Goal: Information Seeking & Learning: Learn about a topic

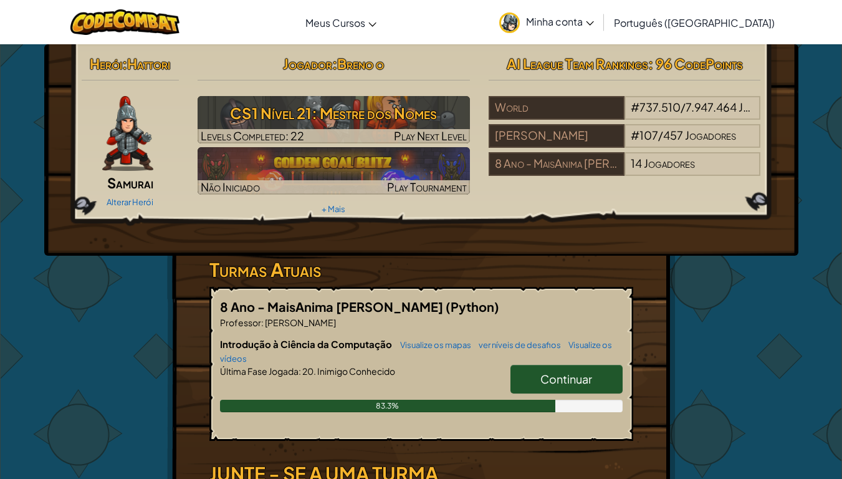
click at [580, 371] on span "Continuar" at bounding box center [566, 378] width 52 height 14
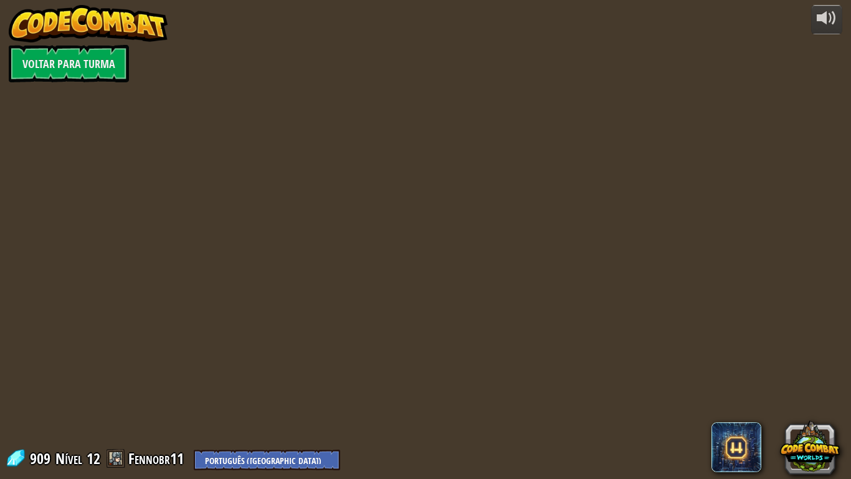
select select "pt-BR"
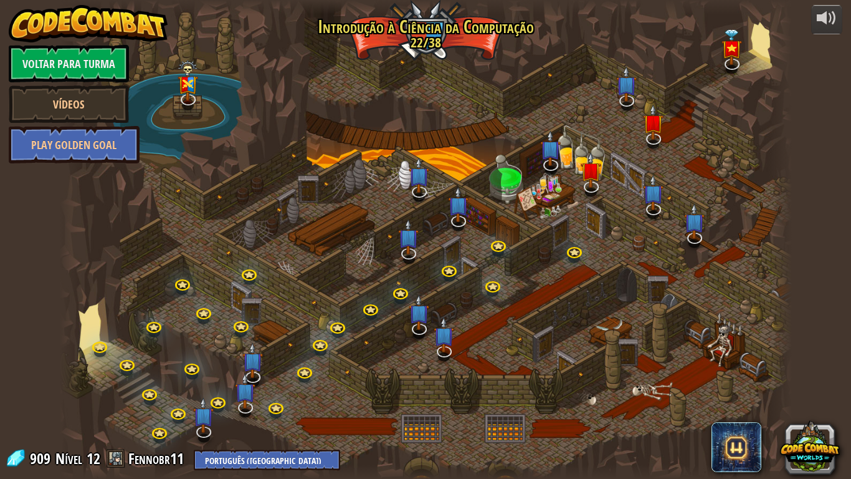
select select "pt-BR"
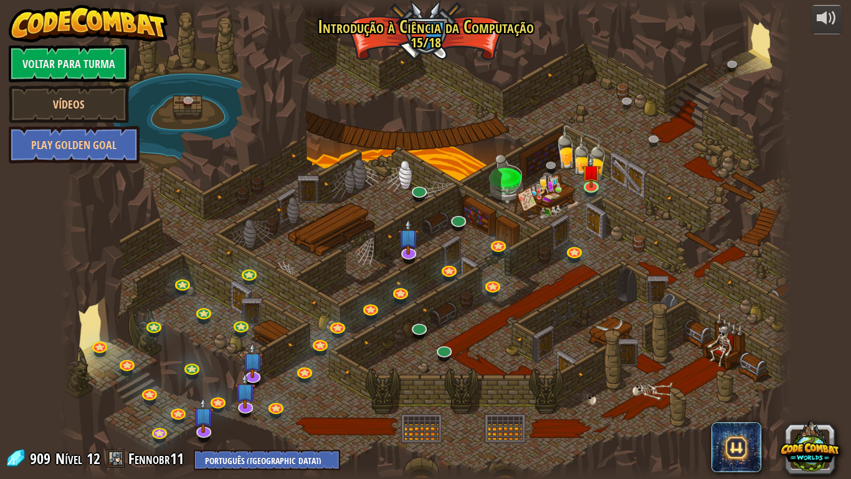
select select "pt-BR"
click at [595, 190] on link at bounding box center [592, 185] width 25 height 25
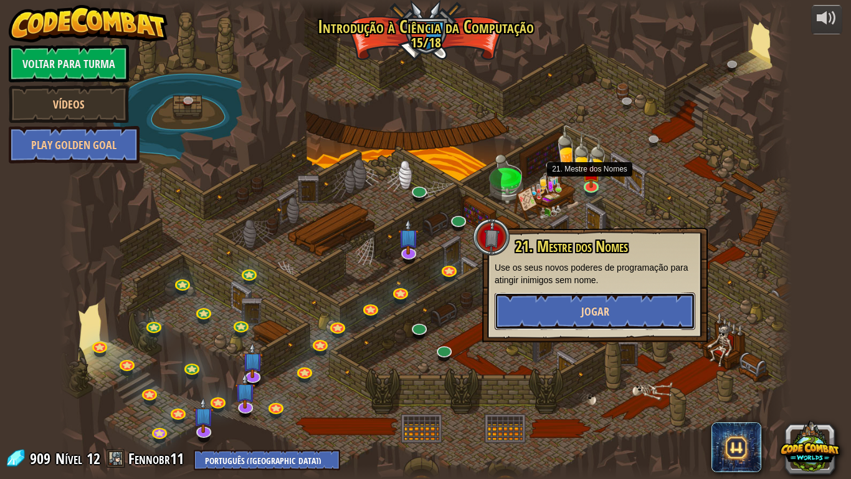
click at [595, 298] on button "Jogar" at bounding box center [595, 310] width 201 height 37
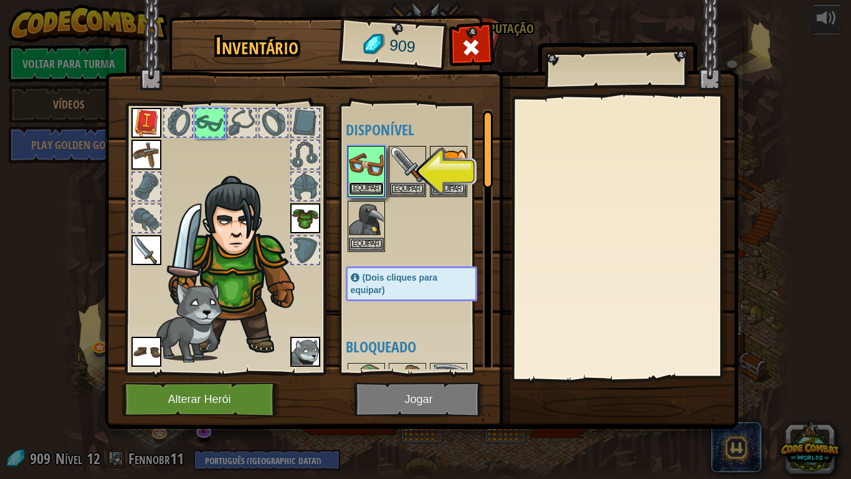
click at [375, 185] on button "Equipar" at bounding box center [366, 188] width 35 height 13
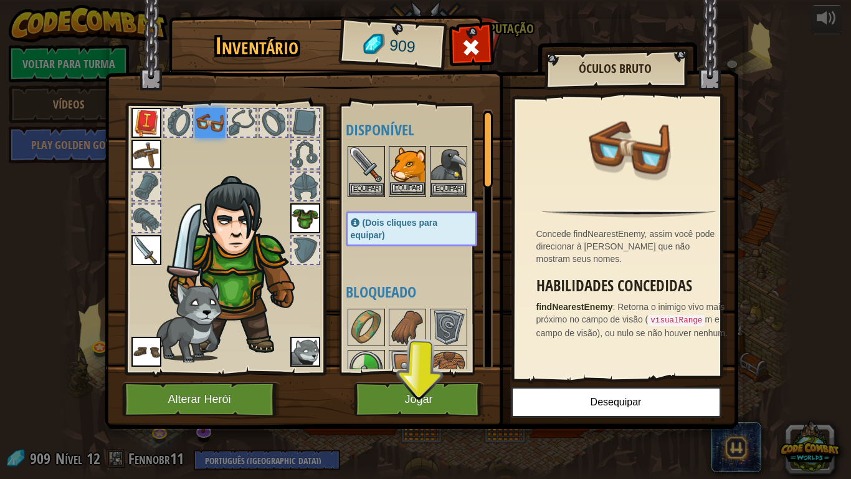
click at [407, 167] on img at bounding box center [407, 164] width 35 height 35
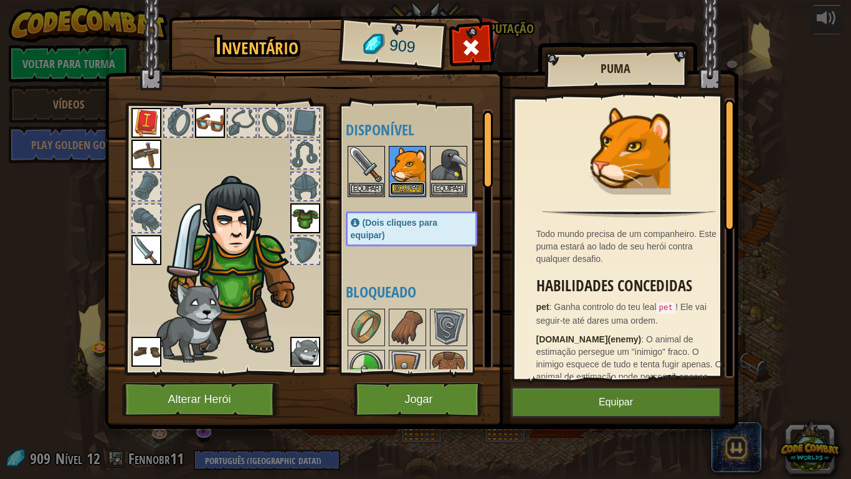
click at [408, 188] on button "Equipar" at bounding box center [407, 188] width 35 height 13
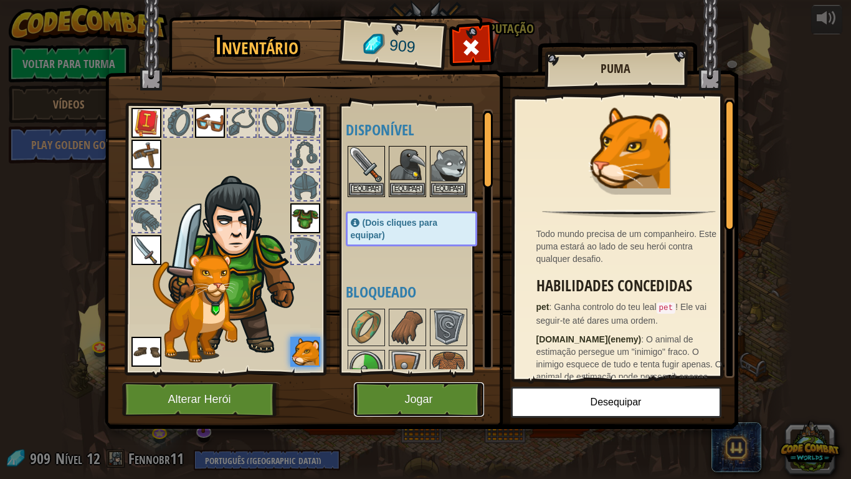
click at [421, 390] on button "Jogar" at bounding box center [419, 399] width 130 height 34
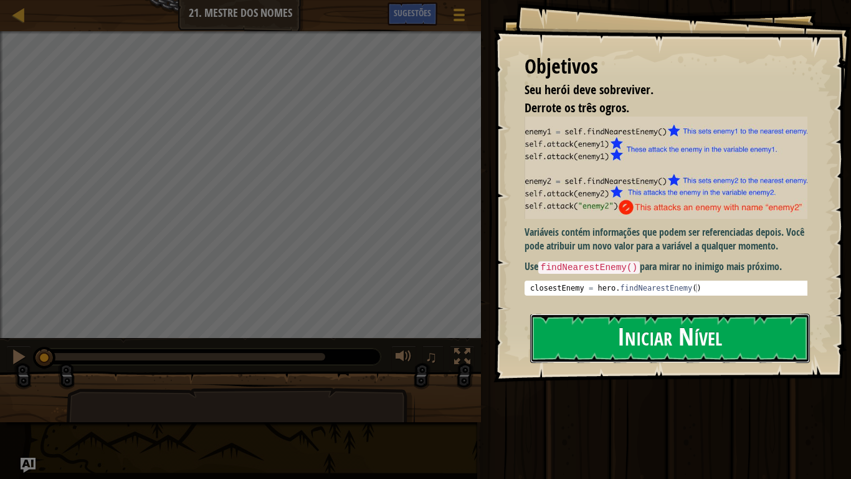
click at [625, 321] on button "Iniciar Nível" at bounding box center [670, 337] width 280 height 49
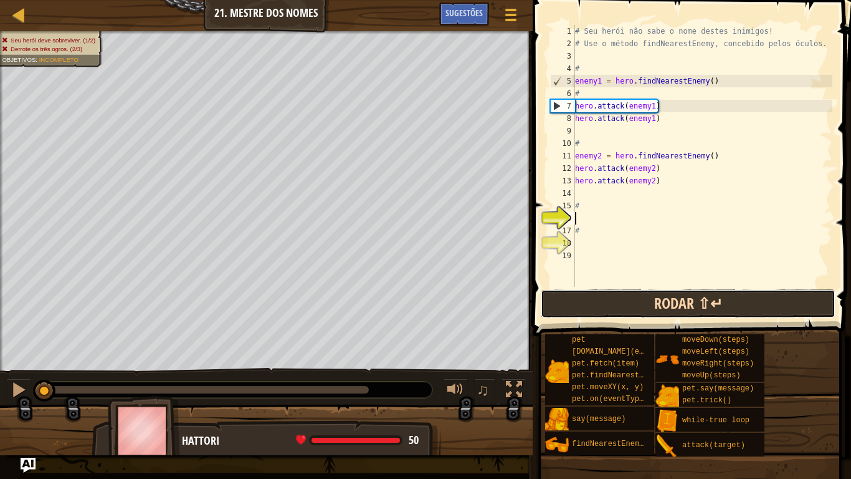
click at [625, 304] on button "Rodar ⇧↵" at bounding box center [688, 303] width 295 height 29
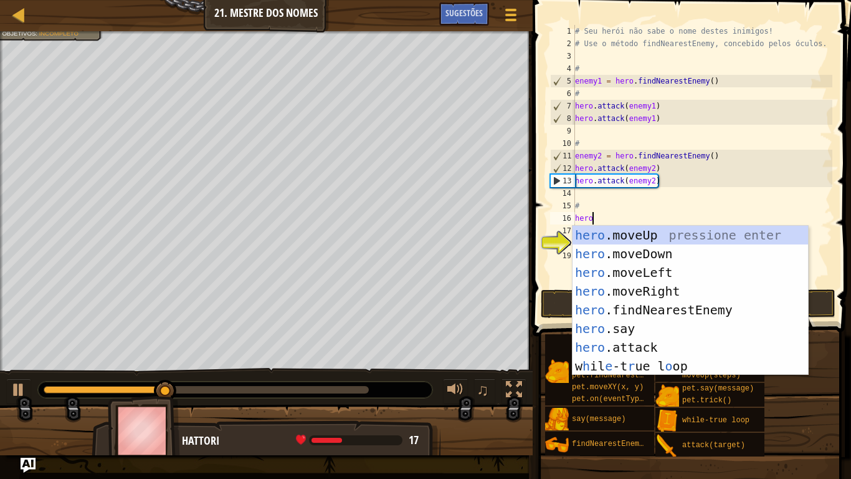
scroll to position [6, 2]
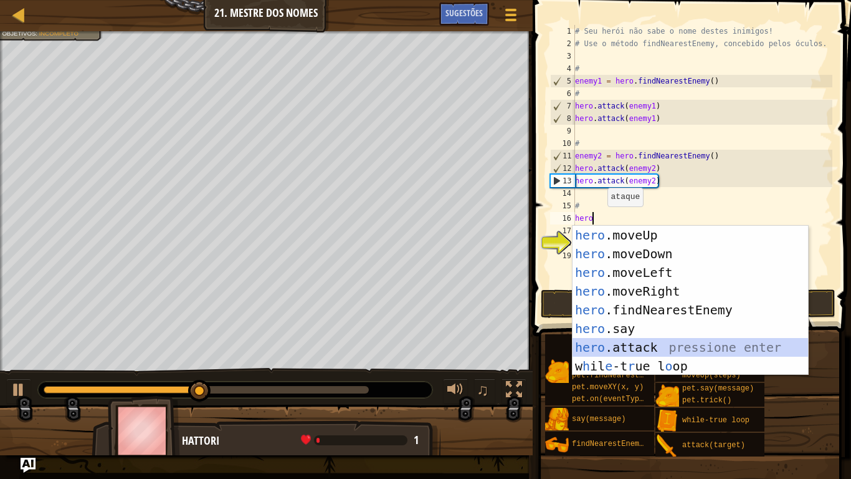
click at [639, 342] on div "hero .moveUp pressione enter hero .moveDown pressione enter hero .moveLeft pres…" at bounding box center [691, 319] width 236 height 187
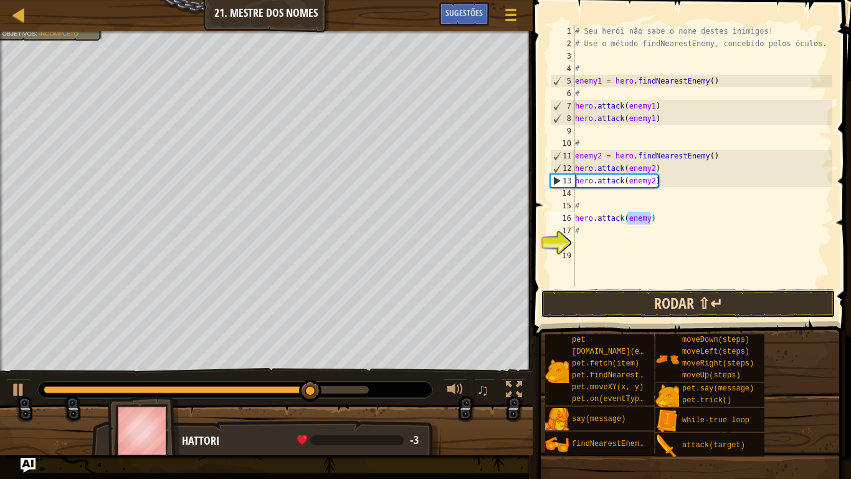
click at [636, 304] on button "Rodar ⇧↵" at bounding box center [688, 303] width 295 height 29
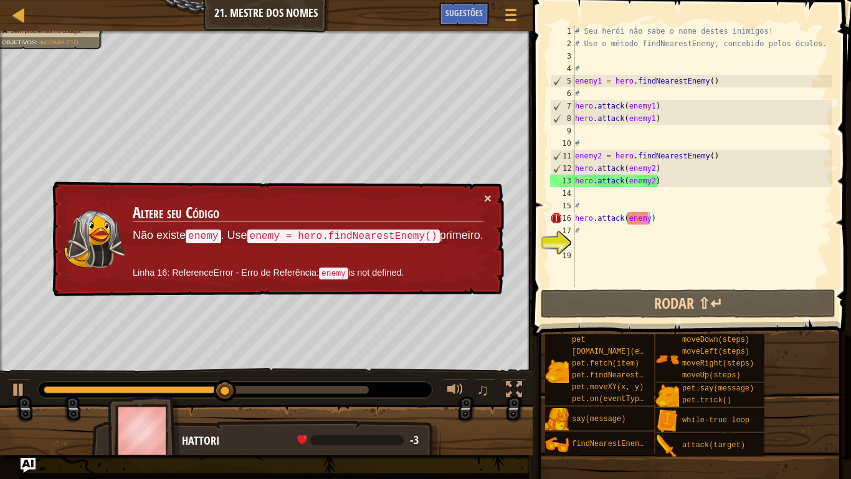
click at [482, 200] on td "Altere seu Código Não existe enemy . Use enemy = hero.findNearestEnemy() primei…" at bounding box center [308, 238] width 352 height 95
click at [486, 196] on button "×" at bounding box center [487, 197] width 7 height 13
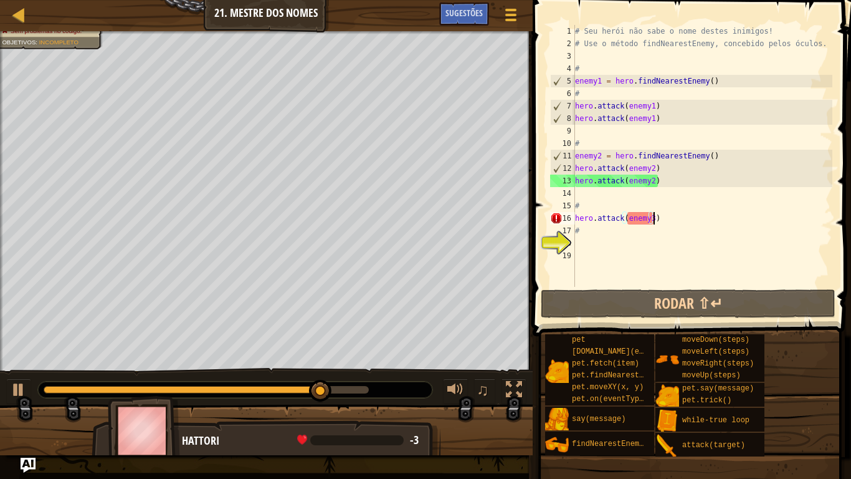
scroll to position [6, 11]
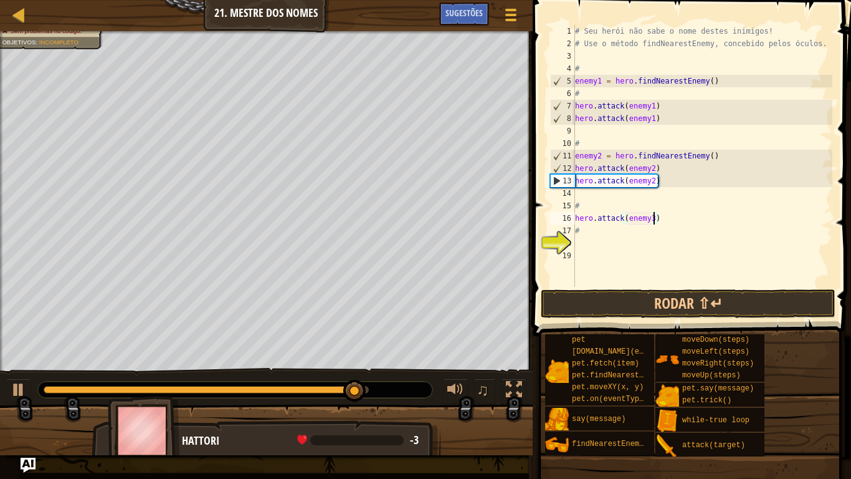
click at [583, 208] on div "# Seu herói não sabe o nome destes inimigos! # Use o método findNearestEnemy, c…" at bounding box center [703, 168] width 260 height 287
type textarea "#"
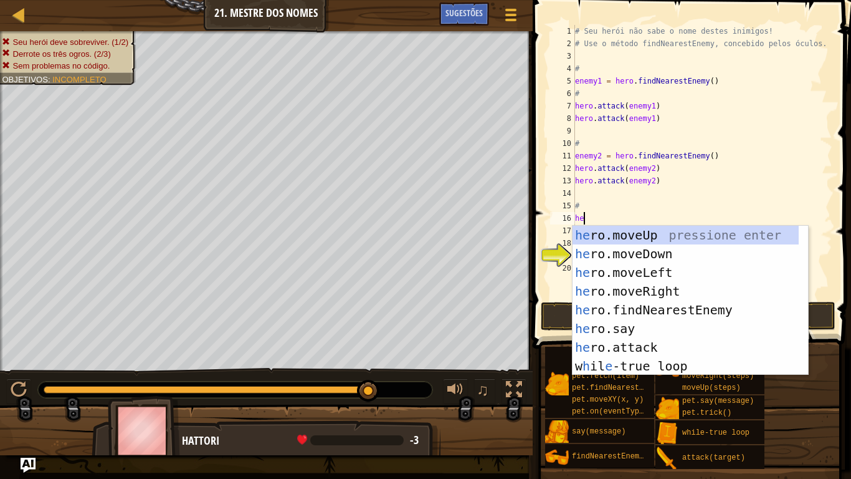
scroll to position [6, 1]
type textarea "h"
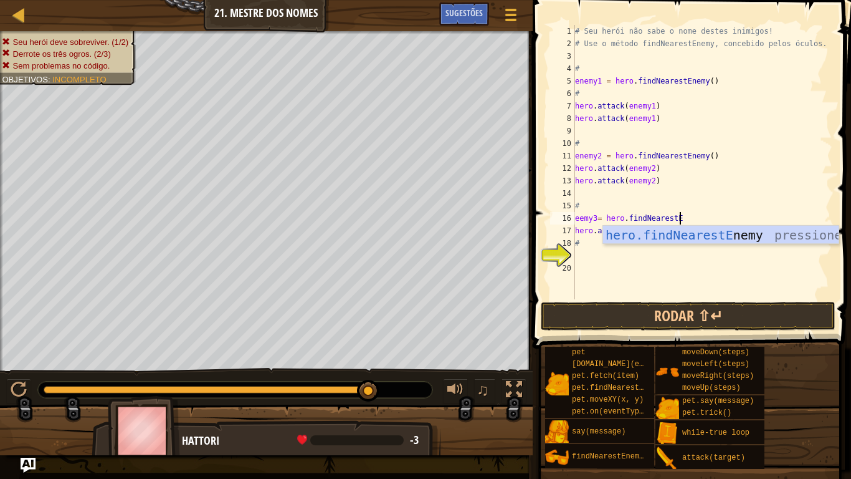
scroll to position [6, 14]
type textarea "eemy3= hero.findNearestEnemy"
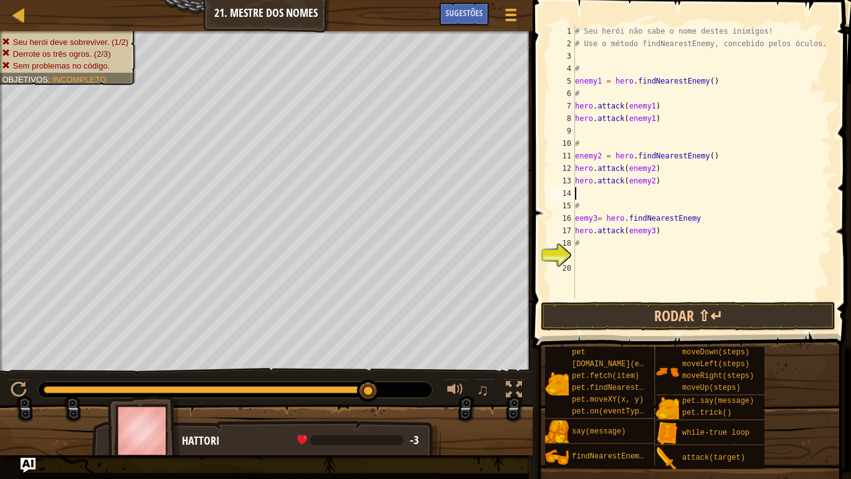
click at [704, 197] on div "# Seu herói não sabe o nome destes inimigos! # Use o método findNearestEnemy, c…" at bounding box center [703, 174] width 260 height 299
drag, startPoint x: 659, startPoint y: 230, endPoint x: 575, endPoint y: 229, distance: 84.8
click at [575, 229] on div "1 2 3 4 5 6 7 8 9 10 11 12 13 14 15 16 17 18 19 20 # Seu herói não sabe o nome …" at bounding box center [690, 162] width 285 height 274
type textarea "hero.attack(enemy3)"
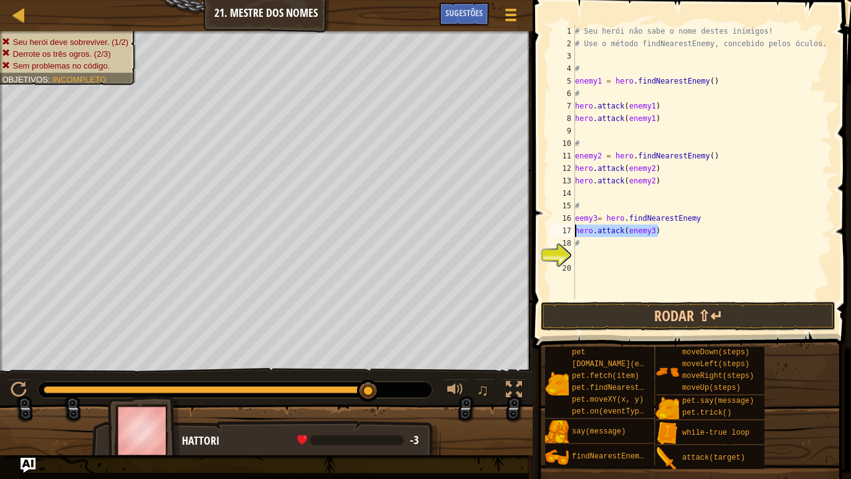
click at [662, 236] on div "# Seu herói não sabe o nome destes inimigos! # Use o método findNearestEnemy, c…" at bounding box center [703, 162] width 260 height 274
paste textarea "hero.attack(enemy3)"
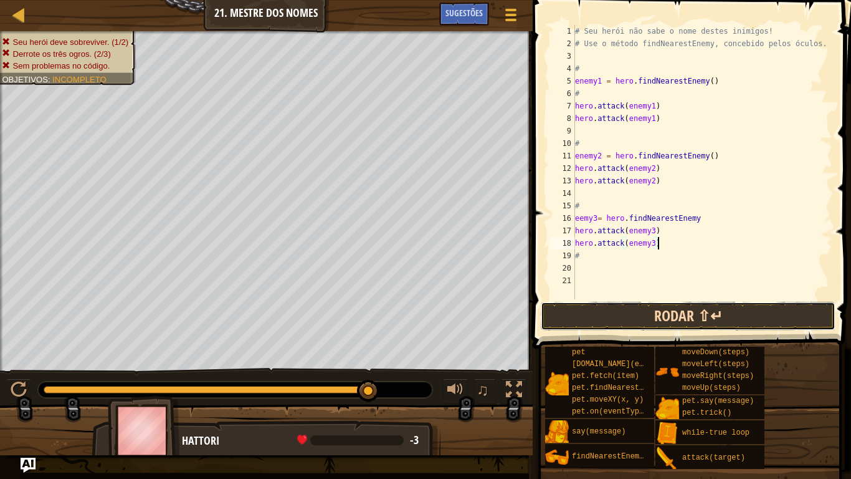
click at [655, 312] on button "Rodar ⇧↵" at bounding box center [688, 316] width 295 height 29
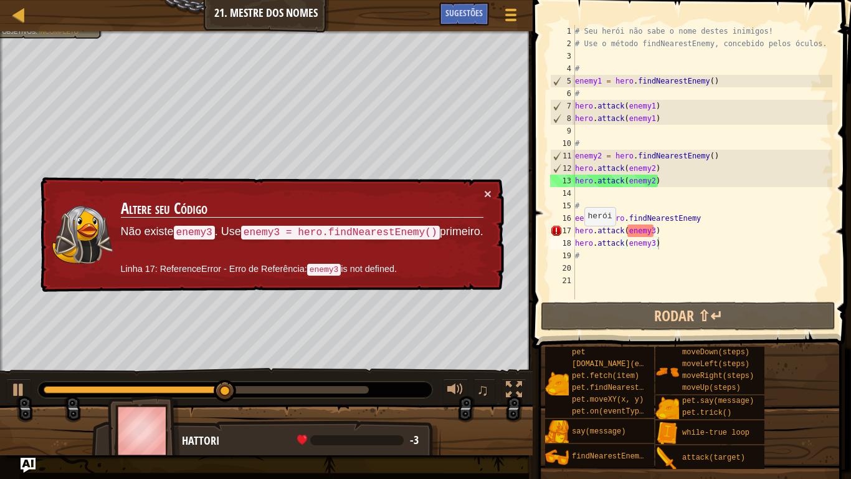
click at [492, 191] on div "× Altere seu Código Não existe enemy3 . Use enemy3 = hero.findNearestEnemy() pr…" at bounding box center [271, 234] width 467 height 115
click at [486, 187] on button "×" at bounding box center [487, 193] width 7 height 13
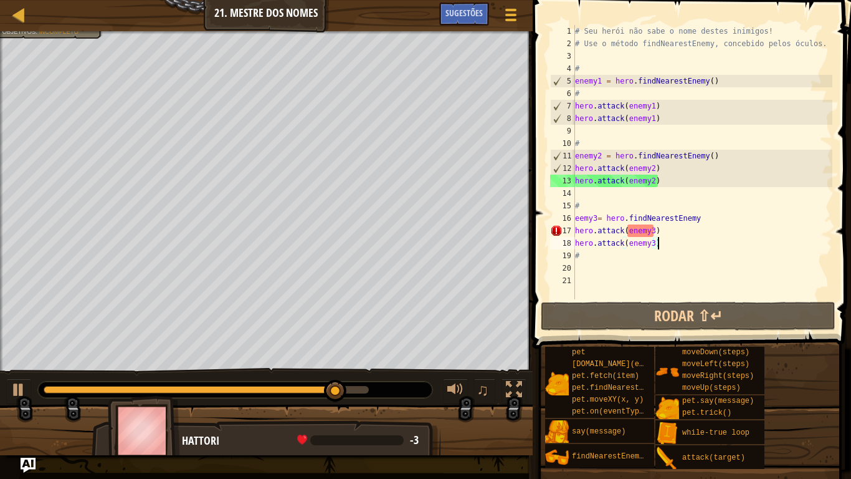
click at [674, 231] on div "# Seu herói não sabe o nome destes inimigos! # Use o método findNearestEnemy, c…" at bounding box center [703, 174] width 260 height 299
click at [666, 228] on div "# Seu herói não sabe o nome destes inimigos! # Use o método findNearestEnemy, c…" at bounding box center [703, 174] width 260 height 299
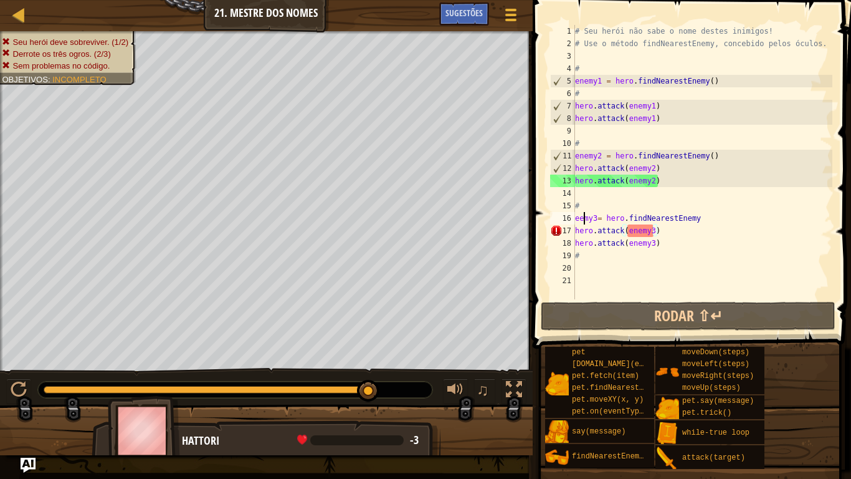
click at [584, 221] on div "# Seu herói não sabe o nome destes inimigos! # Use o método findNearestEnemy, c…" at bounding box center [703, 174] width 260 height 299
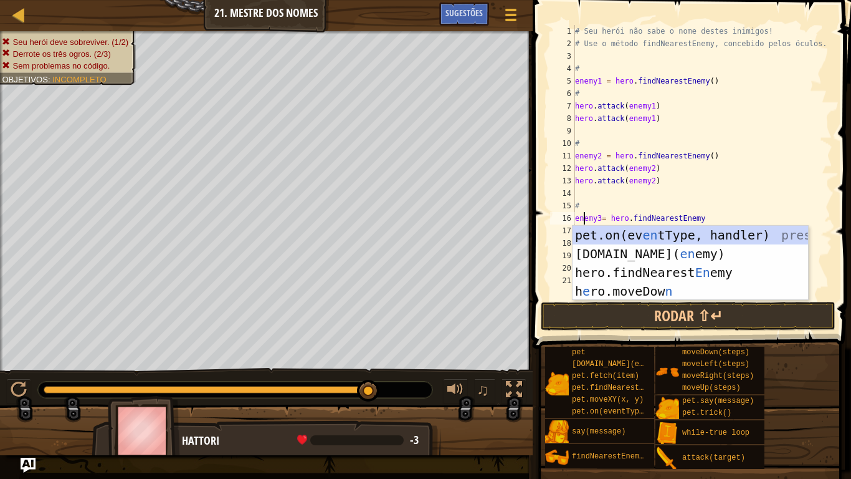
click at [625, 204] on div "# Seu herói não sabe o nome destes inimigos! # Use o método findNearestEnemy, c…" at bounding box center [703, 174] width 260 height 299
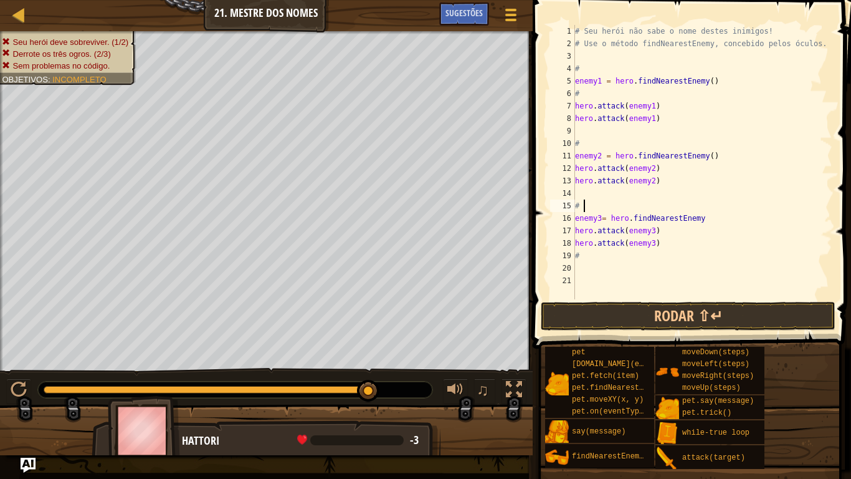
scroll to position [6, 1]
click at [613, 304] on button "Rodar ⇧↵" at bounding box center [688, 316] width 295 height 29
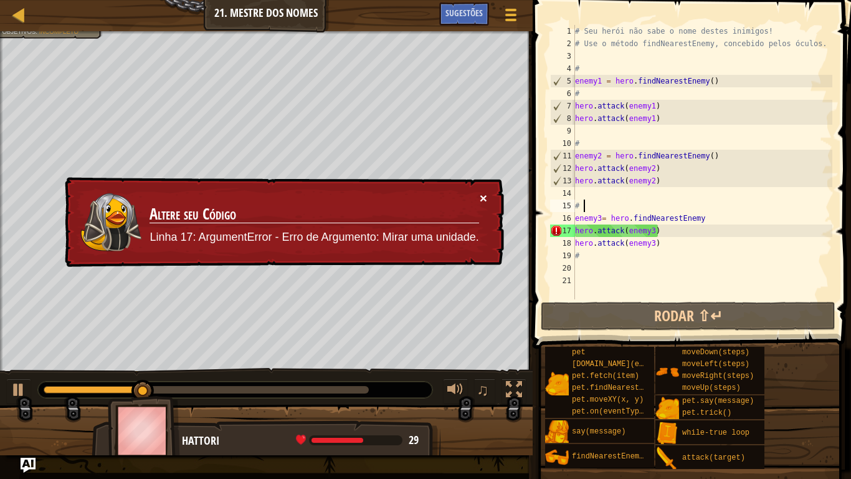
click at [481, 199] on button "×" at bounding box center [483, 197] width 7 height 13
click at [480, 196] on button "×" at bounding box center [483, 197] width 7 height 13
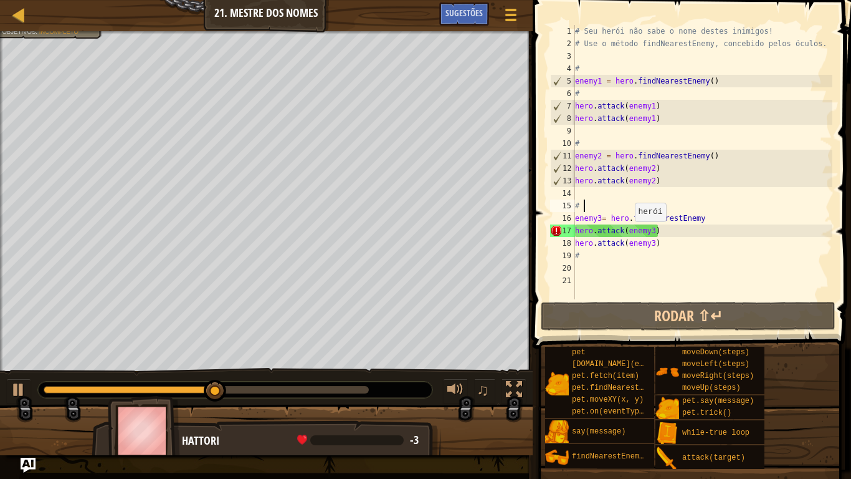
click at [629, 234] on div "# Seu herói não sabe o nome destes inimigos! # Use o método findNearestEnemy, c…" at bounding box center [703, 174] width 260 height 299
click at [666, 232] on div "# Seu herói não sabe o nome destes inimigos! # Use o método findNearestEnemy, c…" at bounding box center [703, 174] width 260 height 299
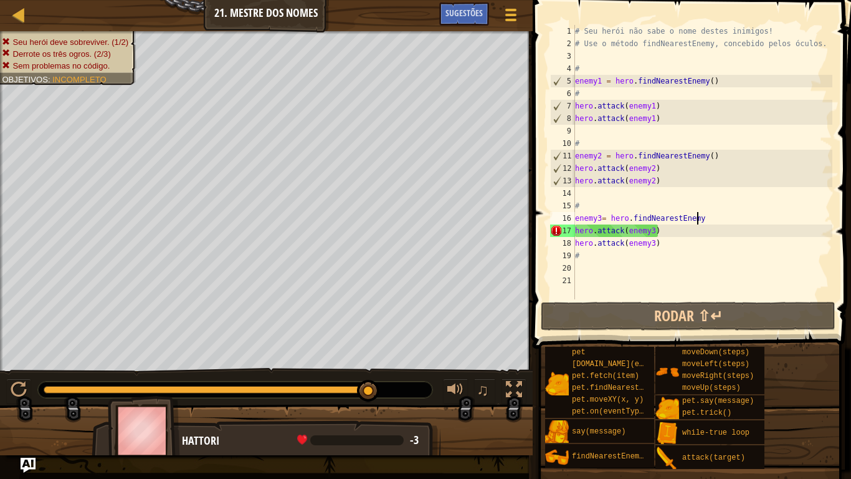
click at [700, 219] on div "# Seu herói não sabe o nome destes inimigos! # Use o método findNearestEnemy, c…" at bounding box center [703, 174] width 260 height 299
click at [706, 216] on div "# Seu herói não sabe o nome destes inimigos! # Use o método findNearestEnemy, c…" at bounding box center [703, 162] width 260 height 274
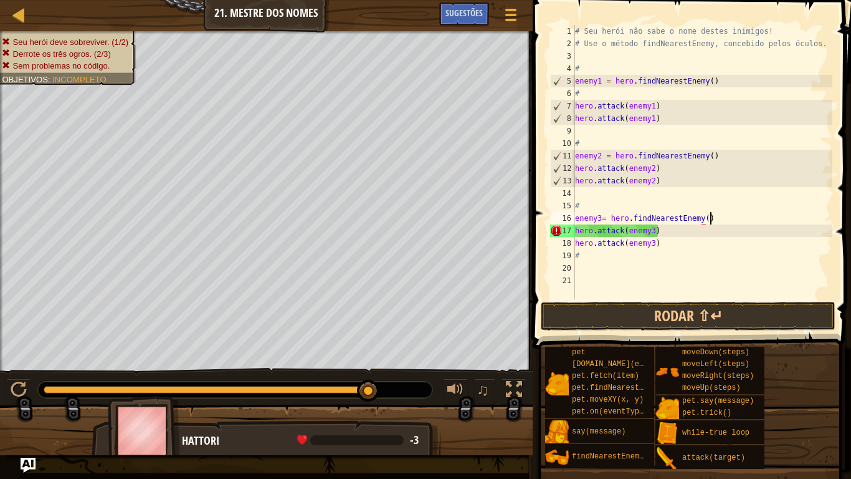
scroll to position [6, 19]
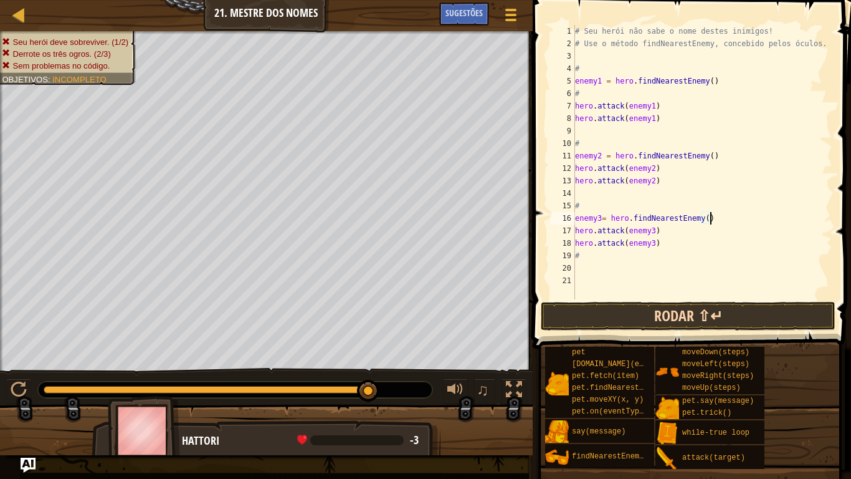
type textarea "enemy3= hero.findNearestEnemy()"
click at [689, 306] on button "Rodar ⇧↵" at bounding box center [688, 316] width 295 height 29
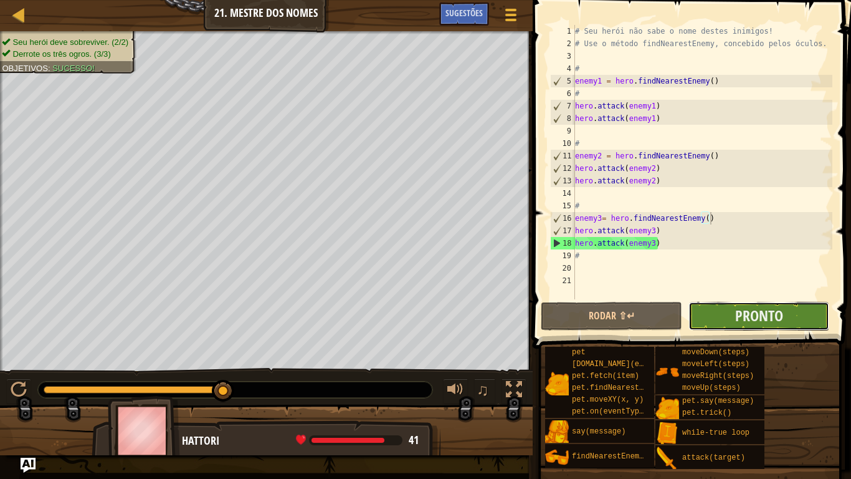
click at [727, 311] on button "Pronto" at bounding box center [759, 316] width 141 height 29
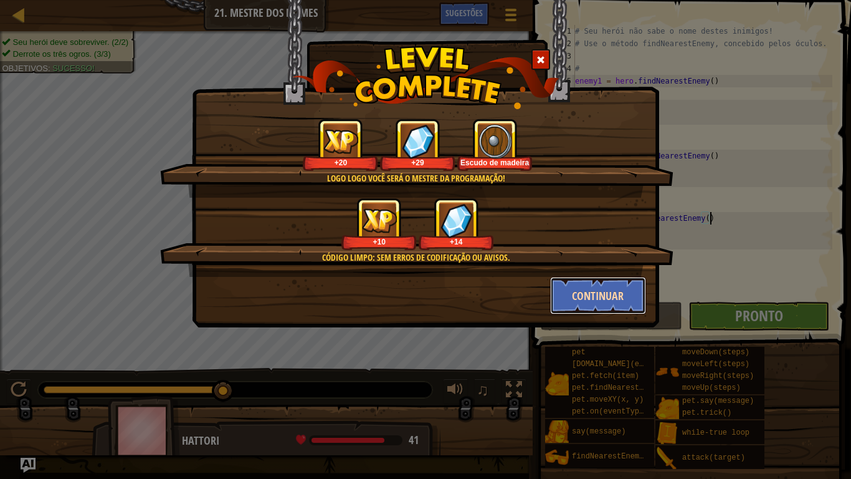
click at [576, 289] on button "Continuar" at bounding box center [598, 295] width 97 height 37
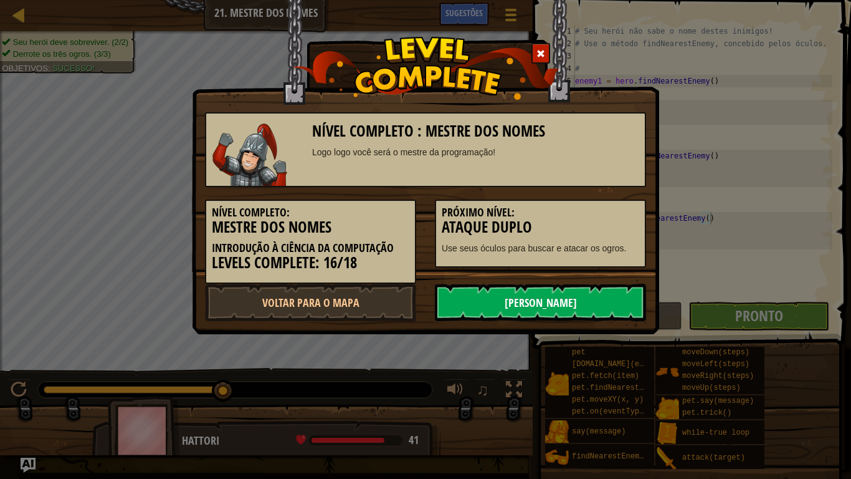
click at [570, 301] on link "[PERSON_NAME]" at bounding box center [540, 302] width 211 height 37
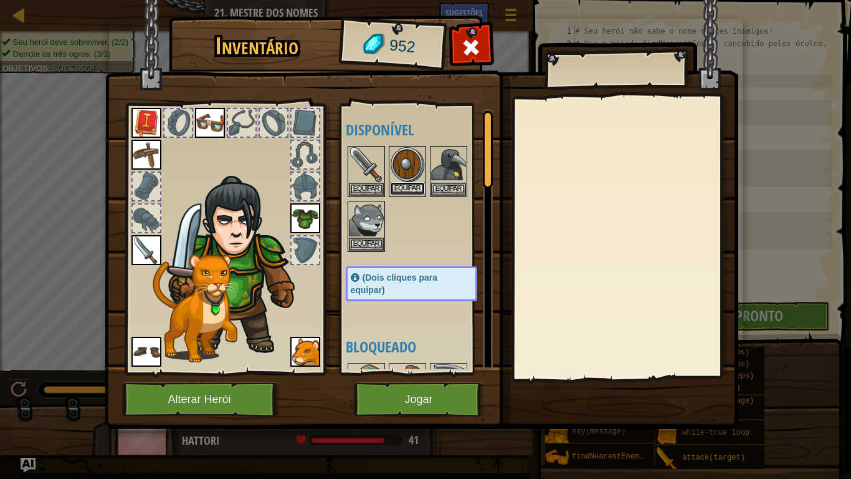
click at [417, 185] on button "Equipar" at bounding box center [407, 188] width 35 height 13
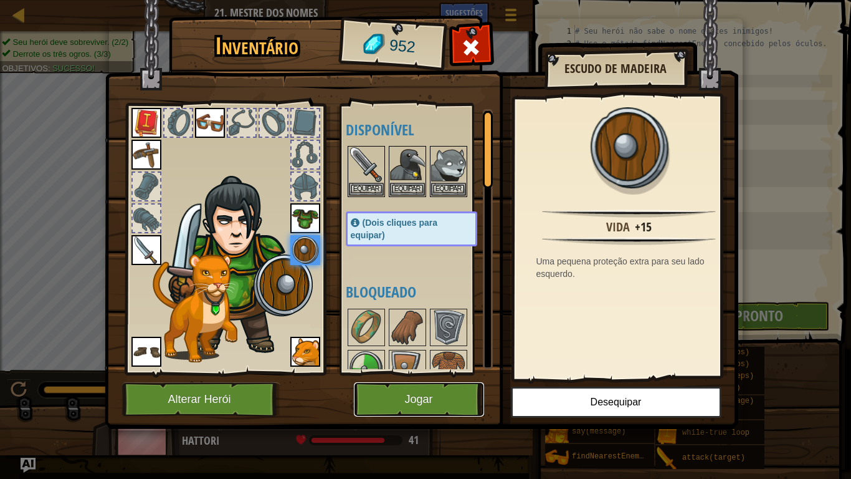
click at [459, 395] on button "Jogar" at bounding box center [419, 399] width 130 height 34
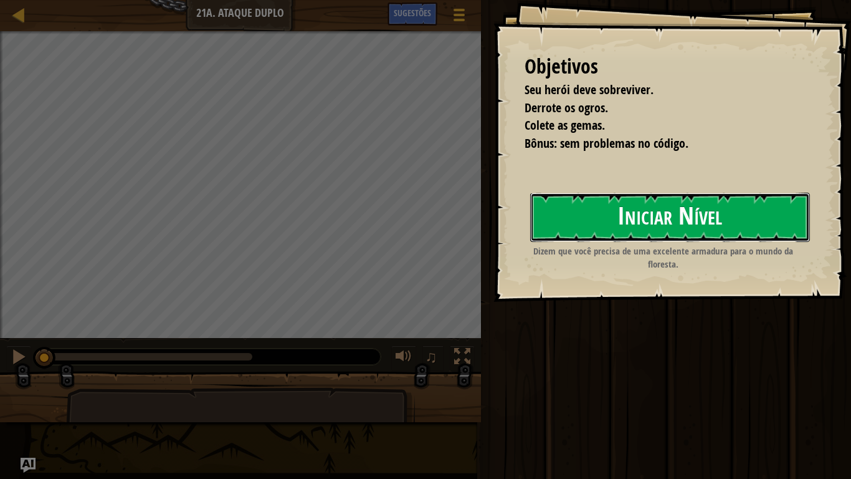
click at [593, 228] on button "Iniciar Nível" at bounding box center [670, 217] width 280 height 49
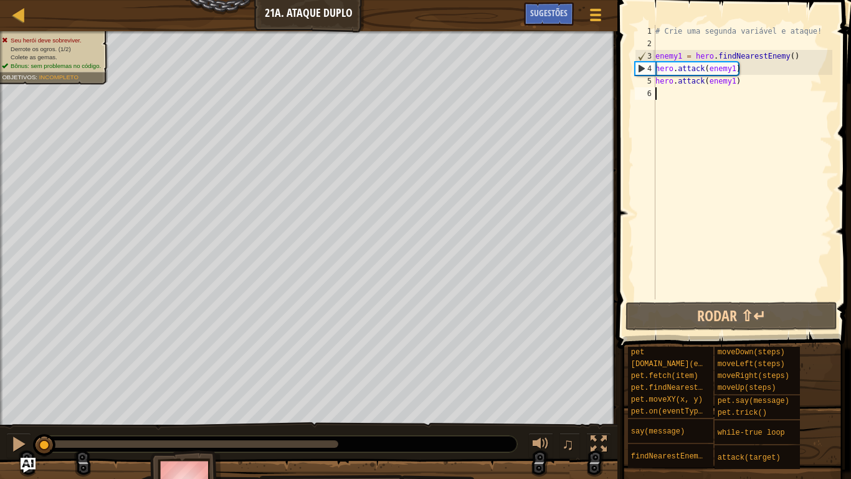
click at [750, 84] on div "# Crie uma segunda variável e ataque! enemy1 = hero . findNearestEnemy ( ) hero…" at bounding box center [742, 174] width 179 height 299
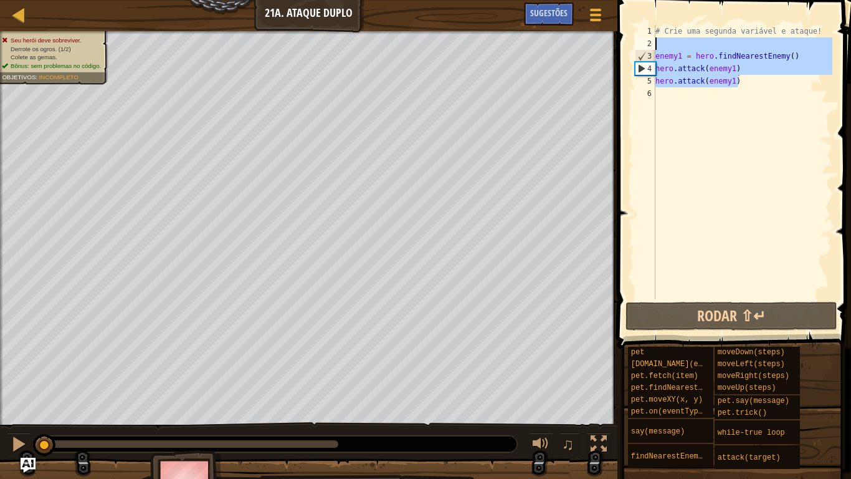
drag, startPoint x: 749, startPoint y: 83, endPoint x: 656, endPoint y: 49, distance: 99.6
click at [656, 49] on div "# Crie uma segunda variável e ataque! enemy1 = hero . findNearestEnemy ( ) hero…" at bounding box center [742, 174] width 179 height 299
click at [740, 82] on div "# Crie uma segunda variável e ataque! enemy1 = hero . findNearestEnemy ( ) hero…" at bounding box center [742, 162] width 179 height 274
type textarea "hero.attack(enemy1)"
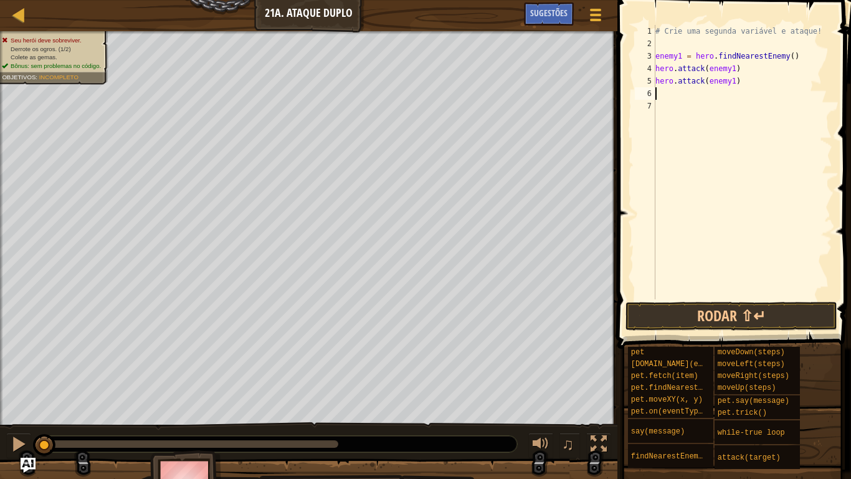
paste textarea "hero.attack(enemy1)"
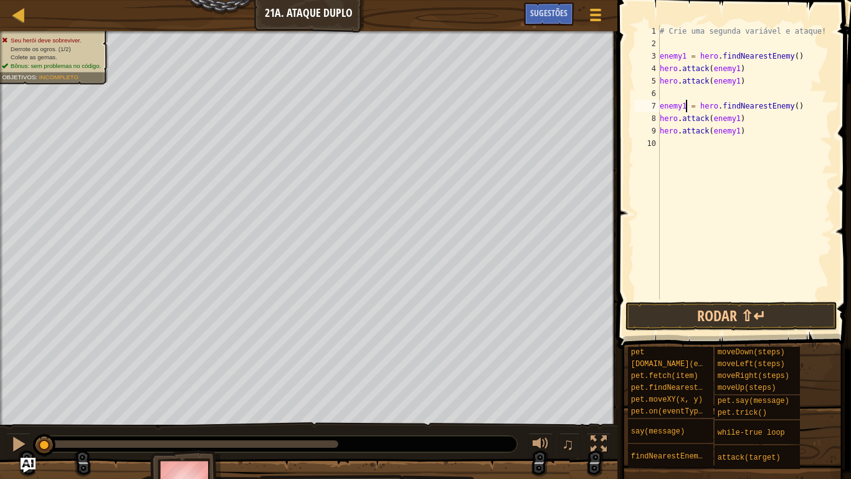
drag, startPoint x: 685, startPoint y: 105, endPoint x: 707, endPoint y: 82, distance: 31.3
click at [686, 105] on div "# Crie uma segunda variável e ataque! enemy1 = hero . findNearestEnemy ( ) hero…" at bounding box center [745, 174] width 175 height 299
drag, startPoint x: 677, startPoint y: 133, endPoint x: 729, endPoint y: 115, distance: 55.6
click at [728, 115] on div "# Crie uma segunda variável e ataque! enemy1 = hero . findNearestEnemy ( ) hero…" at bounding box center [745, 174] width 175 height 299
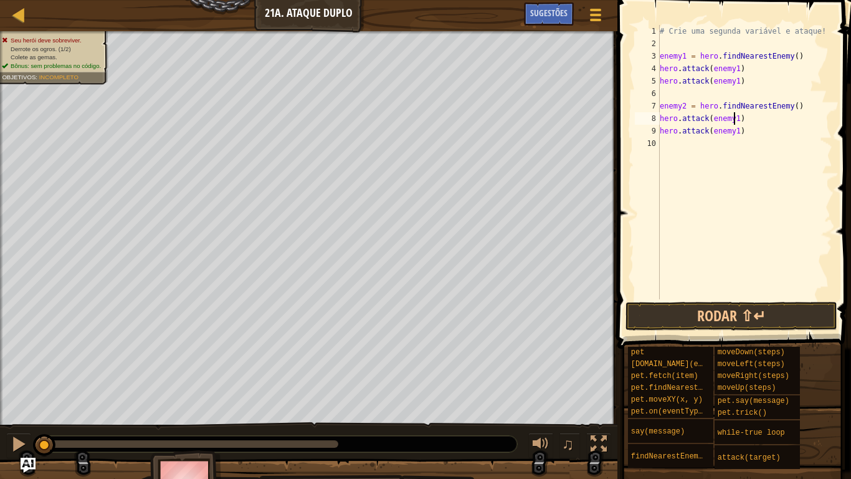
click at [735, 115] on div "# Crie uma segunda variável e ataque! enemy1 = hero . findNearestEnemy ( ) hero…" at bounding box center [745, 174] width 175 height 299
click at [737, 115] on div "# Crie uma segunda variável e ataque! enemy1 = hero . findNearestEnemy ( ) hero…" at bounding box center [745, 174] width 175 height 299
click at [735, 132] on div "# Crie uma segunda variável e ataque! enemy1 = hero . findNearestEnemy ( ) hero…" at bounding box center [745, 174] width 175 height 299
click at [736, 132] on div "# Crie uma segunda variável e ataque! enemy1 = hero . findNearestEnemy ( ) hero…" at bounding box center [745, 174] width 175 height 299
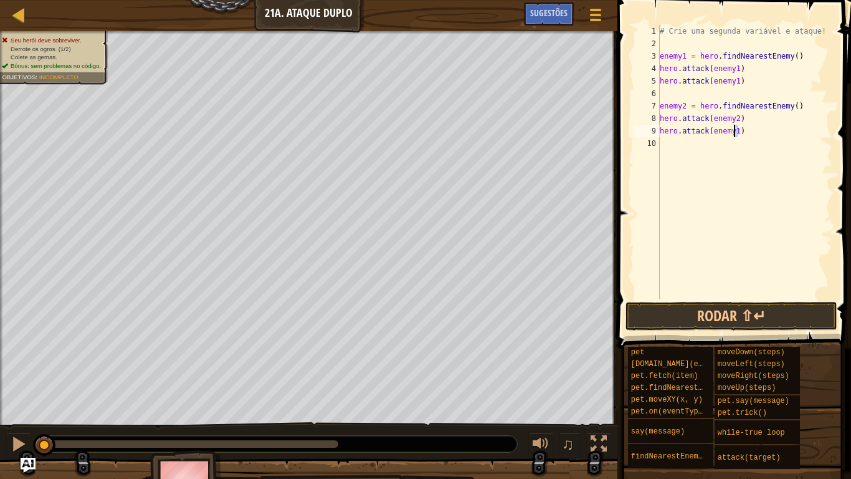
click at [739, 129] on div "# Crie uma segunda variável e ataque! enemy1 = hero . findNearestEnemy ( ) hero…" at bounding box center [745, 162] width 175 height 274
type textarea "hero.attack(enemy2)"
click at [749, 131] on div "# Crie uma segunda variável e ataque! enemy1 = hero . findNearestEnemy ( ) hero…" at bounding box center [745, 174] width 175 height 299
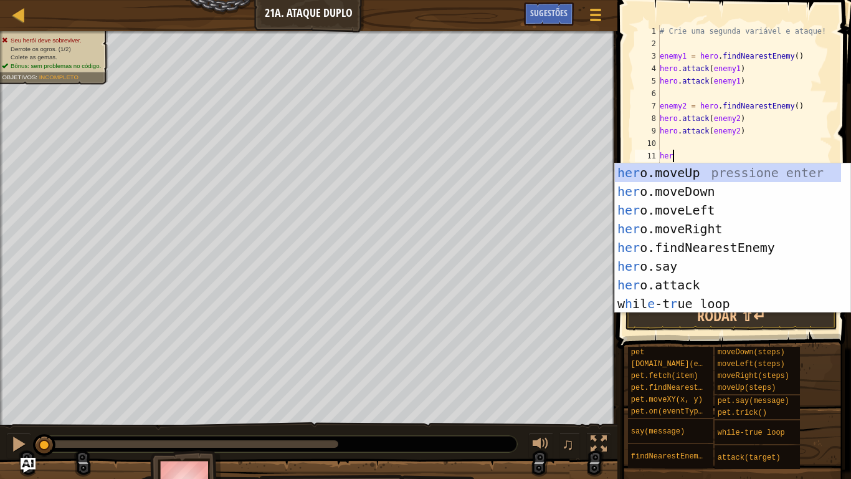
type textarea "hero"
click at [711, 191] on div "hero .moveUp pressione enter hero .moveDown pressione enter hero .moveLeft pres…" at bounding box center [733, 256] width 236 height 187
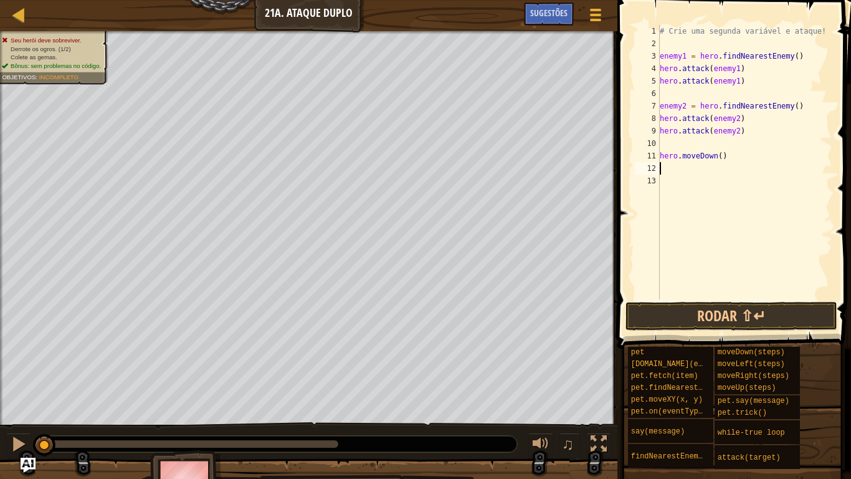
scroll to position [6, 0]
type textarea "he"
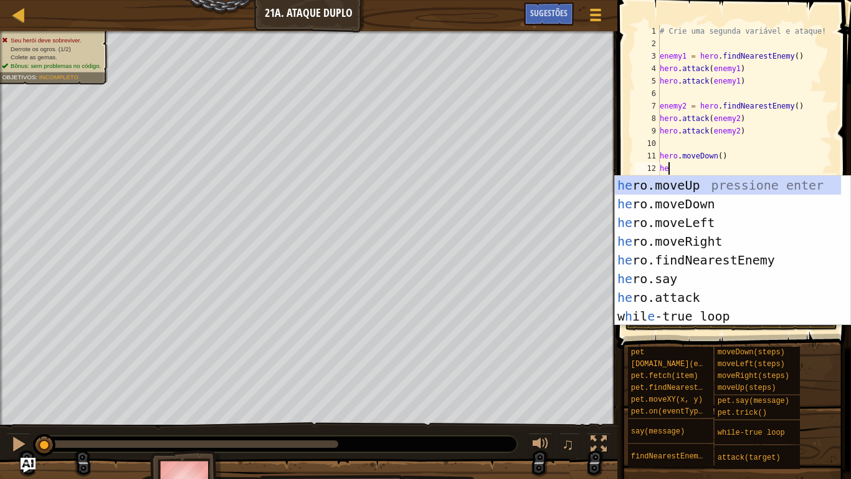
scroll to position [6, 1]
click at [697, 234] on div "he ro.moveUp pressione enter he ro.moveDown pressione enter he ro.moveLeft pres…" at bounding box center [728, 269] width 226 height 187
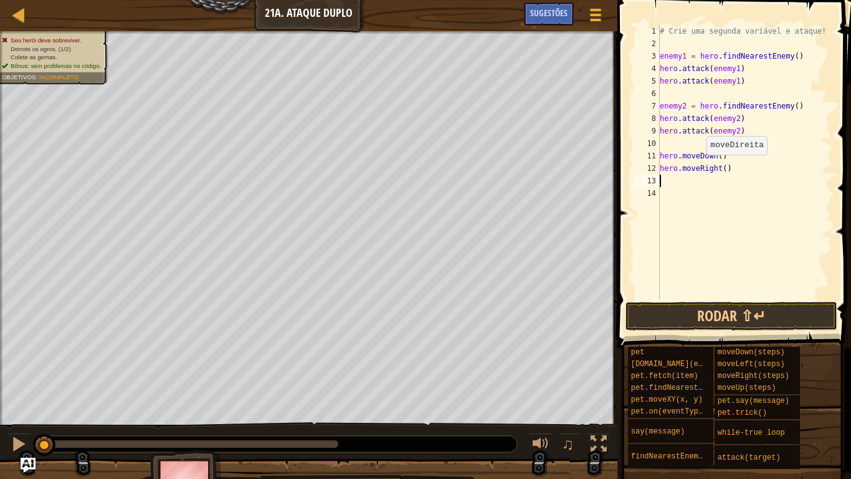
scroll to position [6, 0]
click at [719, 315] on button "Rodar ⇧↵" at bounding box center [732, 316] width 212 height 29
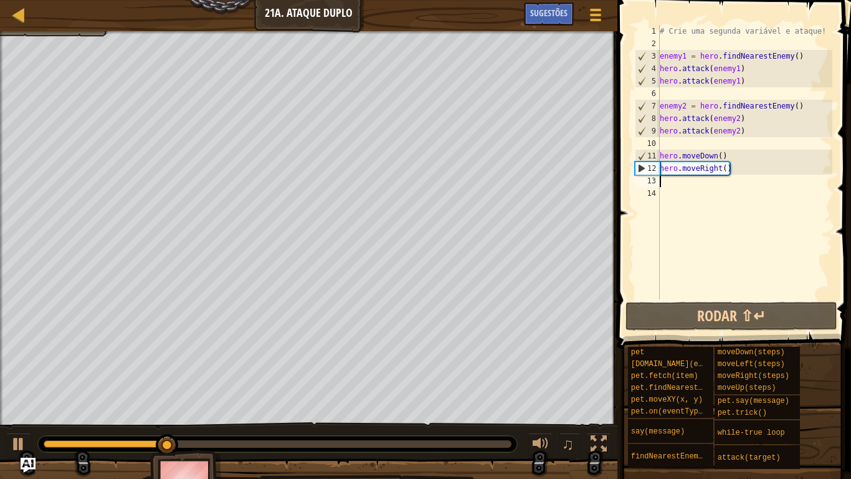
click at [728, 171] on div "# Crie uma segunda variável e ataque! enemy1 = hero . findNearestEnemy ( ) hero…" at bounding box center [745, 174] width 175 height 299
click at [725, 170] on div "# Crie uma segunda variável e ataque! enemy1 = hero . findNearestEnemy ( ) hero…" at bounding box center [745, 174] width 175 height 299
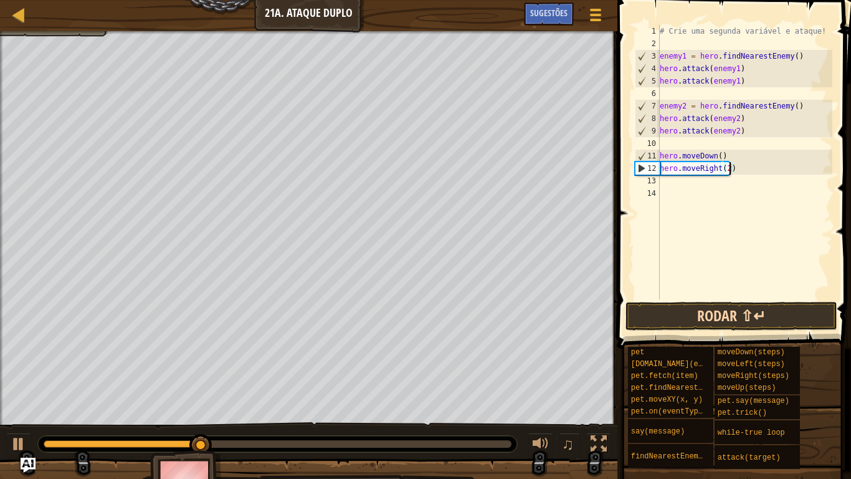
type textarea "hero.moveRight(2)"
click at [731, 310] on button "Rodar ⇧↵" at bounding box center [732, 316] width 212 height 29
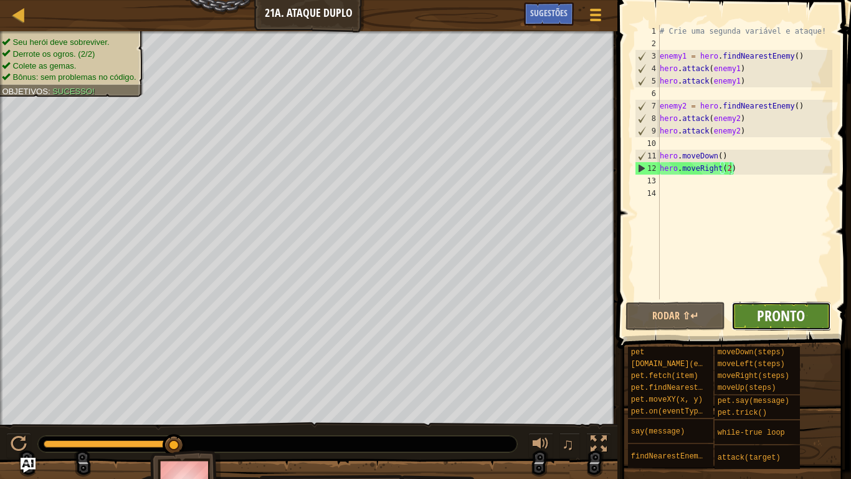
click at [783, 310] on span "Pronto" at bounding box center [781, 315] width 48 height 20
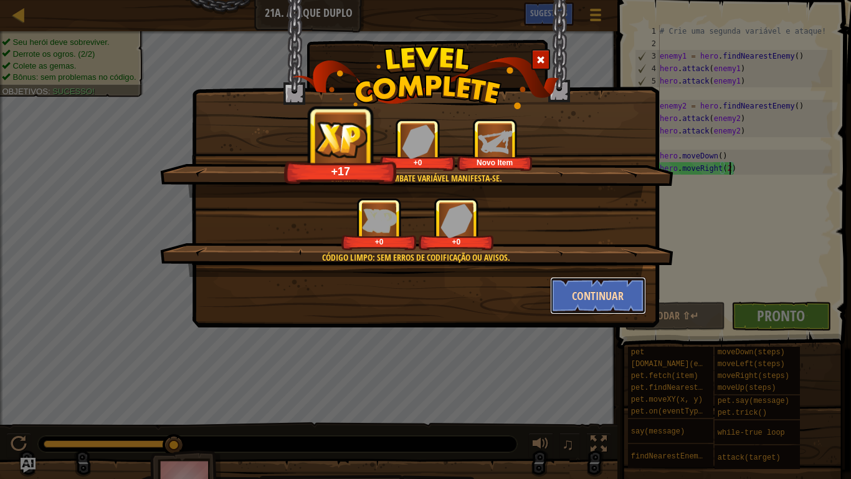
click at [572, 283] on button "Continuar" at bounding box center [598, 295] width 97 height 37
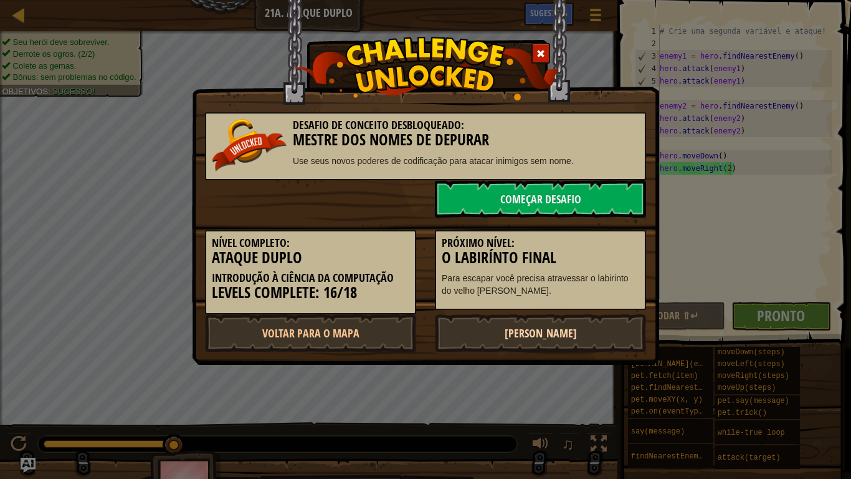
click at [541, 335] on link "[PERSON_NAME]" at bounding box center [540, 332] width 211 height 37
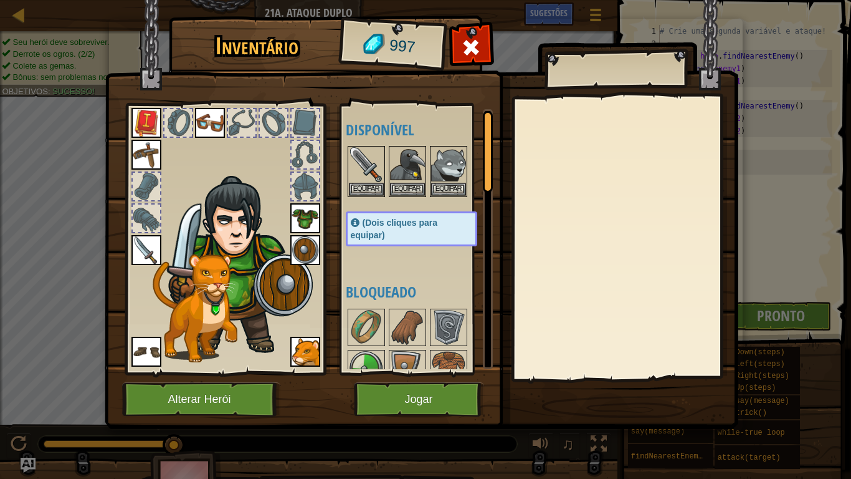
click at [410, 274] on div "Disponível [GEOGRAPHIC_DATA] [GEOGRAPHIC_DATA] [GEOGRAPHIC_DATA] [GEOGRAPHIC_DA…" at bounding box center [424, 239] width 156 height 260
click at [416, 394] on button "Jogar" at bounding box center [419, 399] width 130 height 34
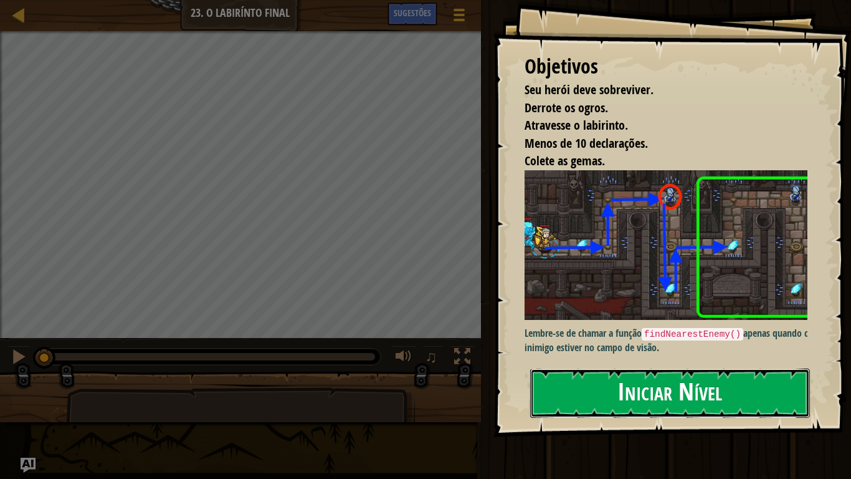
click at [615, 376] on button "Iniciar Nível" at bounding box center [670, 392] width 280 height 49
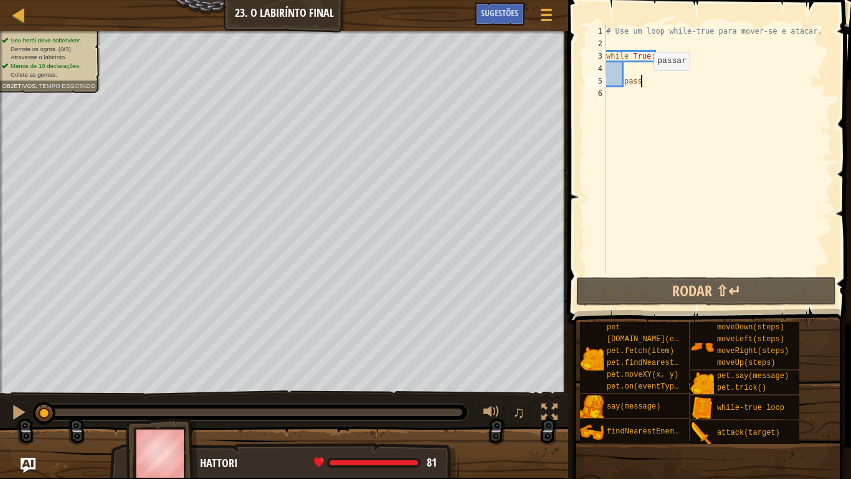
click at [644, 83] on div "# Use um loop while-true para mover-se e atacar. while True : pass" at bounding box center [718, 162] width 229 height 274
click at [642, 84] on div "# Use um loop while-true para mover-se e atacar. while True : pass" at bounding box center [718, 162] width 229 height 274
click at [635, 82] on div "# Use um loop while-true para mover-se e atacar. while True : pass" at bounding box center [718, 162] width 229 height 274
click at [641, 81] on div "# Use um loop while-true para mover-se e atacar. while True : pass" at bounding box center [718, 162] width 229 height 274
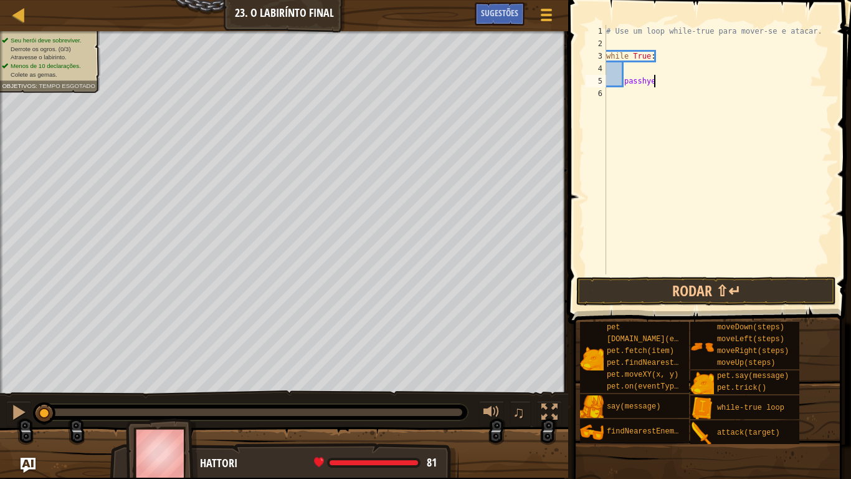
scroll to position [6, 7]
type textarea "pass"
click at [512, 19] on span "Sugestões" at bounding box center [499, 13] width 37 height 12
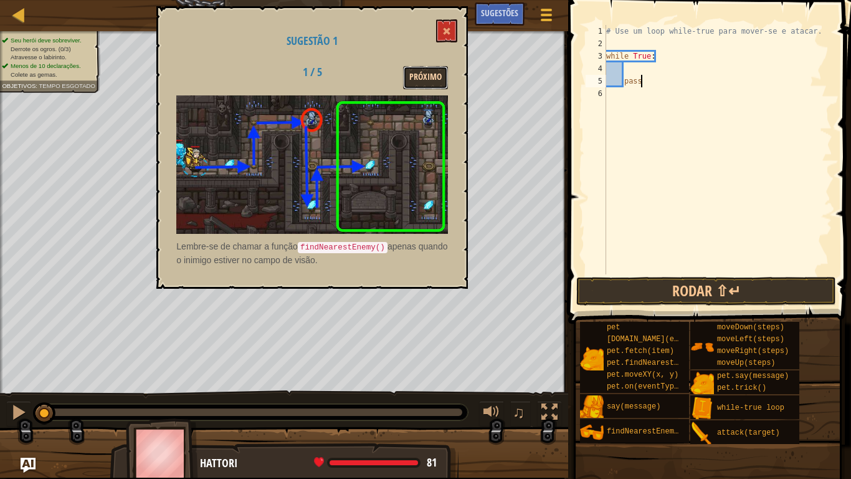
click at [431, 72] on button "Próximo" at bounding box center [425, 77] width 45 height 23
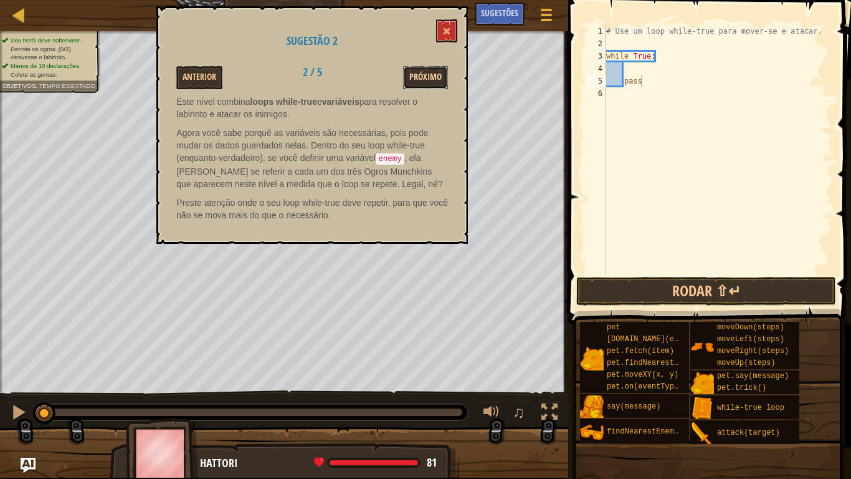
click at [408, 81] on button "Próximo" at bounding box center [425, 77] width 45 height 23
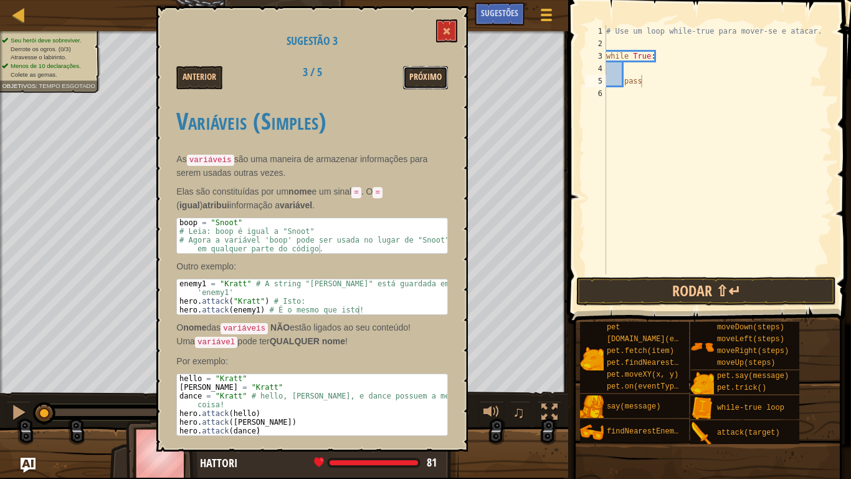
click at [422, 72] on button "Próximo" at bounding box center [425, 77] width 45 height 23
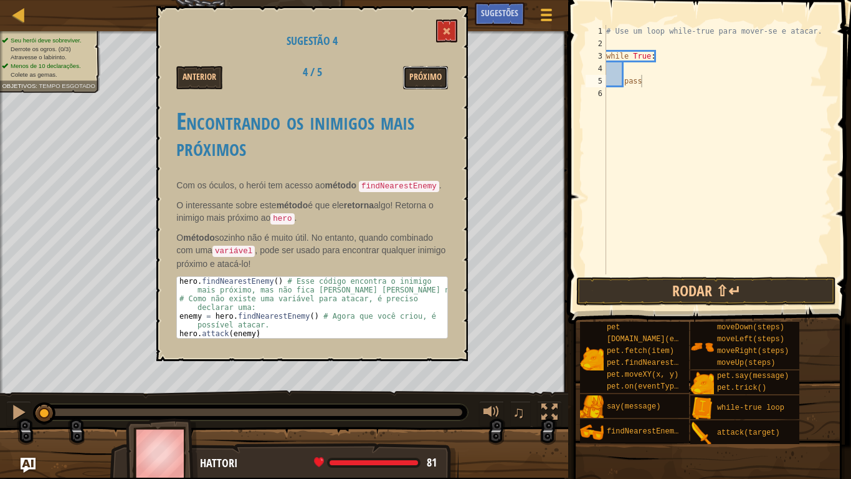
click at [422, 72] on button "Próximo" at bounding box center [425, 77] width 45 height 23
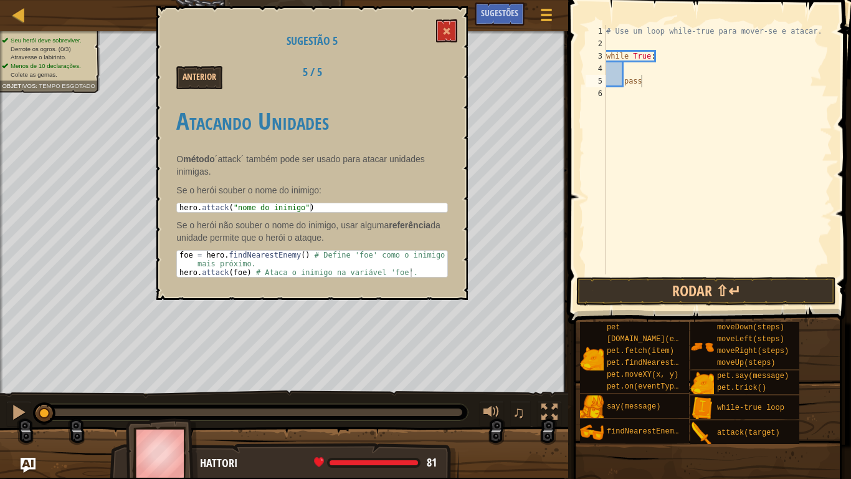
click at [459, 21] on div "Sugestão 5 Anterior 5 / 5 Atacando Unidades O método ´attack´ também pode ser u…" at bounding box center [312, 153] width 312 height 294
click at [455, 29] on button at bounding box center [446, 30] width 21 height 23
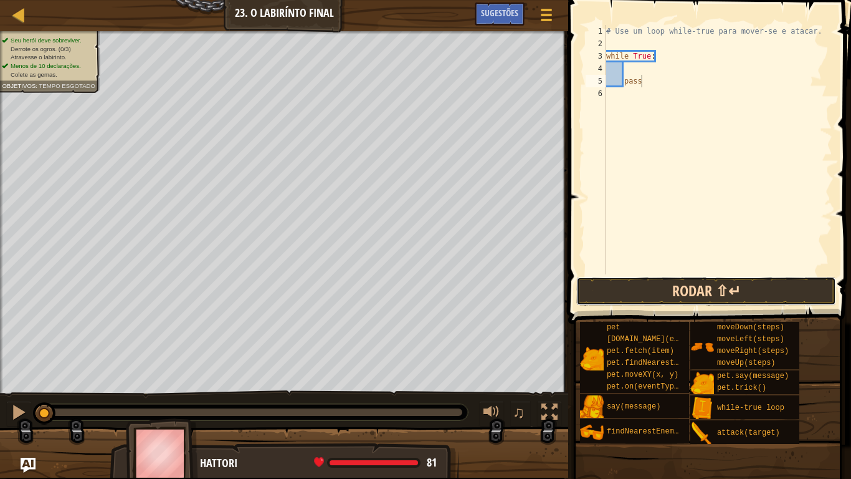
click at [647, 289] on button "Rodar ⇧↵" at bounding box center [707, 291] width 260 height 29
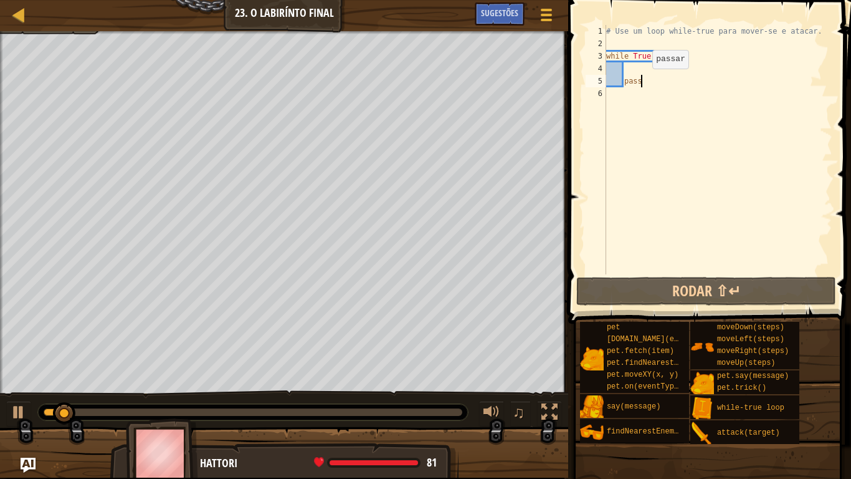
click at [642, 82] on div "# Use um loop while-true para mover-se e atacar. while True : pass" at bounding box center [718, 162] width 229 height 274
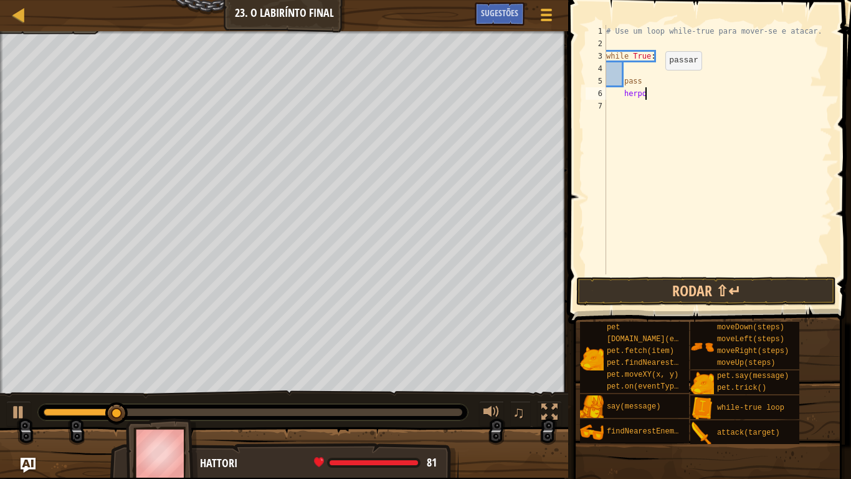
scroll to position [6, 5]
type textarea "h"
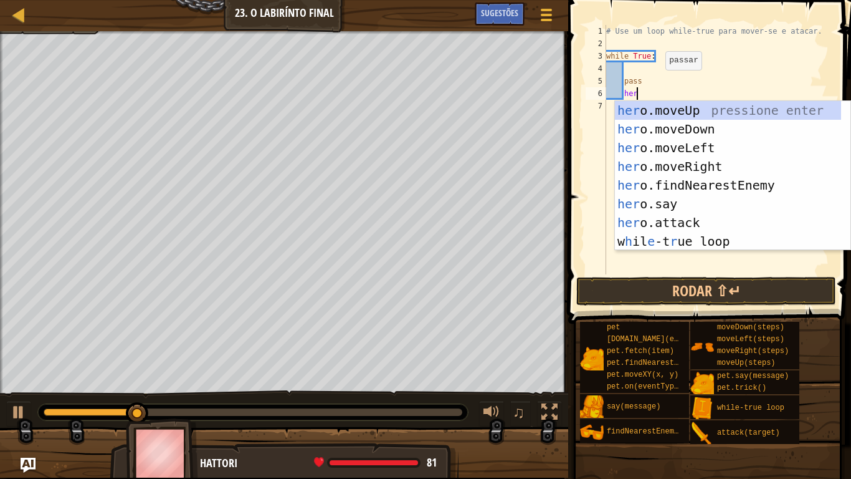
scroll to position [6, 4]
type textarea "hero"
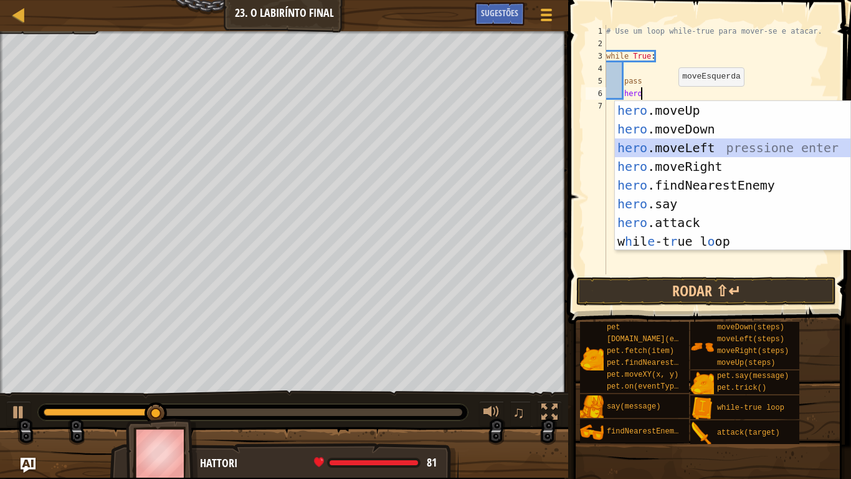
click at [669, 145] on div "hero .moveUp pressione enter hero .moveDown pressione enter hero .moveLeft pres…" at bounding box center [733, 194] width 236 height 187
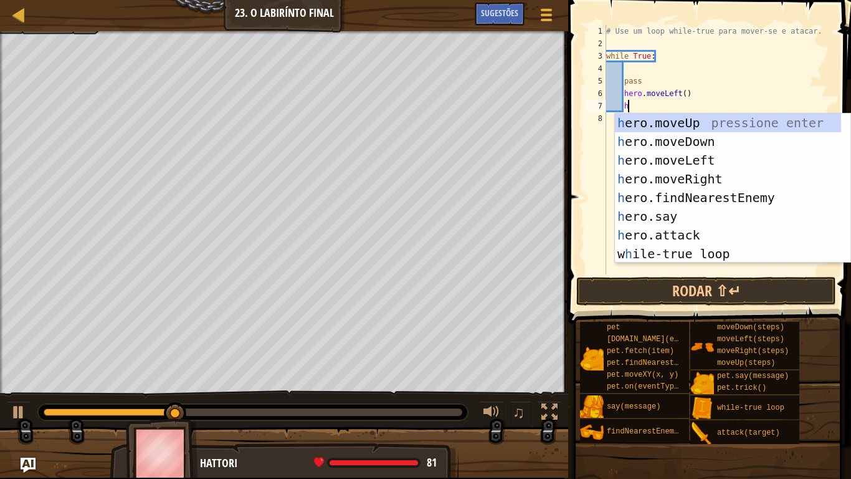
type textarea "her"
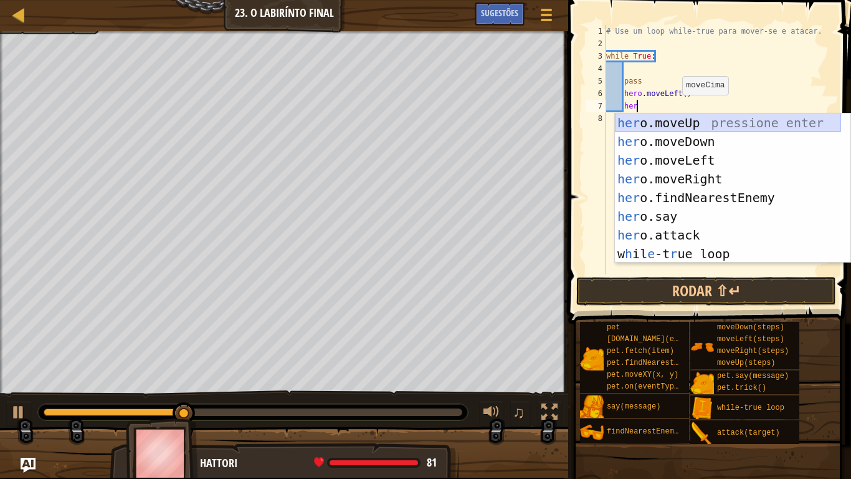
click at [687, 125] on div "her o.moveUp pressione enter her o.moveDown pressione enter her o.moveLeft pres…" at bounding box center [728, 206] width 226 height 187
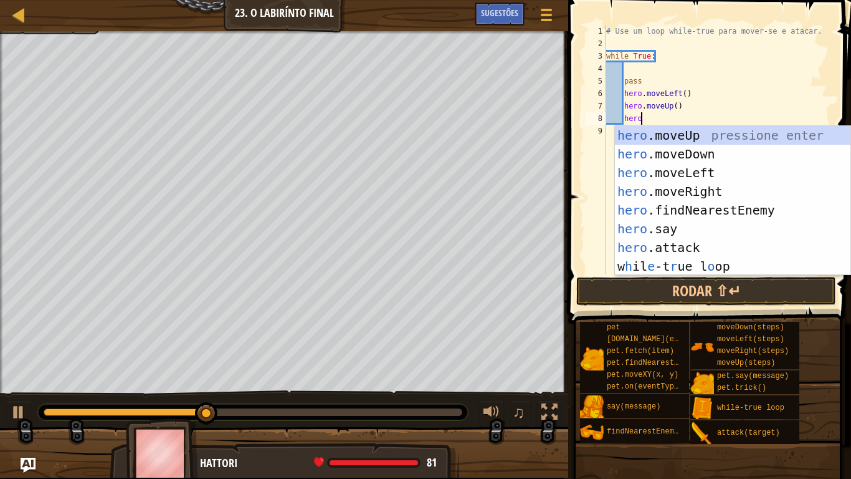
scroll to position [6, 4]
type textarea "h"
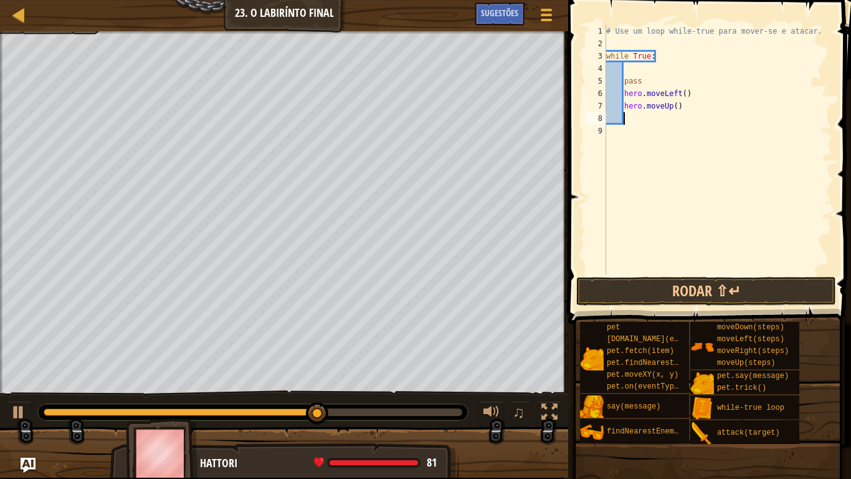
scroll to position [6, 2]
click at [24, 408] on div at bounding box center [19, 412] width 16 height 16
drag, startPoint x: 333, startPoint y: 411, endPoint x: 0, endPoint y: 398, distance: 333.7
click at [0, 399] on div "♫" at bounding box center [284, 408] width 568 height 37
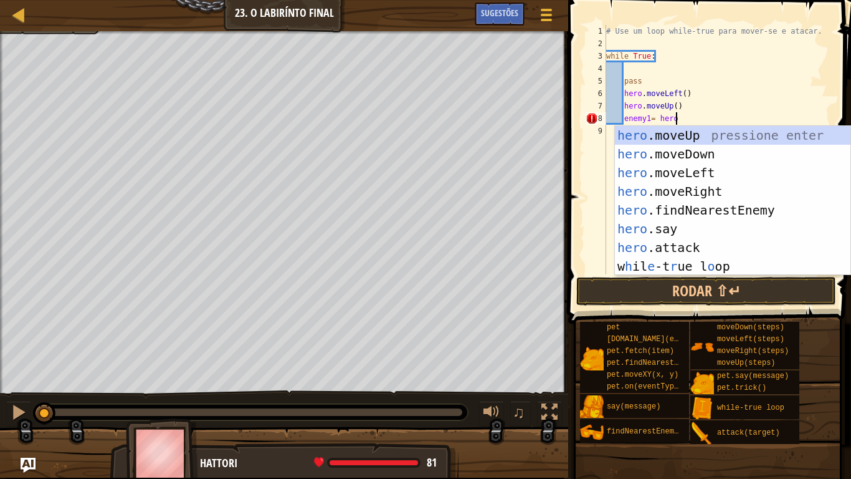
scroll to position [6, 9]
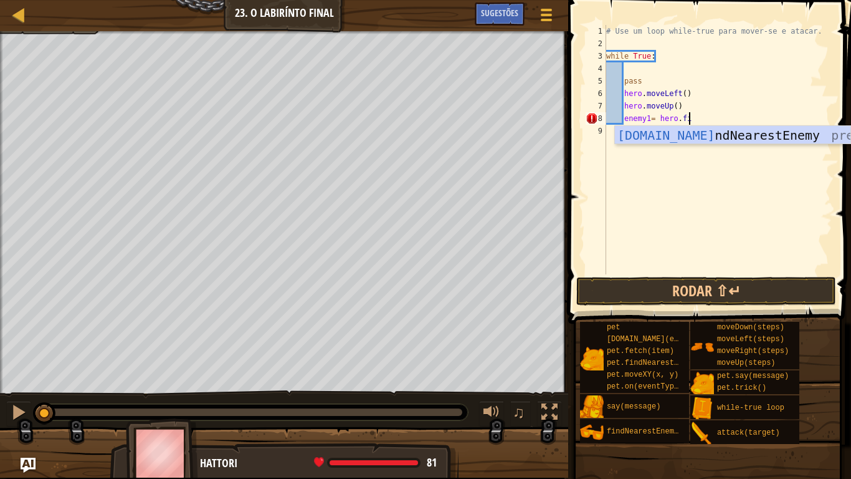
type textarea "enemy1= hero.fin"
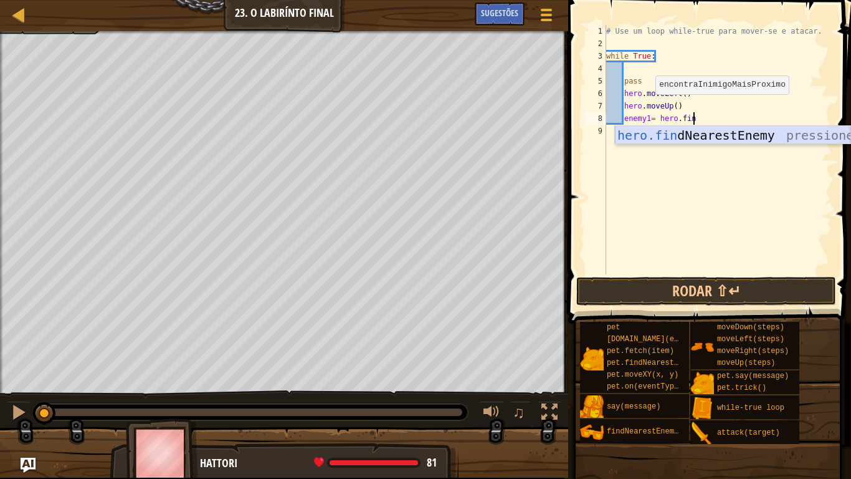
click at [720, 130] on div "hero.fin dNearestEnemy pressione enter" at bounding box center [733, 154] width 236 height 56
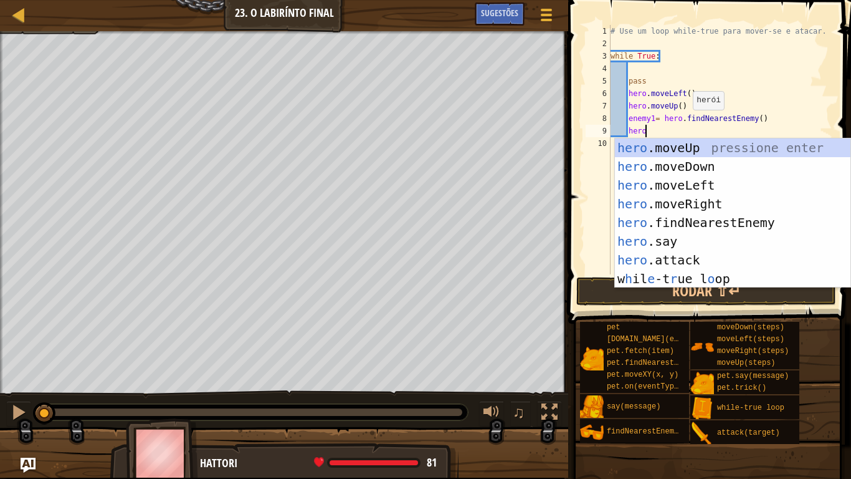
scroll to position [6, 4]
click at [654, 259] on div "hero .moveUp pressione enter hero .moveDown pressione enter hero .moveLeft pres…" at bounding box center [733, 231] width 236 height 187
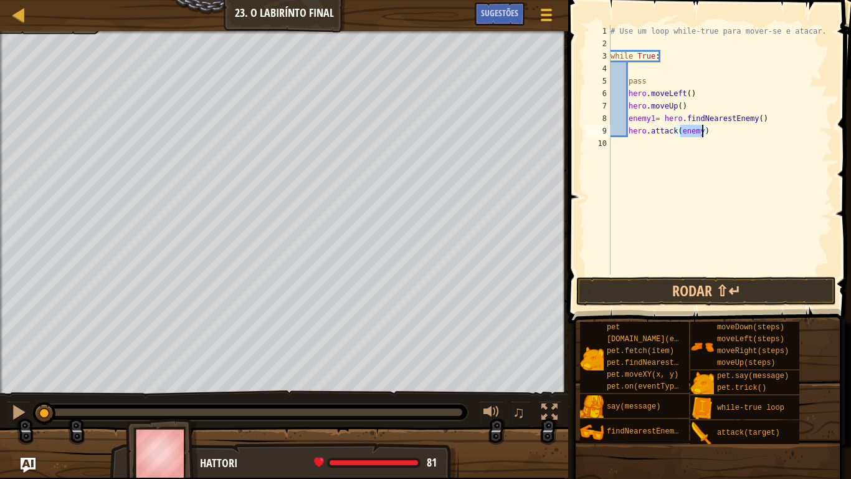
click at [703, 133] on div "# Use um loop while-true para mover-se e atacar. while True : pass hero . moveL…" at bounding box center [720, 149] width 224 height 249
type textarea "hero.attack(enemy1)"
click at [718, 126] on div "# Use um loop while-true para mover-se e atacar. while True : pass hero . moveL…" at bounding box center [720, 162] width 224 height 274
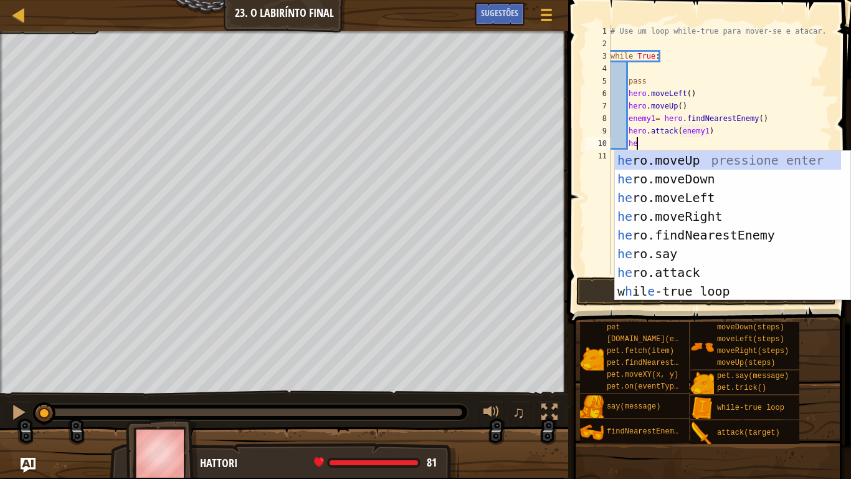
type textarea "her"
click at [717, 209] on div "her o.moveUp pressione enter her o.moveDown pressione enter her o.moveLeft pres…" at bounding box center [728, 244] width 226 height 187
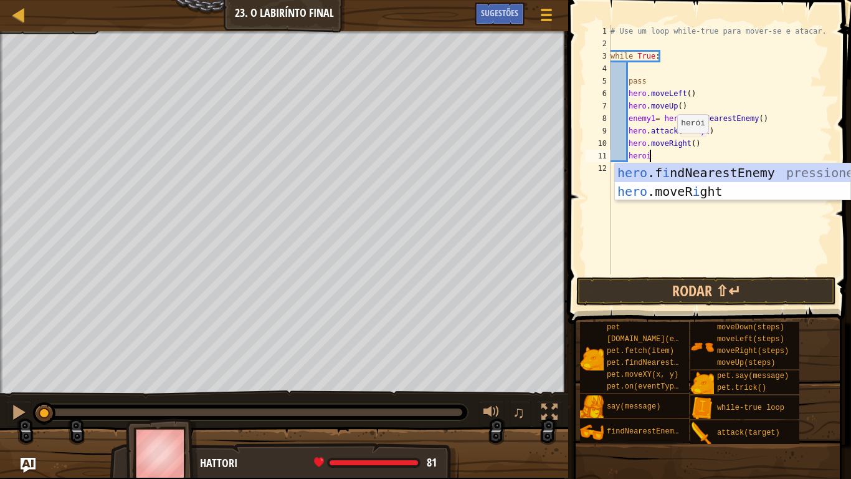
scroll to position [6, 5]
type textarea "hero"
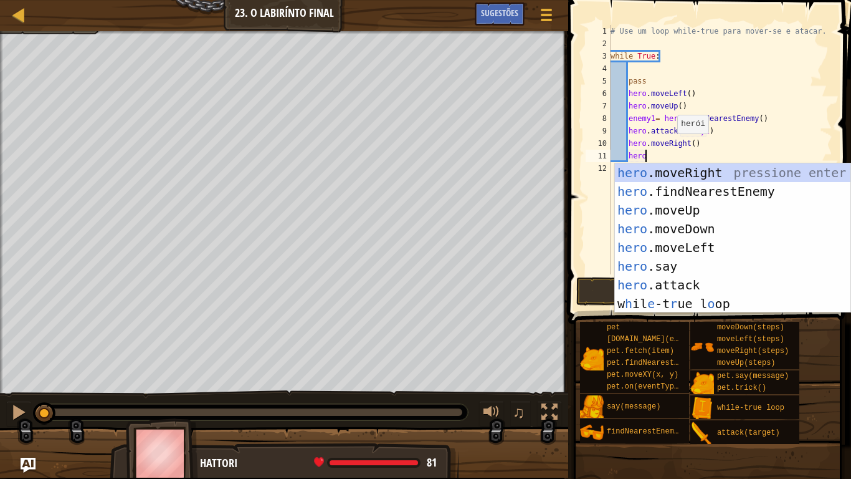
scroll to position [6, 4]
click at [694, 227] on div "hero .moveRight pressione enter hero .findNearestEnemy pressione enter hero .mo…" at bounding box center [733, 256] width 236 height 187
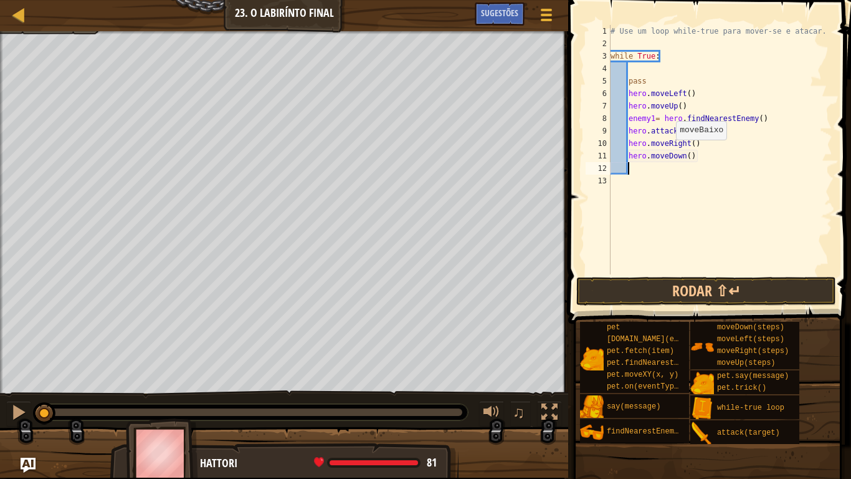
scroll to position [6, 2]
click at [687, 156] on div "# Use um loop while-true para mover-se e atacar. while True : pass hero . moveL…" at bounding box center [720, 162] width 224 height 274
type textarea "hero.moveDown(2)"
click at [703, 157] on div "# Use um loop while-true para mover-se e atacar. while True : pass hero . moveL…" at bounding box center [720, 162] width 224 height 274
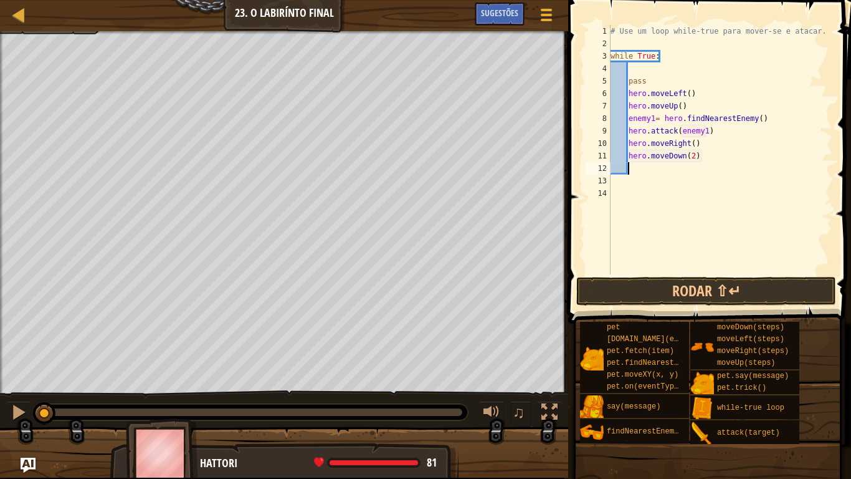
type textarea "h"
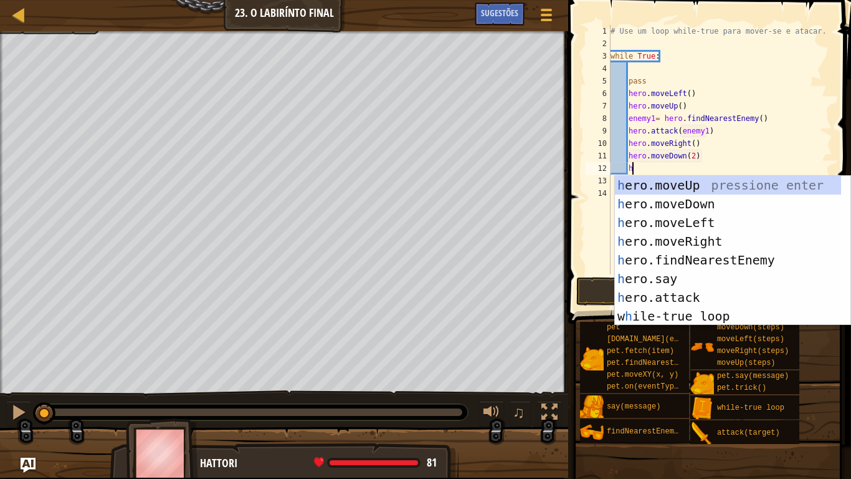
scroll to position [6, 2]
click at [720, 180] on div "h ero.moveUp pressione enter h ero.moveDown pressione enter h ero.moveLeft pres…" at bounding box center [728, 269] width 226 height 187
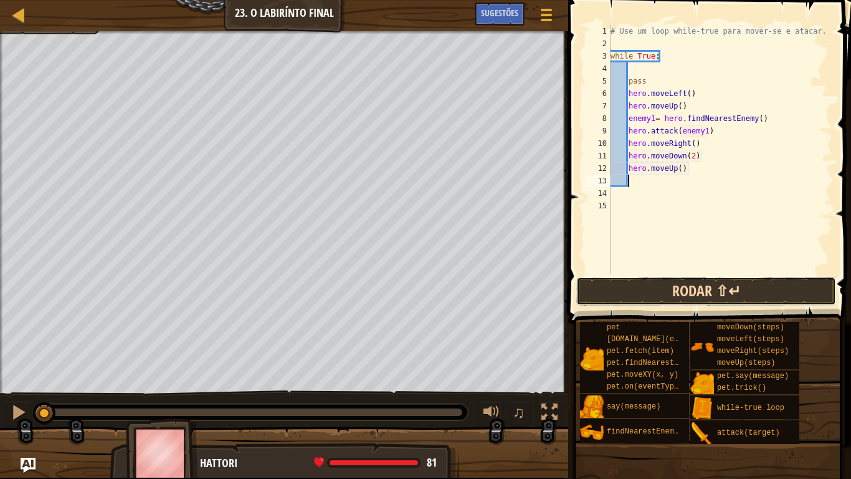
click at [711, 292] on button "Rodar ⇧↵" at bounding box center [707, 291] width 260 height 29
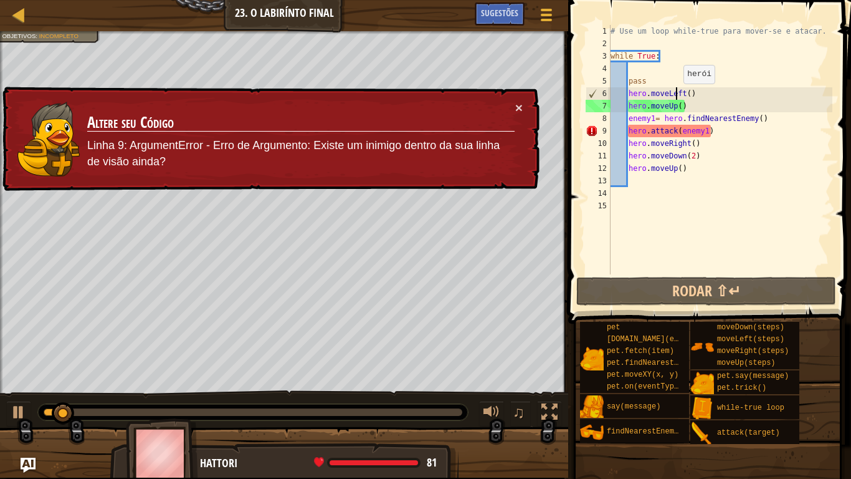
click at [677, 96] on div "# Use um loop while-true para mover-se e atacar. while True : pass hero . moveL…" at bounding box center [720, 162] width 224 height 274
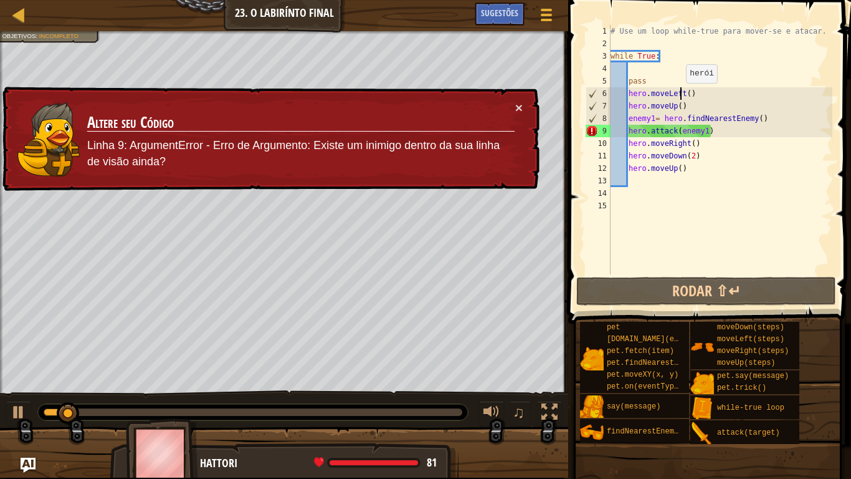
click at [680, 95] on div "# Use um loop while-true para mover-se e atacar. while True : pass hero . moveL…" at bounding box center [720, 162] width 224 height 274
click at [682, 94] on div "# Use um loop while-true para mover-se e atacar. while True : pass hero . moveL…" at bounding box center [720, 162] width 224 height 274
drag, startPoint x: 684, startPoint y: 90, endPoint x: 668, endPoint y: 91, distance: 16.2
click at [668, 91] on div "# Use um loop while-true para mover-se e atacar. while True : pass hero . moveL…" at bounding box center [720, 162] width 224 height 274
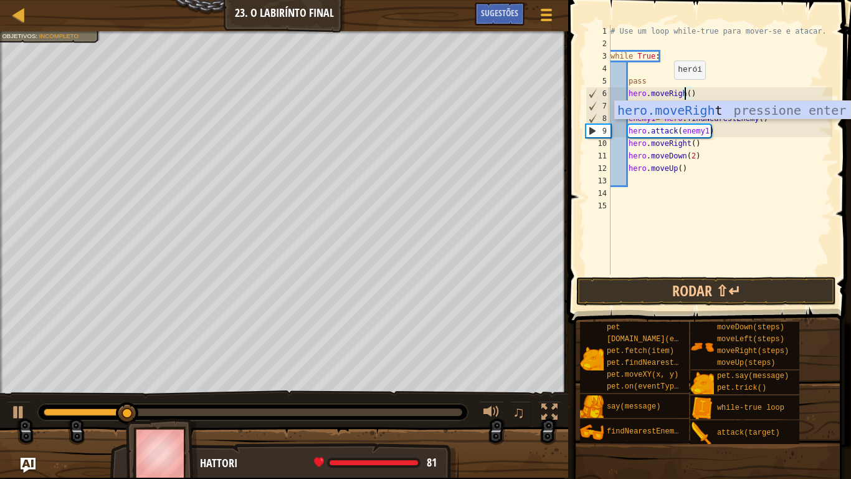
type textarea "hero.moveRight()"
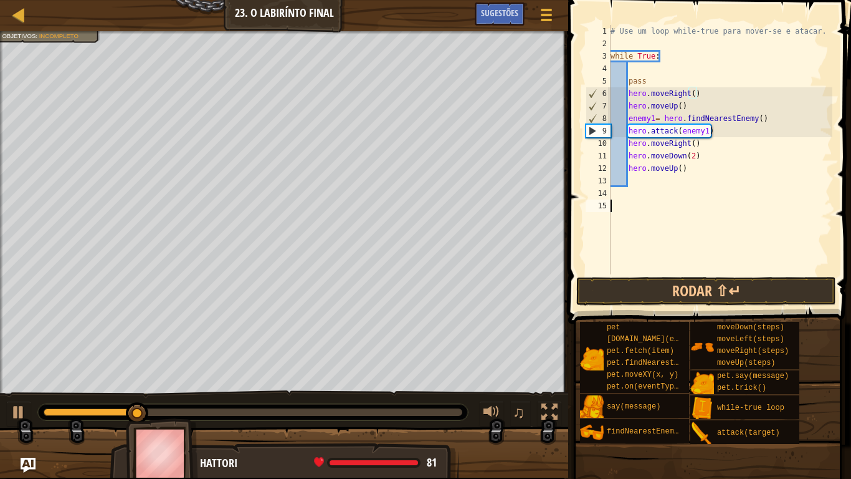
click at [700, 249] on div "# Use um loop while-true para mover-se e atacar. while True : pass hero . moveR…" at bounding box center [720, 162] width 224 height 274
click at [704, 290] on button "Rodar ⇧↵" at bounding box center [707, 291] width 260 height 29
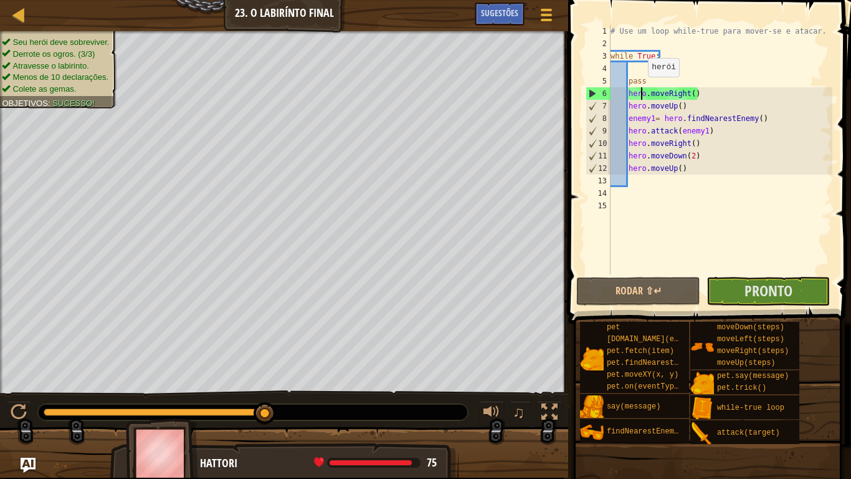
click at [642, 89] on div "# Use um loop while-true para mover-se e atacar. while True : pass hero . moveR…" at bounding box center [720, 162] width 224 height 274
drag, startPoint x: 643, startPoint y: 82, endPoint x: 629, endPoint y: 80, distance: 13.8
click at [629, 80] on div "# Use um loop while-true para mover-se e atacar. while True : pass hero . moveR…" at bounding box center [720, 162] width 224 height 274
type textarea "pass"
click at [644, 79] on div "# Use um loop while-true para mover-se e atacar. while True : pass hero . moveR…" at bounding box center [720, 162] width 224 height 274
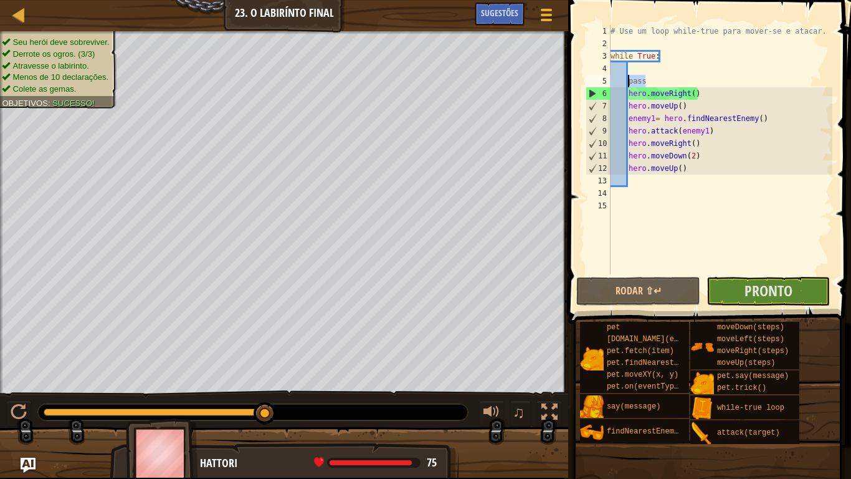
drag, startPoint x: 638, startPoint y: 79, endPoint x: 626, endPoint y: 80, distance: 11.9
click at [626, 80] on div "# Use um loop while-true para mover-se e atacar. while True : pass hero . moveR…" at bounding box center [720, 162] width 224 height 274
click at [752, 292] on span "Pronto" at bounding box center [769, 290] width 48 height 20
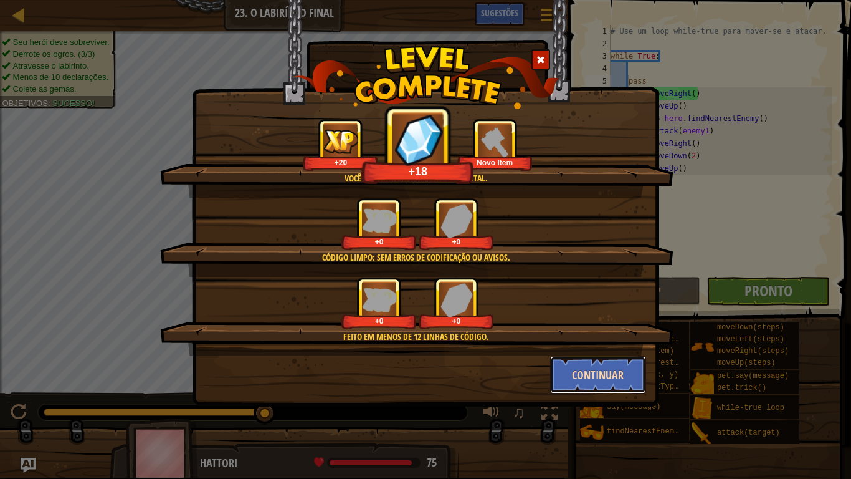
click at [587, 363] on button "Continuar" at bounding box center [598, 374] width 97 height 37
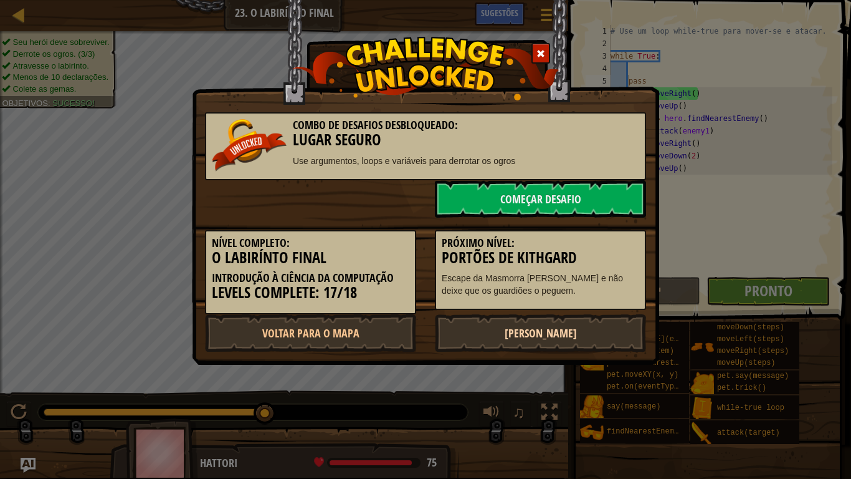
click at [607, 329] on link "[PERSON_NAME]" at bounding box center [540, 332] width 211 height 37
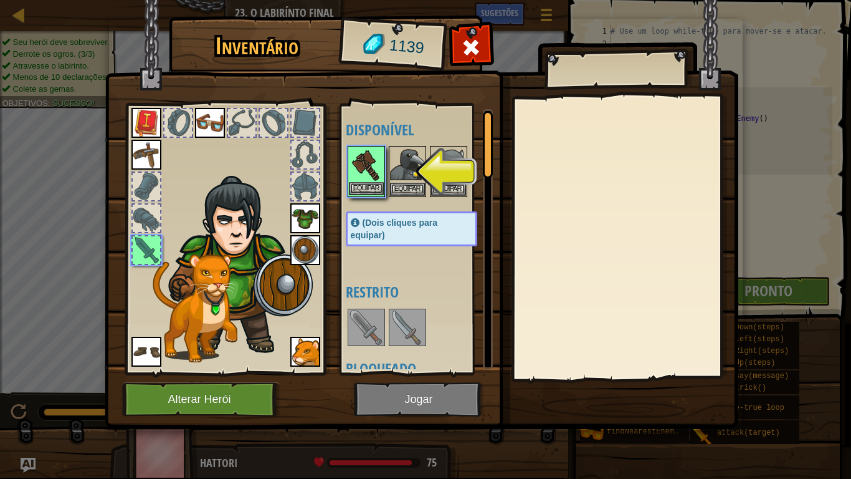
click at [373, 181] on img at bounding box center [366, 164] width 35 height 35
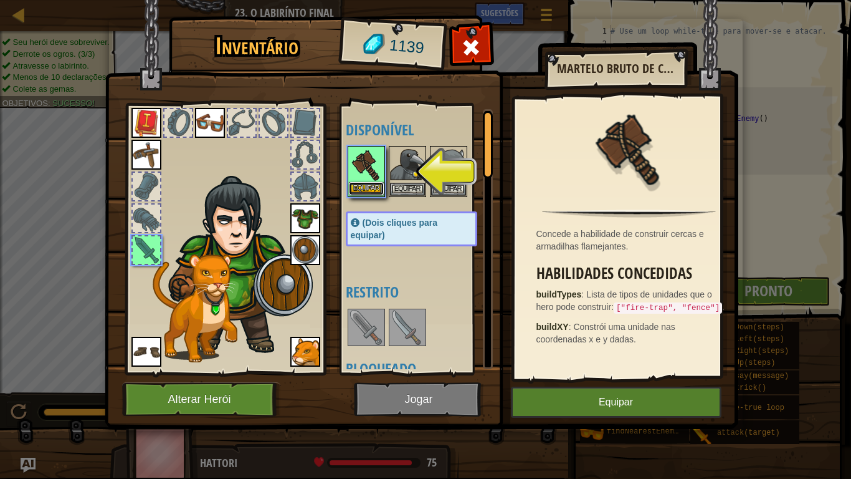
click at [372, 189] on button "Equipar" at bounding box center [366, 188] width 35 height 13
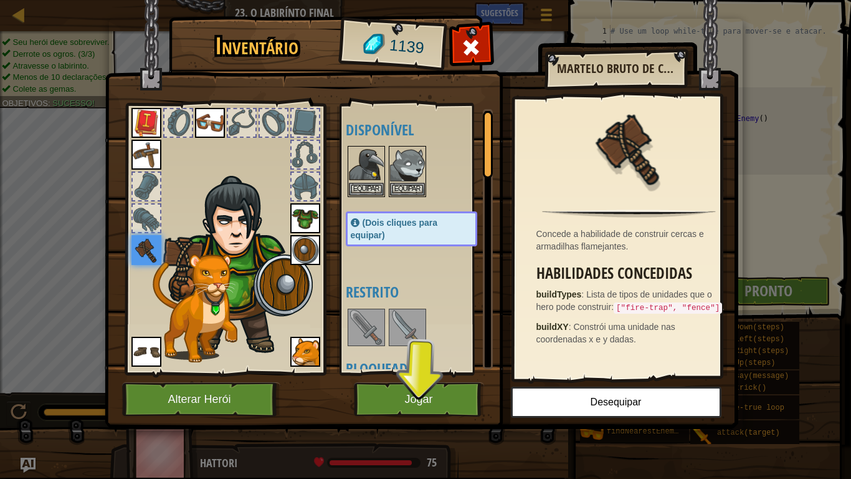
click at [398, 325] on img at bounding box center [407, 327] width 35 height 35
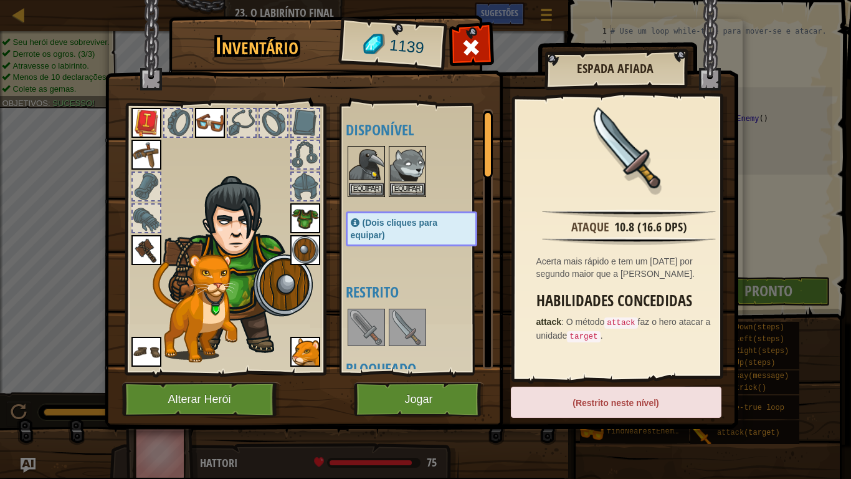
click at [151, 241] on img at bounding box center [147, 250] width 30 height 30
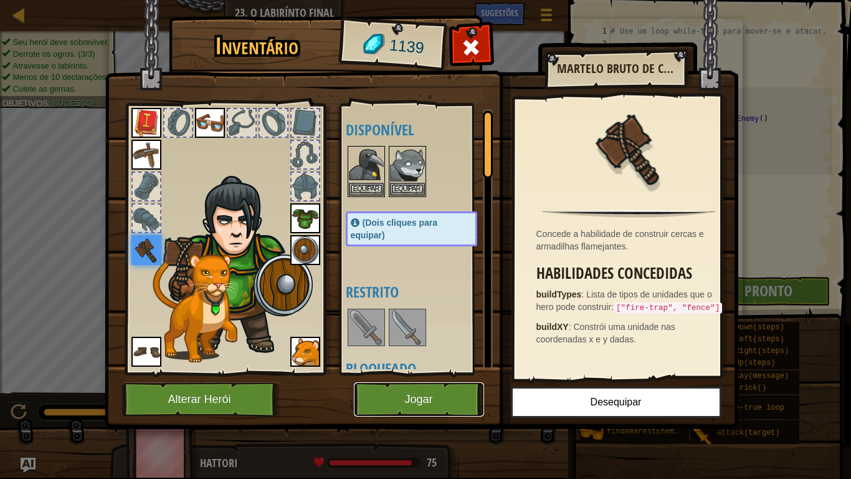
click at [398, 395] on button "Jogar" at bounding box center [419, 399] width 130 height 34
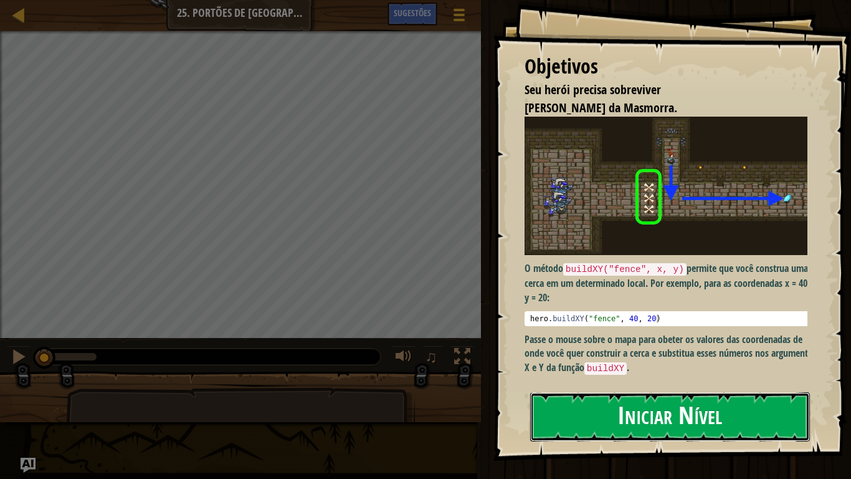
click at [619, 416] on button "Iniciar Nível" at bounding box center [670, 416] width 280 height 49
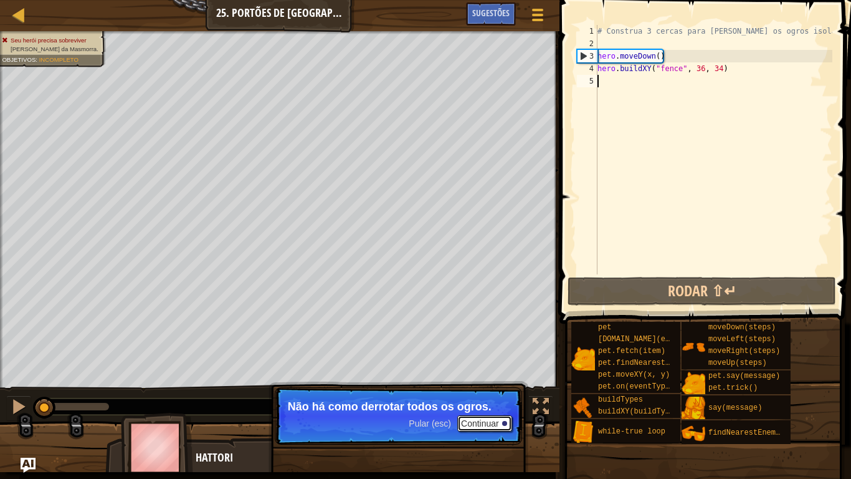
click at [480, 428] on button "Continuar" at bounding box center [484, 423] width 55 height 16
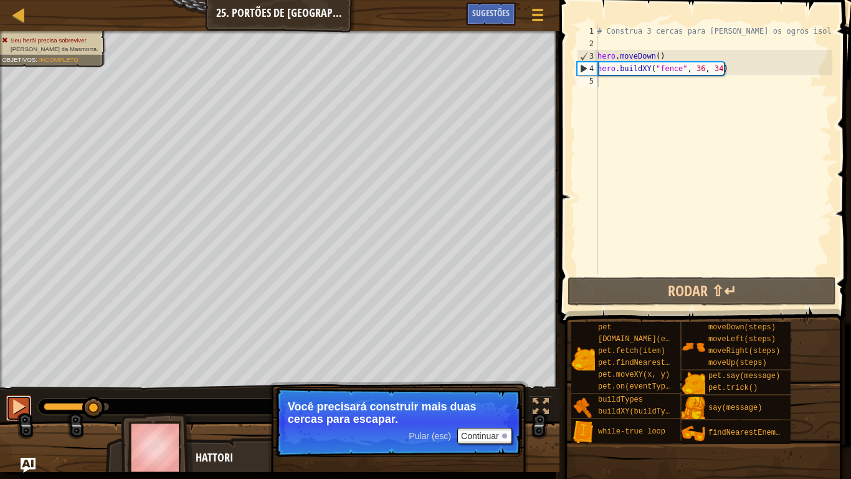
click at [14, 400] on div at bounding box center [19, 406] width 16 height 16
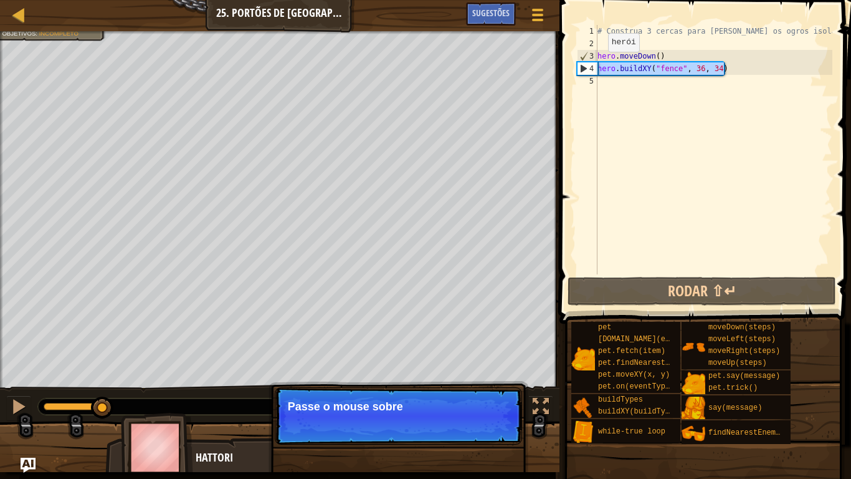
drag, startPoint x: 727, startPoint y: 64, endPoint x: 588, endPoint y: 68, distance: 139.0
click at [588, 68] on div "1 2 3 4 5 # Construa 3 cercas para [PERSON_NAME] os ogros isolados! hero . move…" at bounding box center [704, 149] width 258 height 249
type textarea "hero.buildXY("fence", 36, 34)"
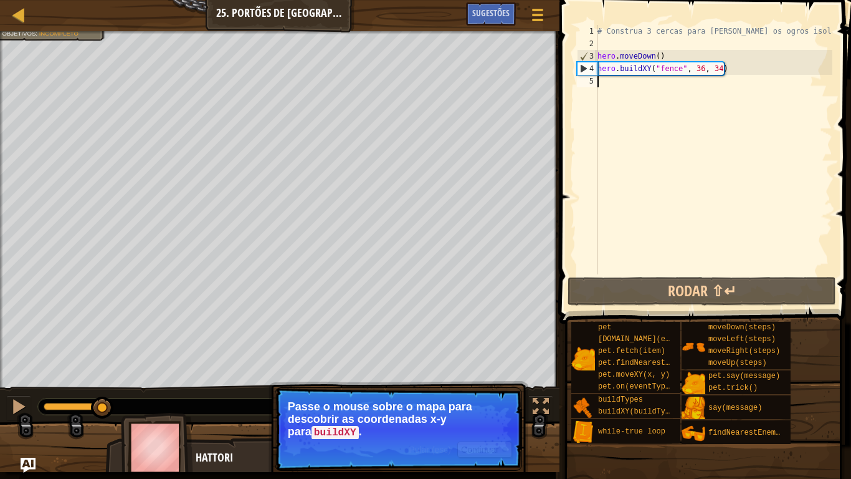
click at [606, 93] on div "# Construa 3 cercas para [PERSON_NAME] os ogros isolados! hero . moveDown ( ) h…" at bounding box center [713, 162] width 237 height 274
type textarea "v"
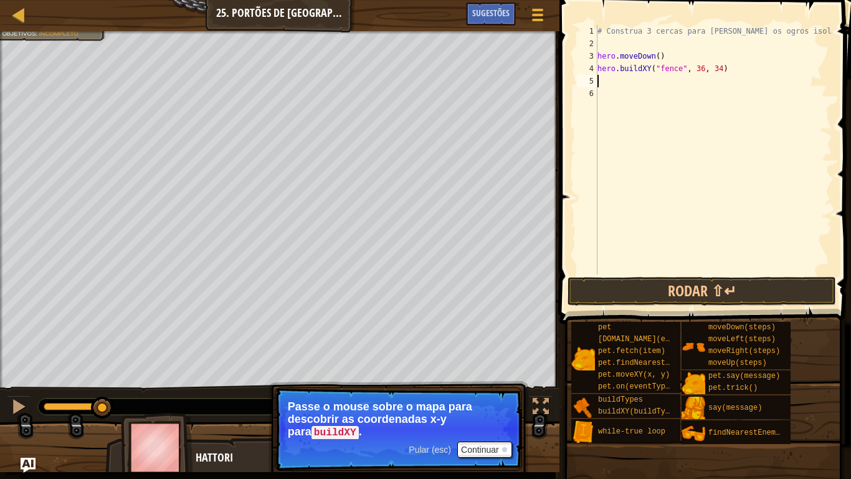
paste textarea "hero.buildXY("fence", 36, 34)"
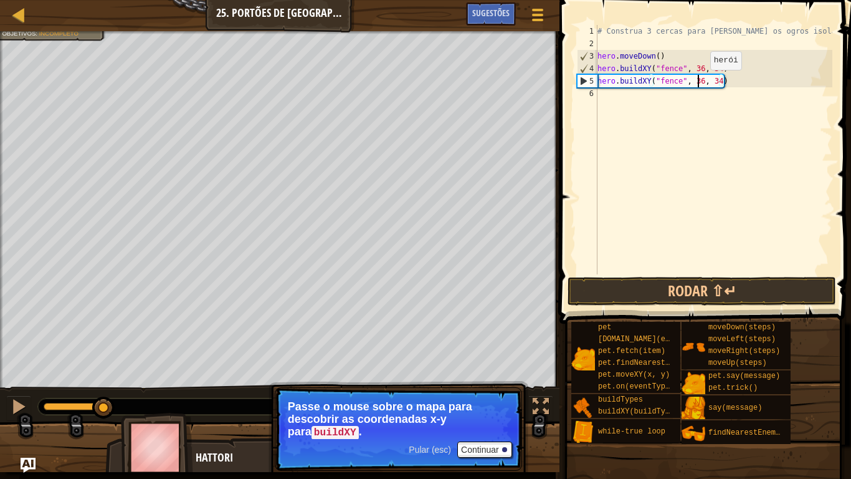
click at [700, 82] on div "# Construa 3 cercas para [PERSON_NAME] os ogros isolados! hero . moveDown ( ) h…" at bounding box center [713, 162] width 237 height 274
click at [702, 80] on div "# Construa 3 cercas para [PERSON_NAME] os ogros isolados! hero . moveDown ( ) h…" at bounding box center [713, 162] width 237 height 274
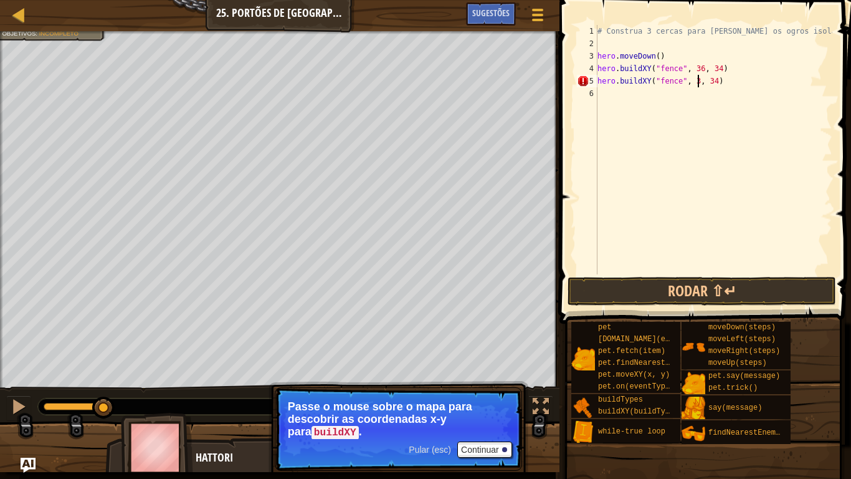
scroll to position [6, 15]
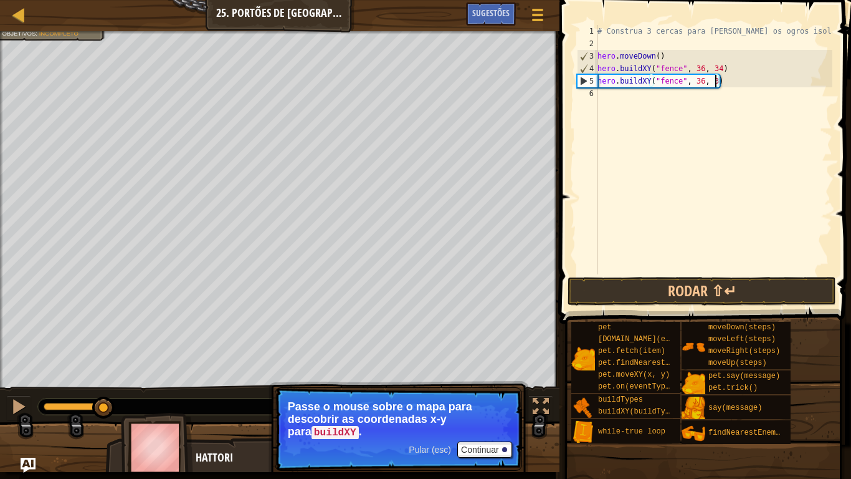
type textarea "hero.buildXY("fence", 36, 31)"
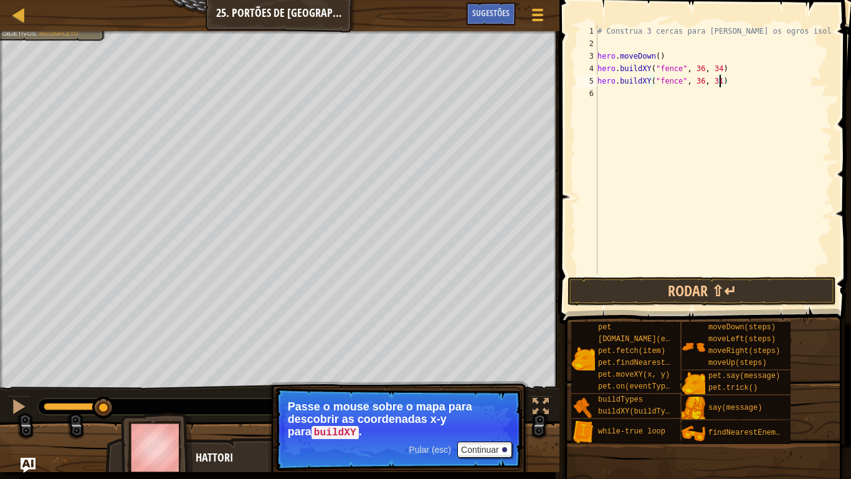
click at [614, 96] on div "# Construa 3 cercas para [PERSON_NAME] os ogros isolados! hero . moveDown ( ) h…" at bounding box center [713, 162] width 237 height 274
paste textarea "hero.buildXY("fence", 36, 34)"
type textarea "hero.buildXY("fence", 36, 26)"
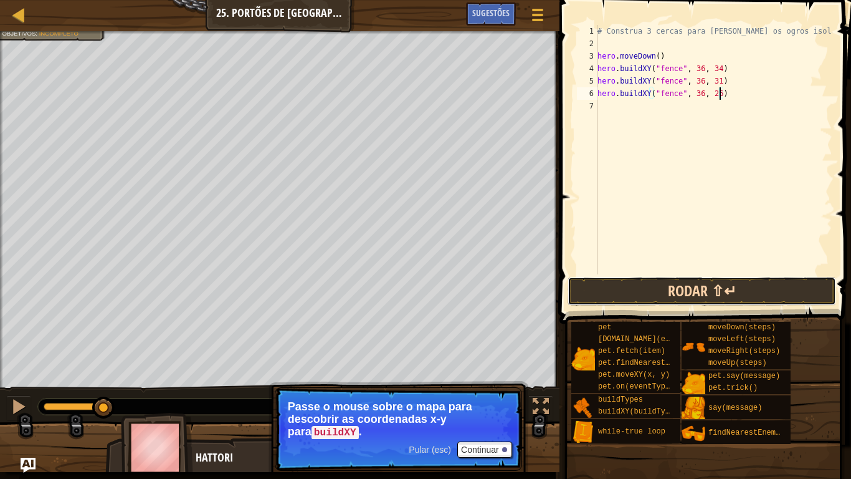
click at [627, 287] on button "Rodar ⇧↵" at bounding box center [702, 291] width 269 height 29
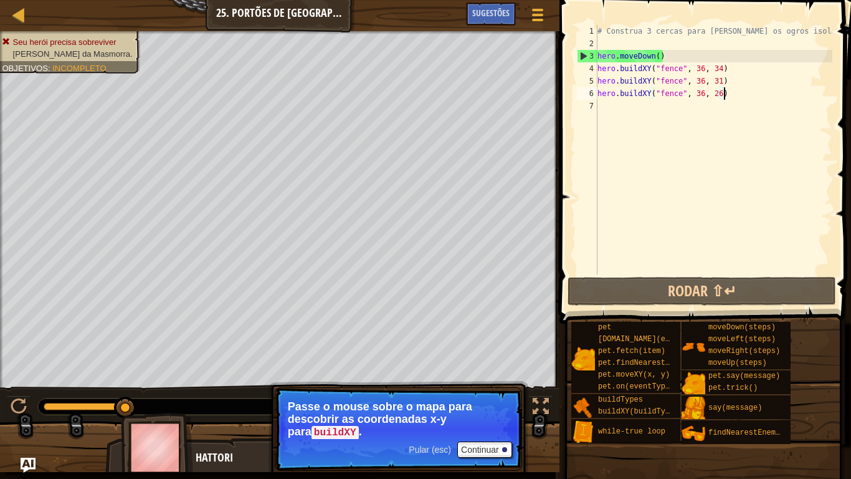
click at [724, 90] on div "# Construa 3 cercas para [PERSON_NAME] os ogros isolados! hero . moveDown ( ) h…" at bounding box center [713, 162] width 237 height 274
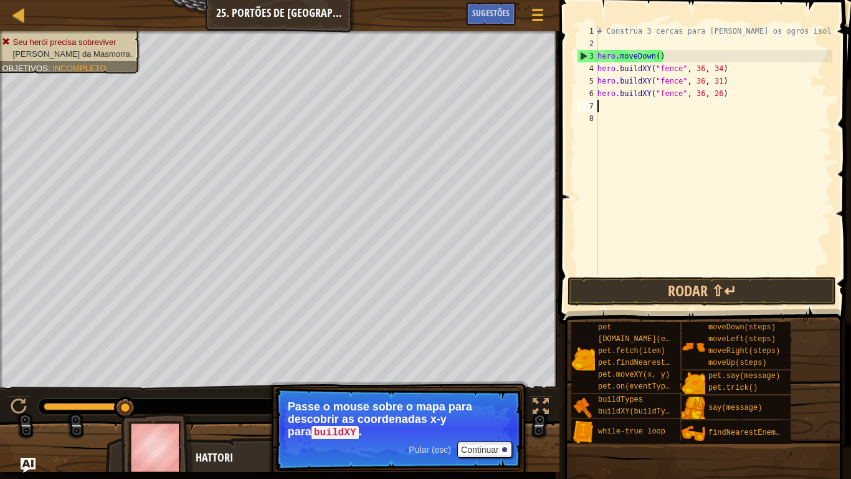
scroll to position [6, 0]
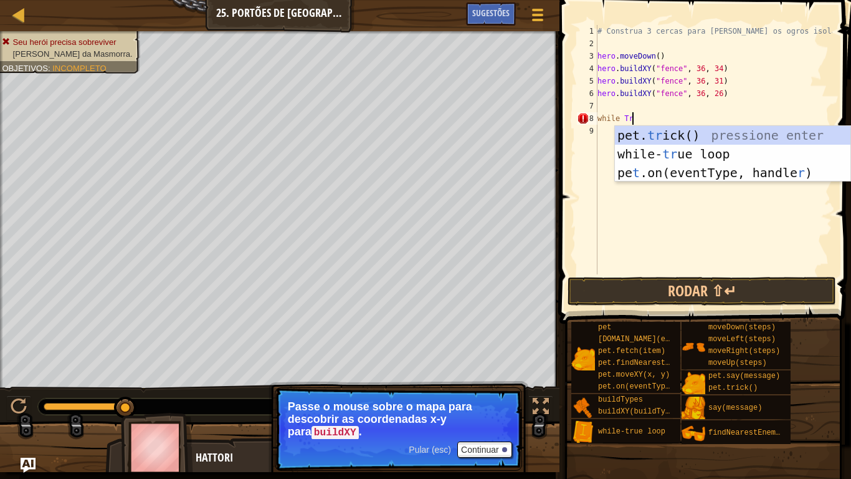
type textarea "while True"
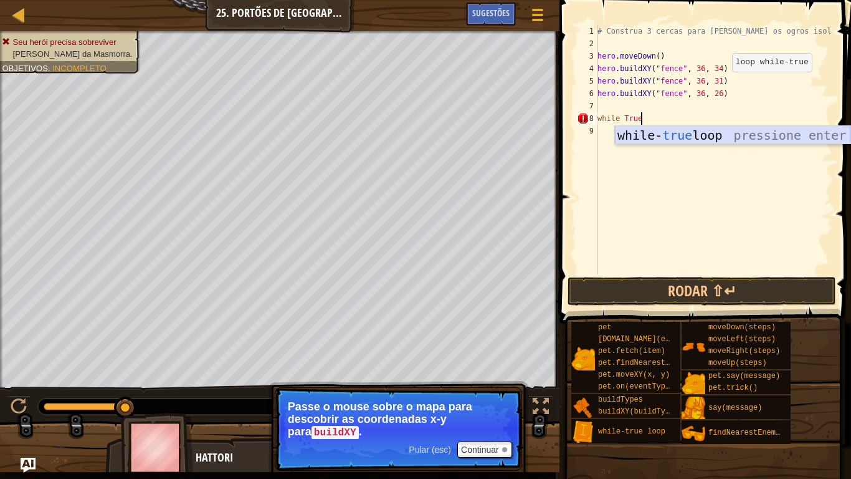
click at [719, 133] on div "while- true loop pressione enter" at bounding box center [733, 154] width 236 height 56
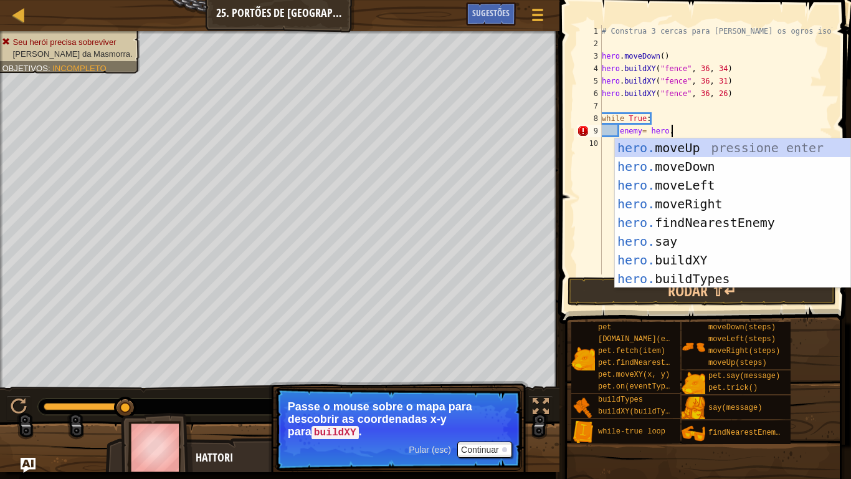
scroll to position [6, 9]
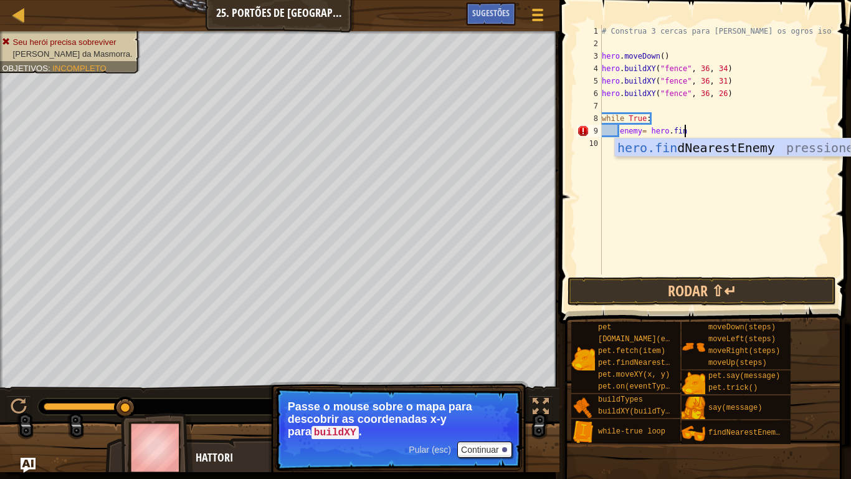
type textarea "enemy= hero.find"
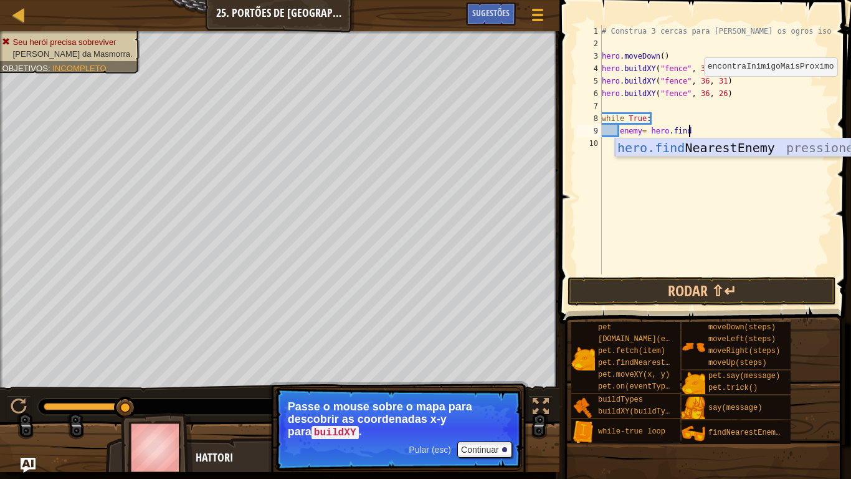
click at [704, 149] on div "hero.find NearestEnemy pressione enter" at bounding box center [733, 166] width 236 height 56
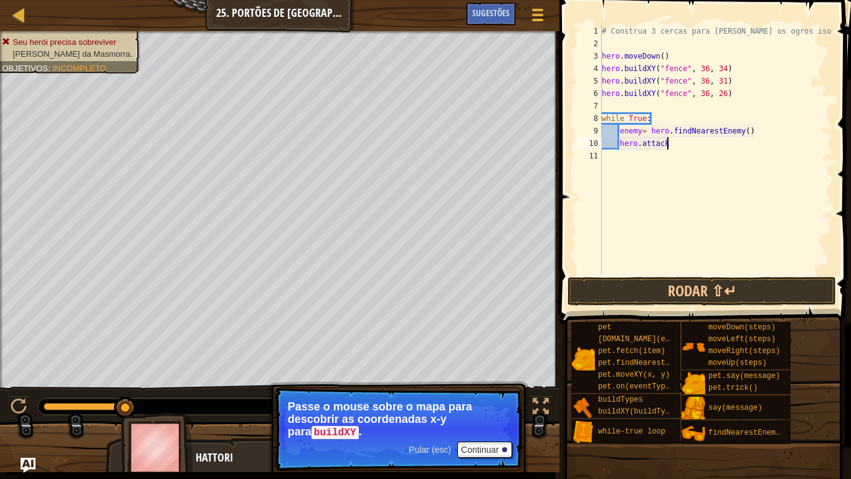
scroll to position [6, 10]
click at [643, 145] on div "# Construa 3 cercas para [PERSON_NAME] os ogros isolados! hero . moveDown ( ) h…" at bounding box center [716, 162] width 233 height 274
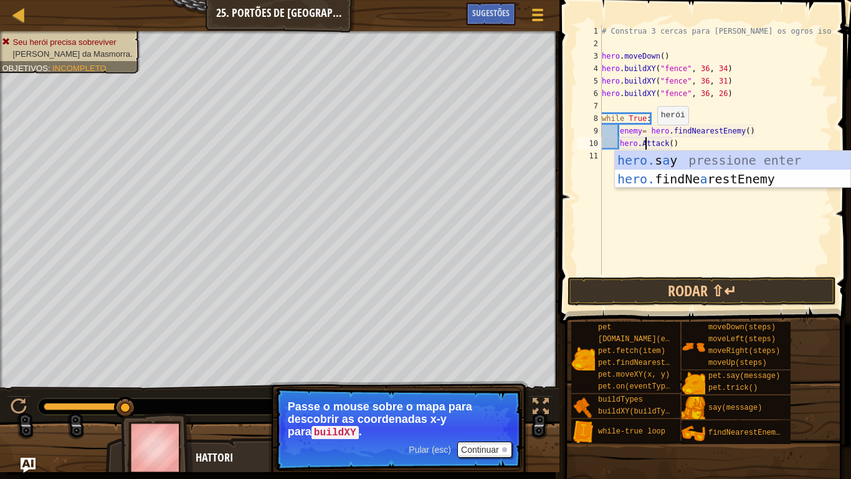
scroll to position [6, 6]
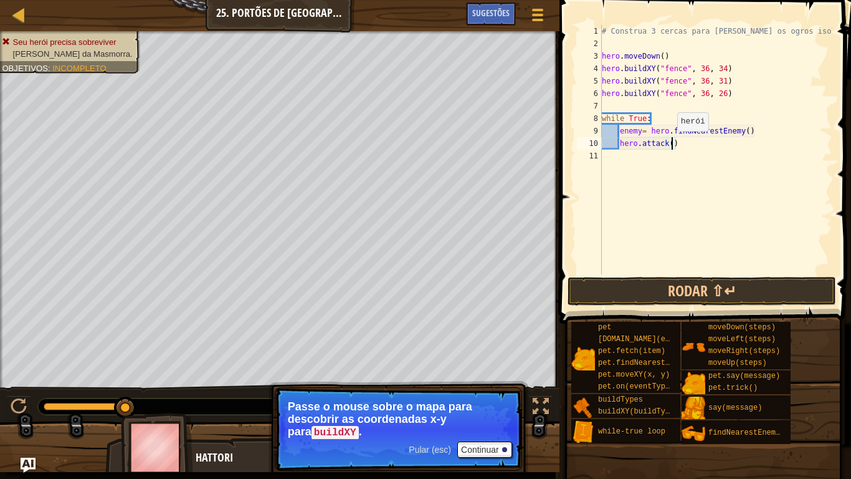
drag, startPoint x: 671, startPoint y: 143, endPoint x: 679, endPoint y: 135, distance: 11.5
click at [672, 143] on div "# Construa 3 cercas para [PERSON_NAME] os ogros isolados! hero . moveDown ( ) h…" at bounding box center [716, 162] width 233 height 274
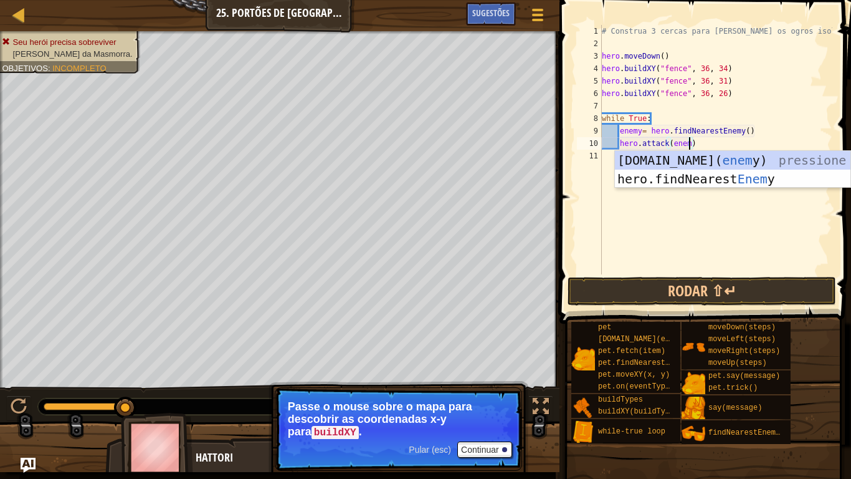
scroll to position [6, 13]
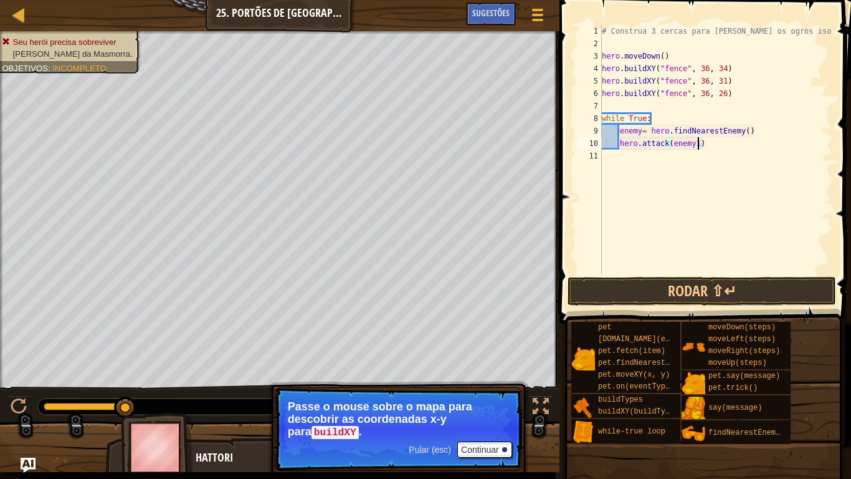
click at [640, 131] on div "# Construa 3 cercas para [PERSON_NAME] os ogros isolados! hero . moveDown ( ) h…" at bounding box center [716, 162] width 233 height 274
type textarea "enemy1= hero.findNearestEnemy()"
click at [720, 150] on div "# Construa 3 cercas para [PERSON_NAME] os ogros isolados! hero . moveDown ( ) h…" at bounding box center [716, 162] width 233 height 274
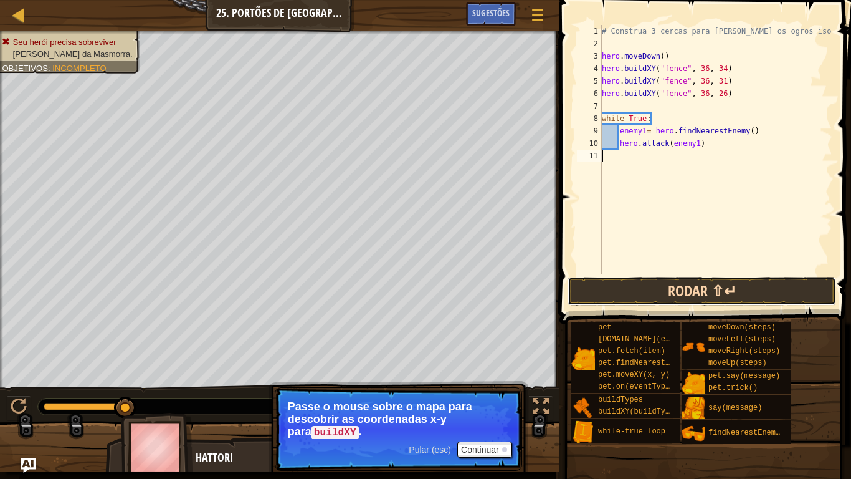
click at [710, 284] on button "Rodar ⇧↵" at bounding box center [702, 291] width 269 height 29
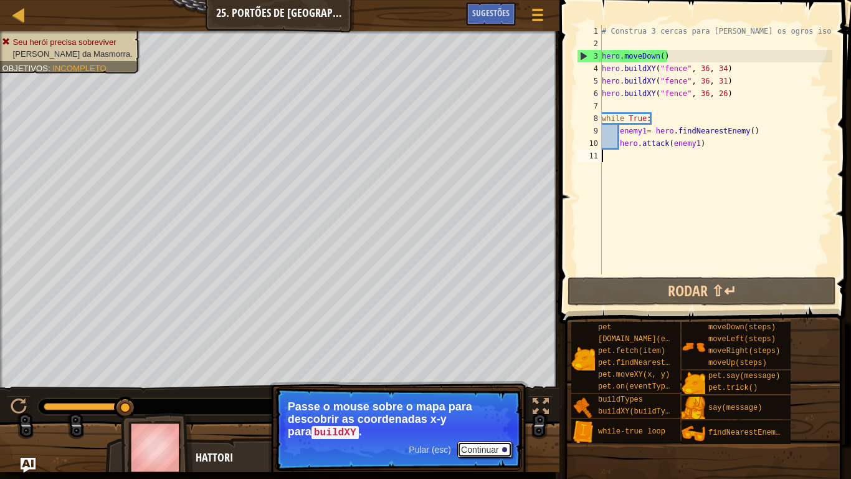
click at [495, 443] on button "Continuar" at bounding box center [484, 449] width 55 height 16
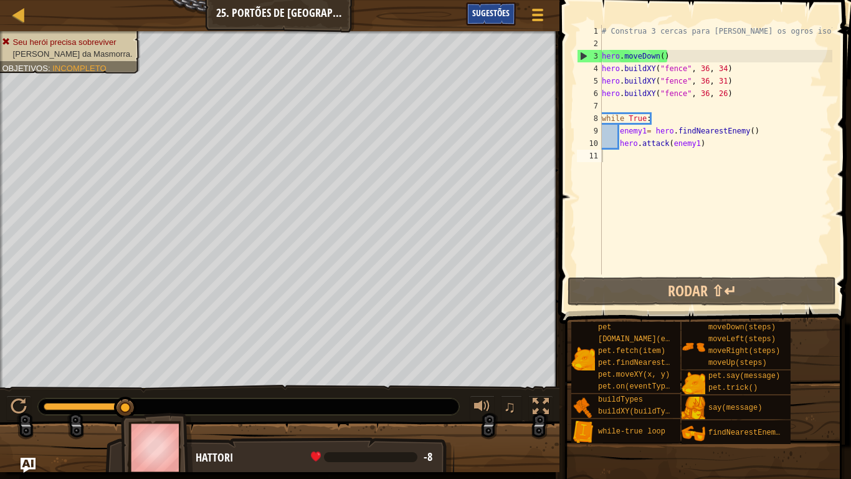
click at [477, 13] on span "Sugestões" at bounding box center [490, 13] width 37 height 12
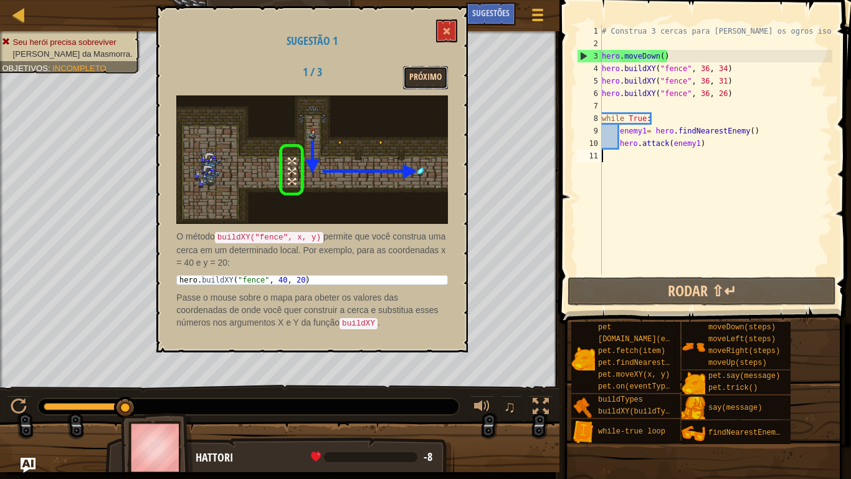
click at [424, 81] on button "Próximo" at bounding box center [425, 77] width 45 height 23
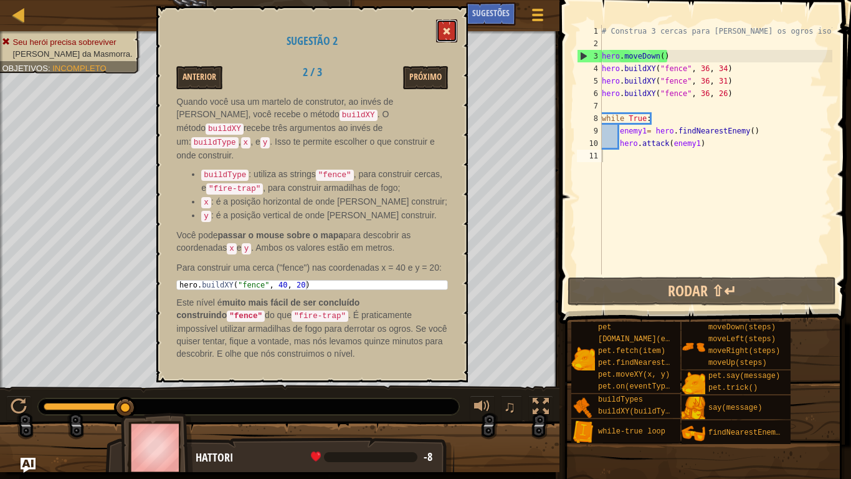
click at [445, 22] on button at bounding box center [446, 30] width 21 height 23
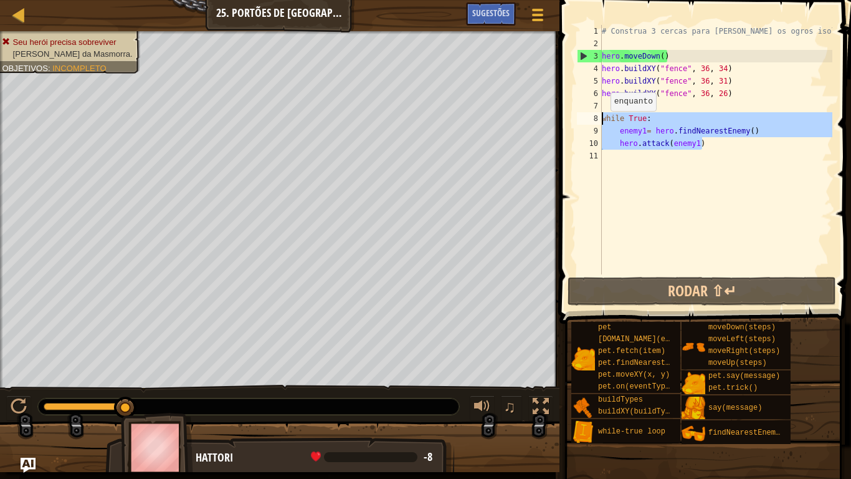
drag, startPoint x: 717, startPoint y: 145, endPoint x: 596, endPoint y: 118, distance: 123.8
click at [596, 118] on div "hero.attack(enemy1) 1 2 3 4 5 6 7 8 9 10 11 # Construa 3 cercas para [PERSON_NA…" at bounding box center [704, 149] width 258 height 249
type textarea "while True: enemy1= hero.findNearestEnemy()"
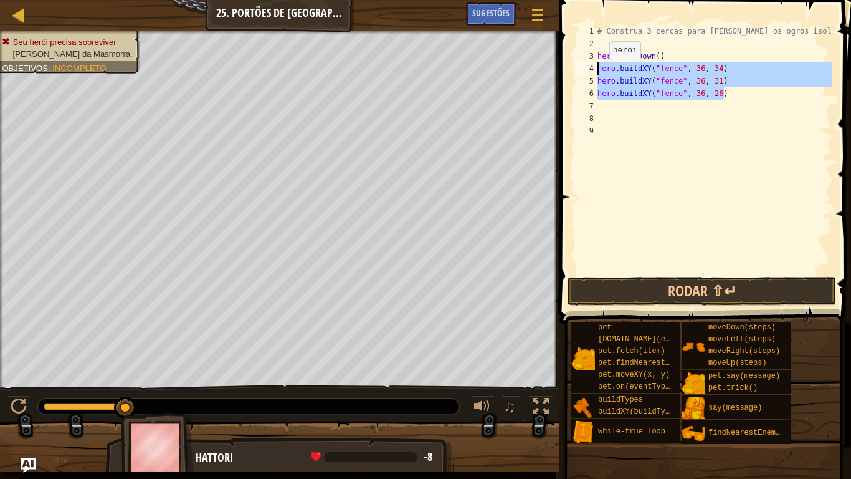
drag, startPoint x: 729, startPoint y: 99, endPoint x: 599, endPoint y: 72, distance: 133.0
click at [599, 72] on div "# Construa 3 cercas para [PERSON_NAME] os ogros isolados! hero . moveDown ( ) h…" at bounding box center [713, 162] width 237 height 274
click at [726, 96] on div "# Construa 3 cercas para [PERSON_NAME] os ogros isolados! hero . moveDown ( ) h…" at bounding box center [713, 149] width 237 height 249
type textarea "hero.buildXY("fence", 36, 26)"
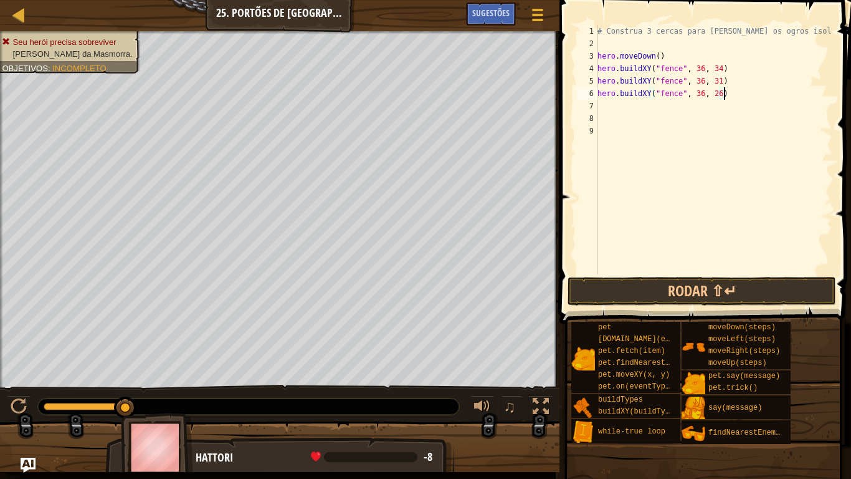
paste textarea
paste textarea "hero.buildXY("fence", 36, 26)"
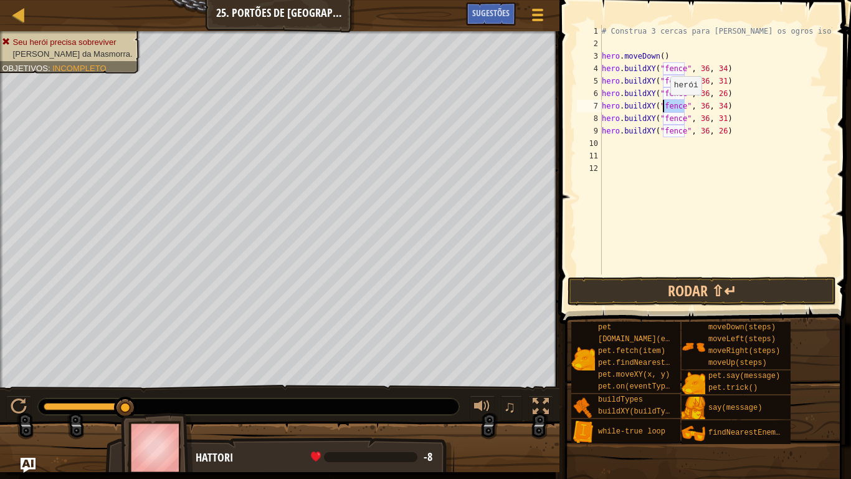
drag, startPoint x: 684, startPoint y: 103, endPoint x: 664, endPoint y: 107, distance: 19.7
click at [664, 107] on div "# Construa 3 cercas para [PERSON_NAME] os ogros isolados! hero . moveDown ( ) h…" at bounding box center [716, 162] width 233 height 274
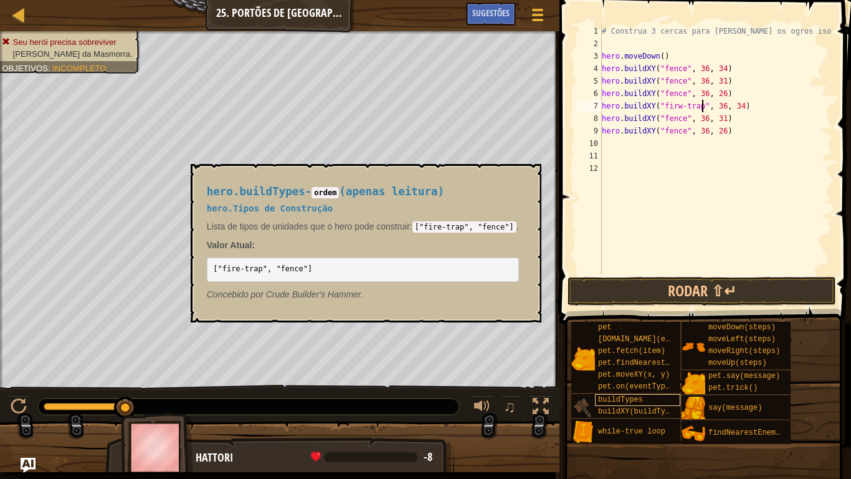
scroll to position [6, 14]
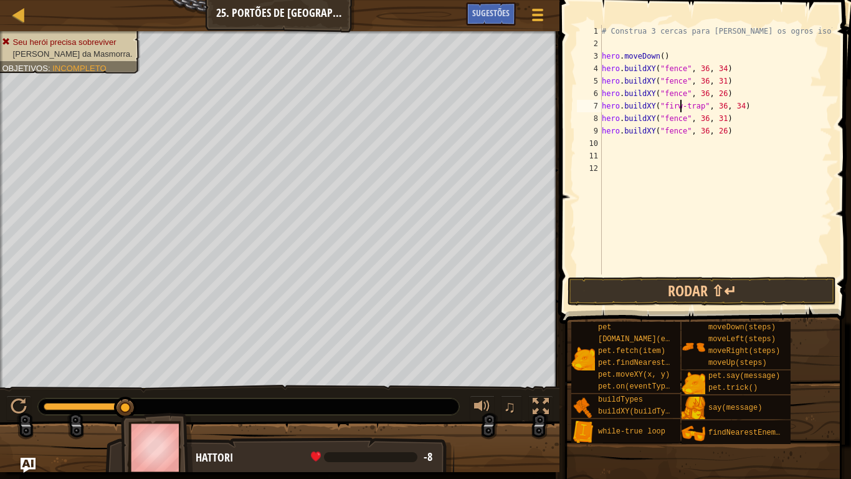
type textarea "hero.buildXY("fire-trap", 36, 34)"
drag, startPoint x: 705, startPoint y: 105, endPoint x: 661, endPoint y: 105, distance: 44.3
click at [658, 105] on div "# Construa 3 cercas para [PERSON_NAME] os ogros isolados! hero . moveDown ( ) h…" at bounding box center [716, 162] width 233 height 274
drag, startPoint x: 663, startPoint y: 107, endPoint x: 683, endPoint y: 131, distance: 31.4
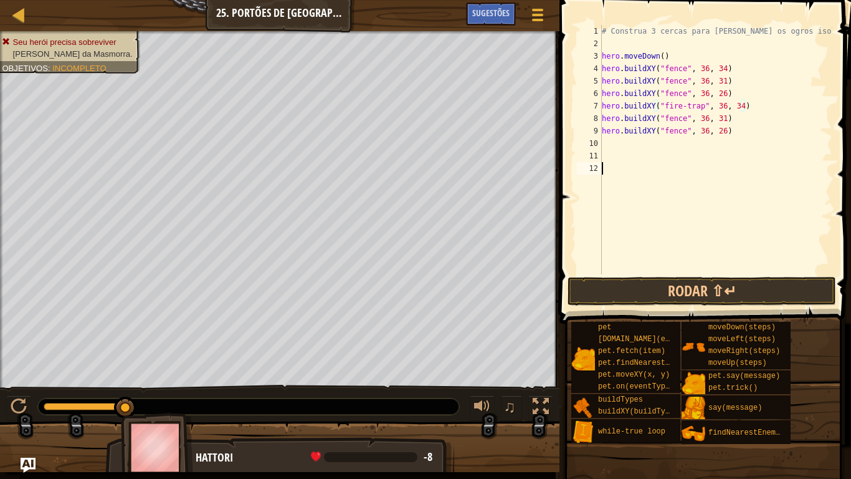
click at [702, 160] on div "# Construa 3 cercas para [PERSON_NAME] os ogros isolados! hero . moveDown ( ) h…" at bounding box center [716, 162] width 233 height 274
click at [682, 104] on div "# Construa 3 cercas para [PERSON_NAME] os ogros isolados! hero . moveDown ( ) h…" at bounding box center [716, 162] width 233 height 274
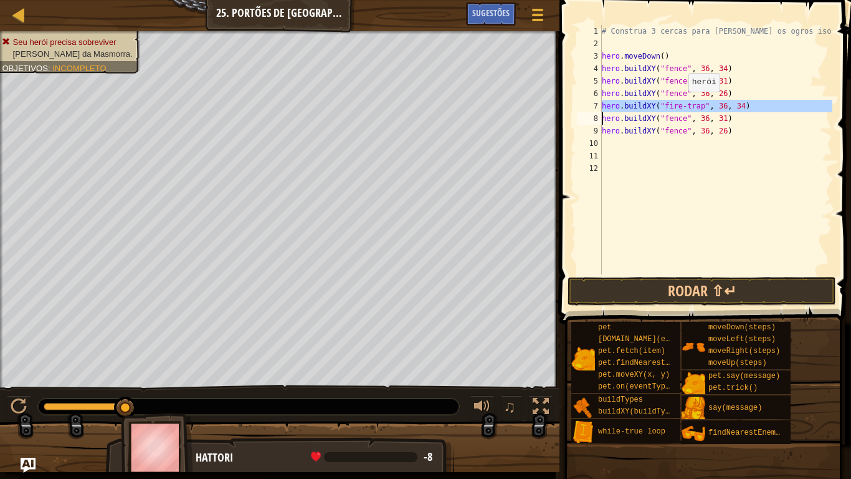
click at [682, 104] on div "# Construa 3 cercas para [PERSON_NAME] os ogros isolados! hero . moveDown ( ) h…" at bounding box center [716, 149] width 233 height 249
click at [696, 107] on div "# Construa 3 cercas para [PERSON_NAME] os ogros isolados! hero . moveDown ( ) h…" at bounding box center [716, 162] width 233 height 274
click at [715, 103] on div "# Construa 3 cercas para [PERSON_NAME] os ogros isolados! hero . moveDown ( ) h…" at bounding box center [716, 149] width 233 height 249
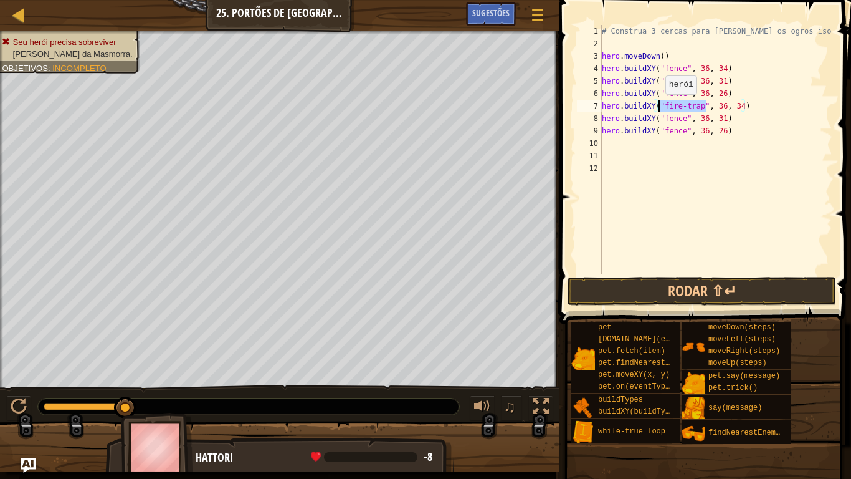
drag, startPoint x: 706, startPoint y: 108, endPoint x: 659, endPoint y: 107, distance: 46.8
click at [659, 107] on div "# Construa 3 cercas para [PERSON_NAME] os ogros isolados! hero . moveDown ( ) h…" at bounding box center [716, 162] width 233 height 274
drag, startPoint x: 688, startPoint y: 119, endPoint x: 658, endPoint y: 123, distance: 30.2
click at [658, 123] on div "# Construa 3 cercas para [PERSON_NAME] os ogros isolados! hero . moveDown ( ) h…" at bounding box center [716, 162] width 233 height 274
paste textarea "ire-trap"
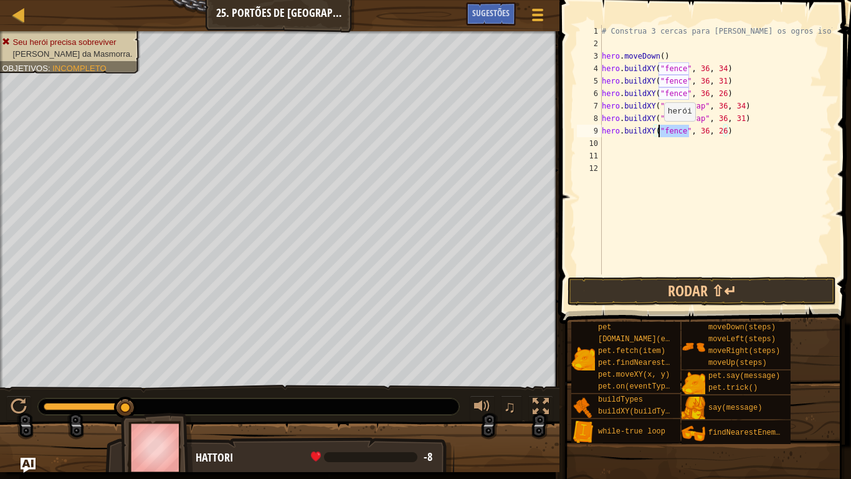
drag, startPoint x: 689, startPoint y: 133, endPoint x: 658, endPoint y: 133, distance: 30.5
click at [658, 133] on div "# Construa 3 cercas para [PERSON_NAME] os ogros isolados! hero . moveDown ( ) h…" at bounding box center [716, 162] width 233 height 274
paste textarea "ire-trap"
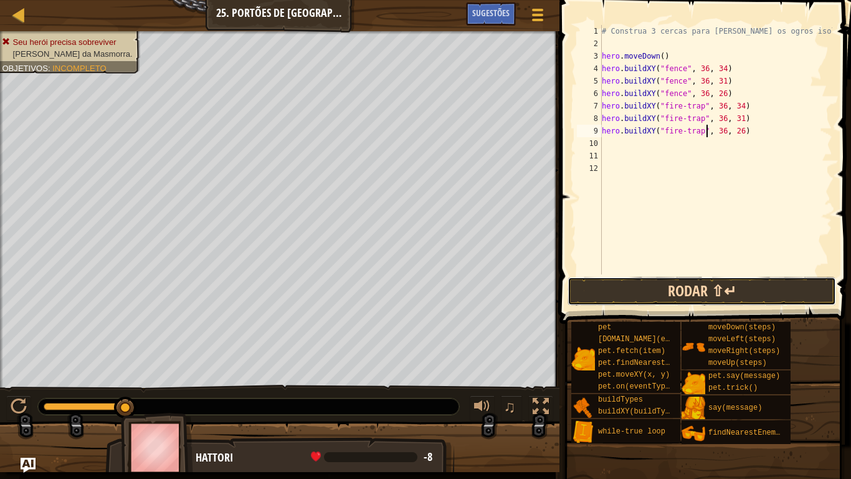
click at [722, 290] on button "Rodar ⇧↵" at bounding box center [702, 291] width 269 height 29
click at [734, 287] on button "Rodar ⇧↵" at bounding box center [702, 291] width 269 height 29
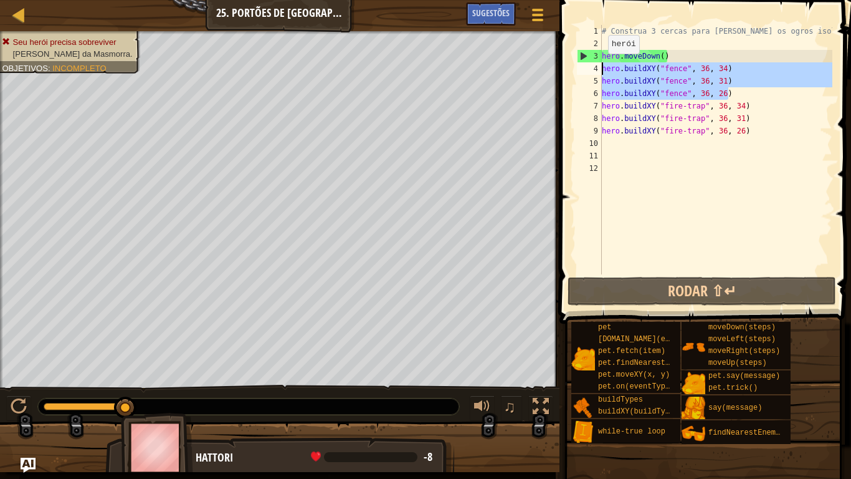
drag, startPoint x: 736, startPoint y: 96, endPoint x: 601, endPoint y: 66, distance: 137.9
click at [601, 66] on div "hero.buildXY("fire-trap", 36, 26) 1 2 3 4 5 6 7 8 9 10 11 12 # Construa 3 cerca…" at bounding box center [704, 149] width 258 height 249
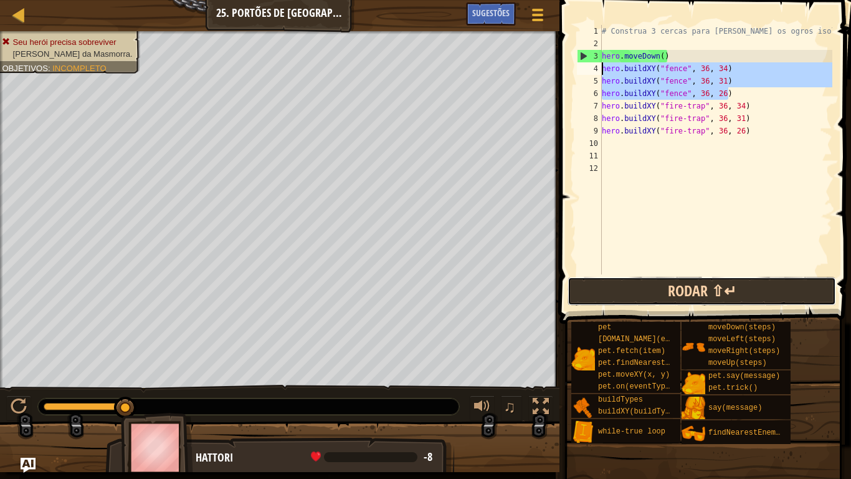
click at [679, 286] on button "Rodar ⇧↵" at bounding box center [702, 291] width 269 height 29
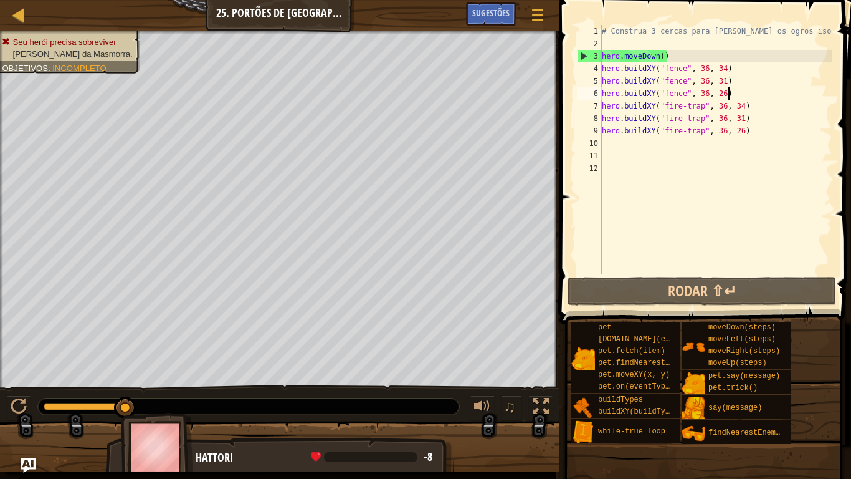
click at [727, 93] on div "# Construa 3 cercas para [PERSON_NAME] os ogros isolados! hero . moveDown ( ) h…" at bounding box center [716, 162] width 233 height 274
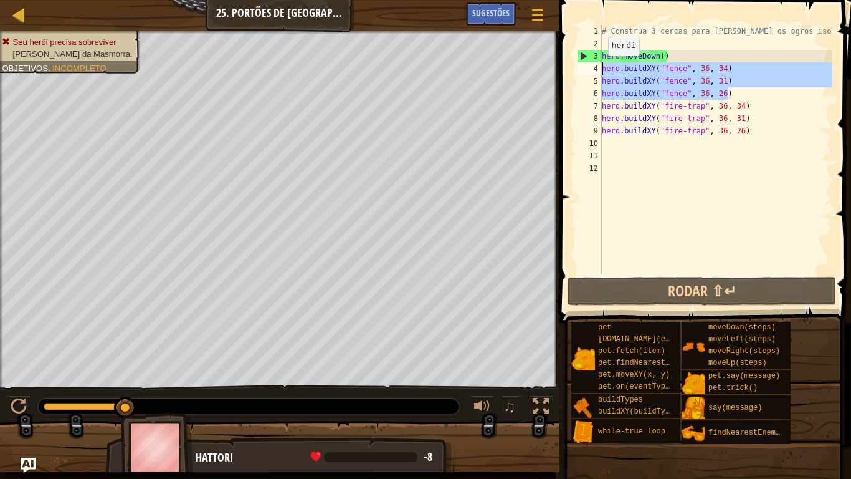
drag, startPoint x: 729, startPoint y: 93, endPoint x: 600, endPoint y: 67, distance: 131.2
click at [600, 67] on div "hero.buildXY("fence", 36, 26) 1 2 3 4 5 6 7 8 9 10 11 12 # Construa 3 cercas pa…" at bounding box center [704, 149] width 258 height 249
type textarea "hero.buildXY("fence", 36, 34) hero.buildXY("fence", 36, 31)"
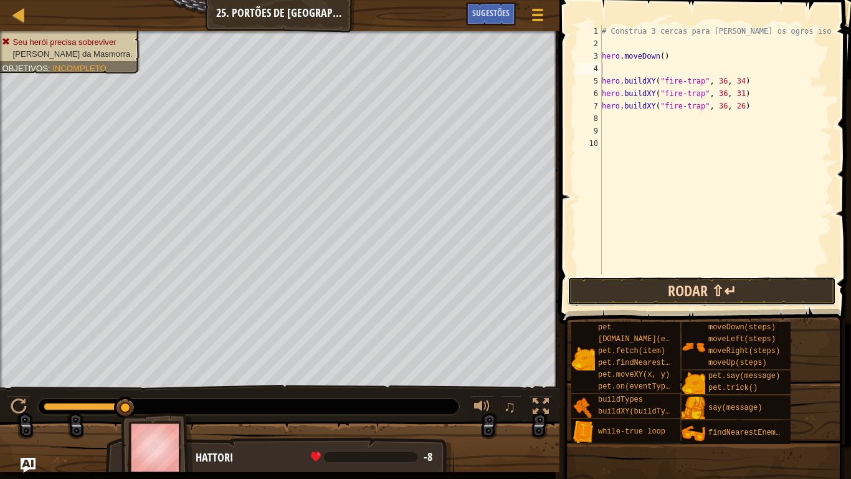
click at [656, 294] on button "Rodar ⇧↵" at bounding box center [702, 291] width 269 height 29
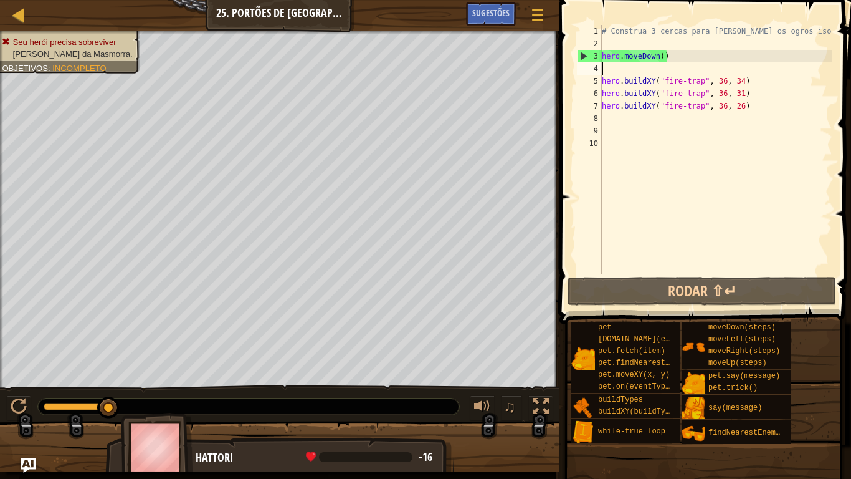
paste textarea "hero.buildXY("fence", 36, 26)"
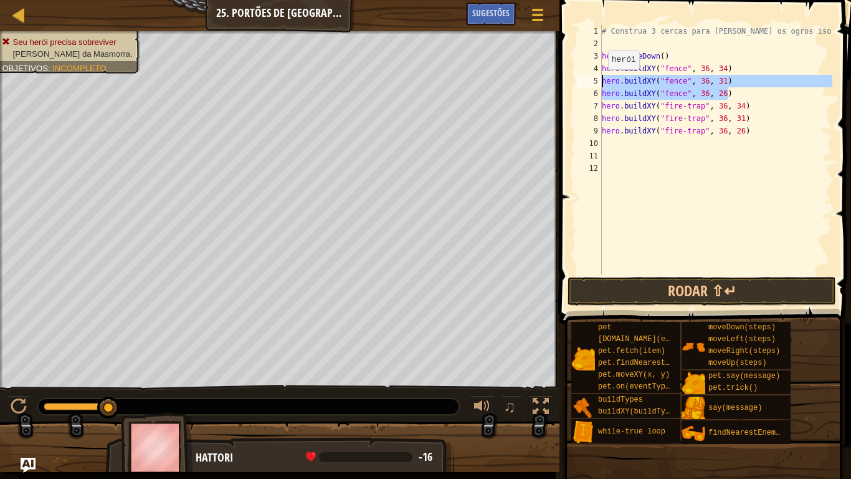
drag, startPoint x: 732, startPoint y: 89, endPoint x: 601, endPoint y: 82, distance: 131.1
click at [601, 82] on div "hero.buildXY("fence", 36, 26) 1 2 3 4 5 6 7 8 9 10 11 12 # Construa 3 cercas pa…" at bounding box center [704, 149] width 258 height 249
type textarea "hero.buildXY("fence", 36, 31) hero.buildXY("fence", 36, 26)"
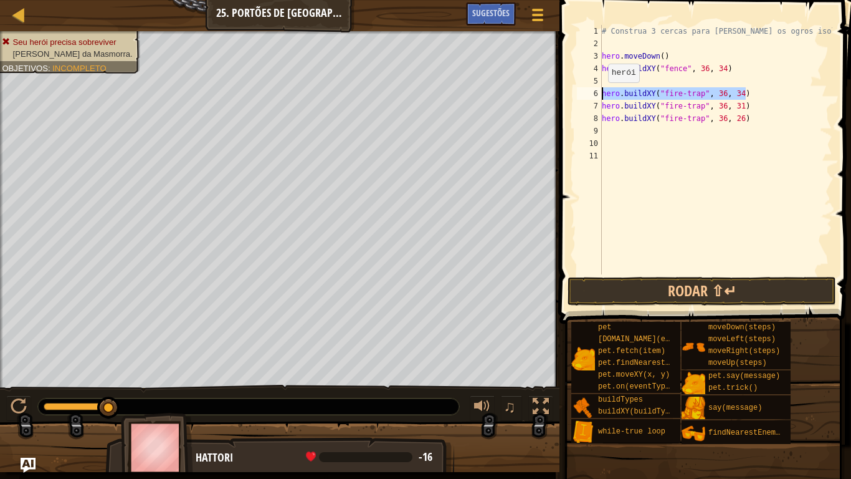
drag, startPoint x: 754, startPoint y: 91, endPoint x: 593, endPoint y: 95, distance: 160.8
click at [593, 95] on div "1 2 3 4 5 6 7 8 9 10 11 # Construa 3 cercas para [PERSON_NAME] os ogros isolado…" at bounding box center [704, 149] width 258 height 249
type textarea "hero.buildXY("fire-trap", 36, 34)"
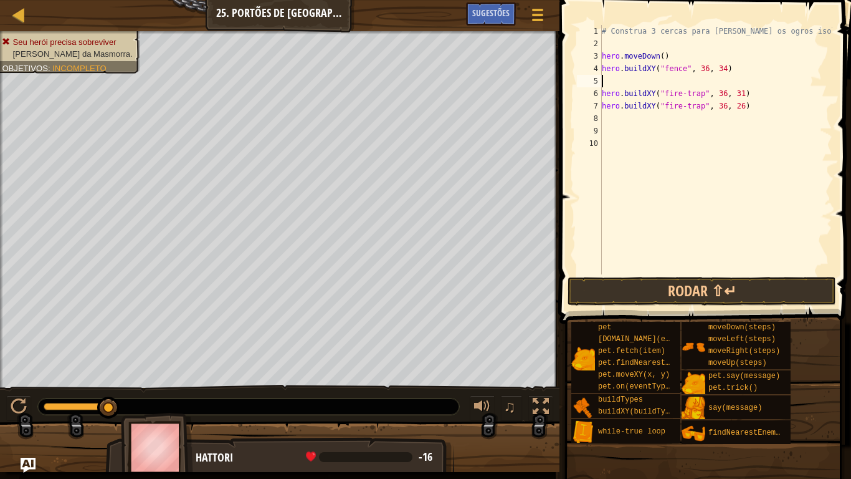
type textarea "hero.buildXY("fence", 36, 34)"
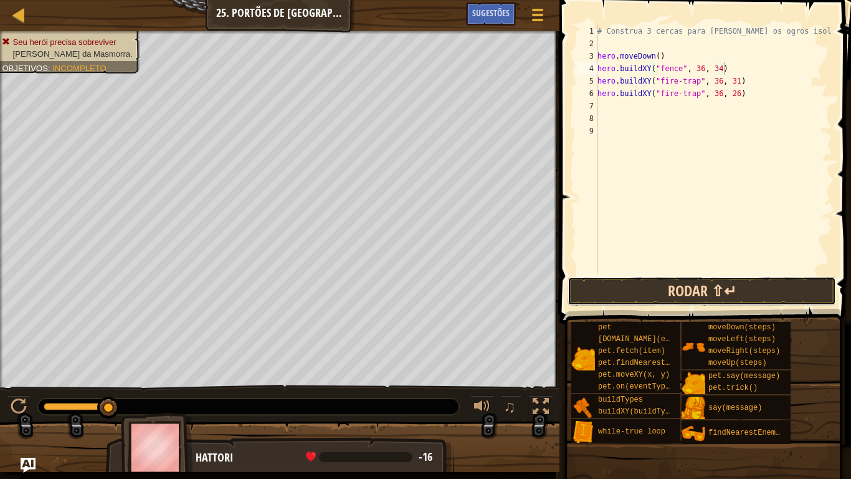
click at [711, 284] on button "Rodar ⇧↵" at bounding box center [702, 291] width 269 height 29
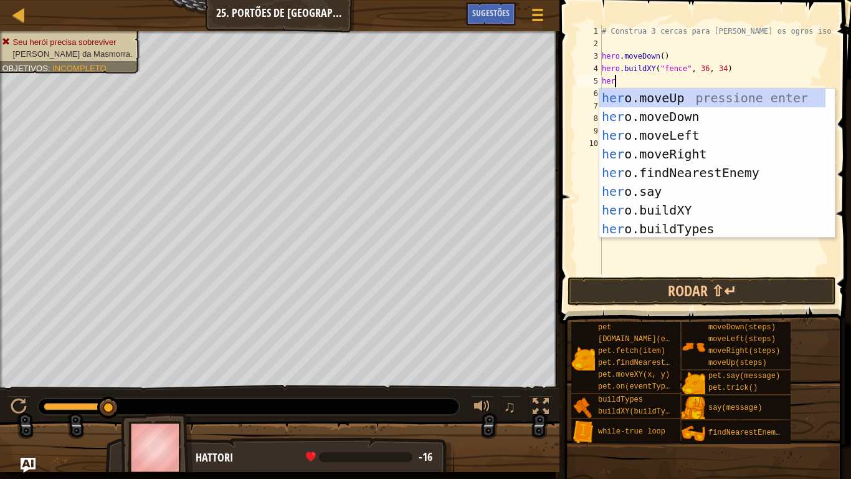
type textarea "hero"
click at [701, 98] on div "hero .moveUp pressione enter hero .moveDown pressione enter hero .moveLeft pres…" at bounding box center [713, 182] width 226 height 187
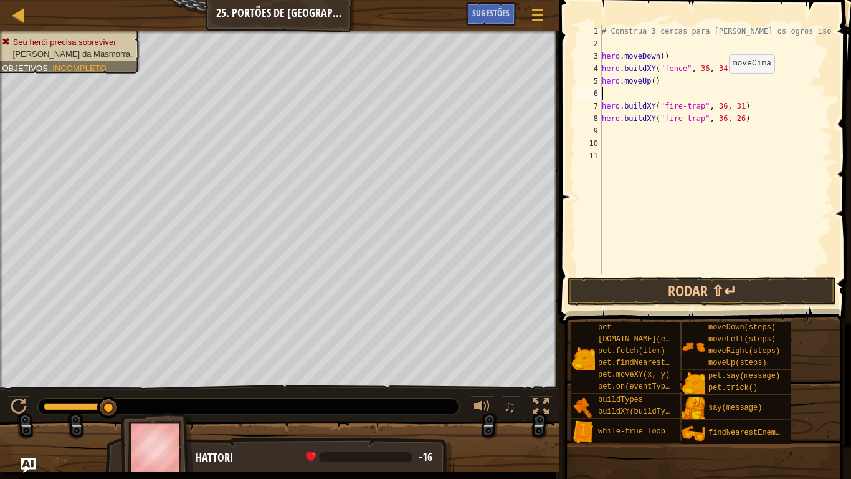
scroll to position [6, 0]
click at [670, 295] on button "Rodar ⇧↵" at bounding box center [702, 291] width 269 height 29
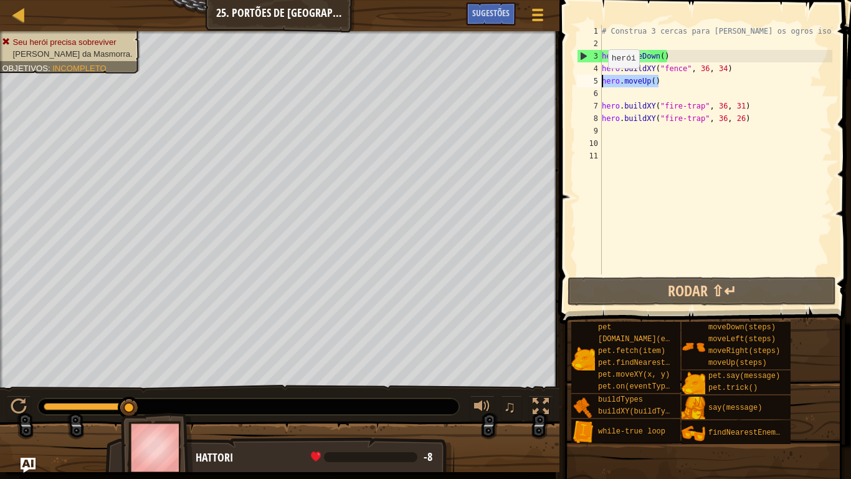
drag, startPoint x: 662, startPoint y: 79, endPoint x: 601, endPoint y: 80, distance: 60.5
click at [601, 80] on div "1 2 3 4 5 6 7 8 9 10 11 # Construa 3 cercas para [PERSON_NAME] os ogros isolado…" at bounding box center [704, 149] width 258 height 249
type textarea "hero.moveUp()"
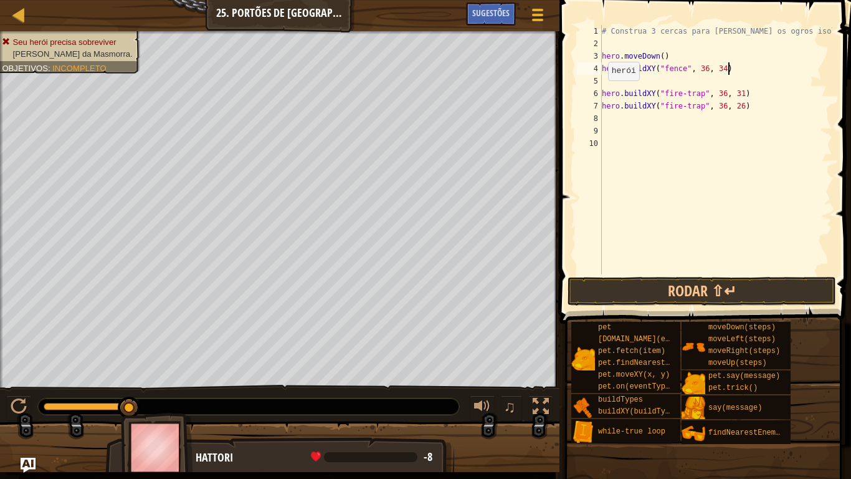
click at [601, 93] on div "6" at bounding box center [589, 93] width 25 height 12
type textarea "hero.buildXY("fire-trap", 36, 31)"
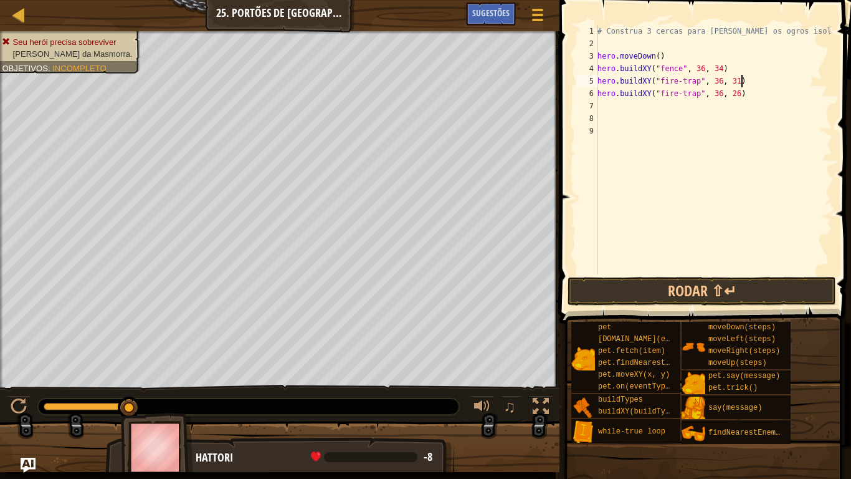
click at [745, 81] on div "# Construa 3 cercas para [PERSON_NAME] os ogros isolados! hero . moveDown ( ) h…" at bounding box center [713, 162] width 237 height 274
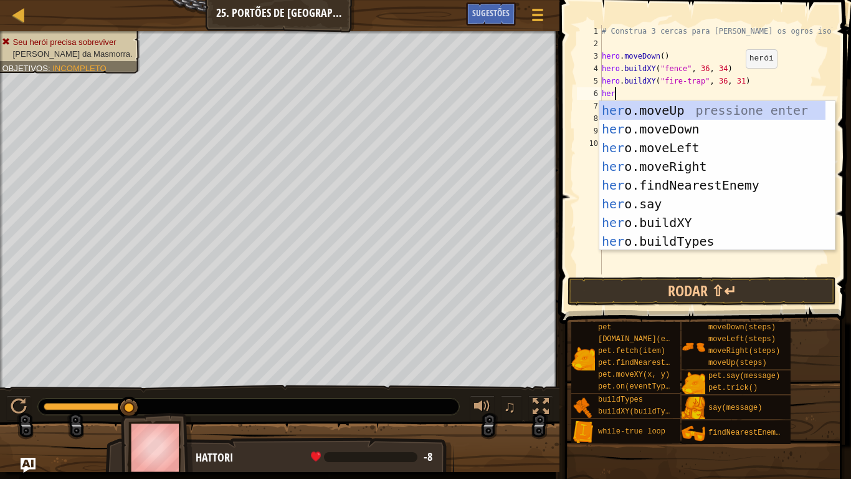
type textarea "hero"
click at [730, 103] on div "hero .moveUp pressione enter hero .moveDown pressione enter hero .moveLeft pres…" at bounding box center [713, 194] width 226 height 187
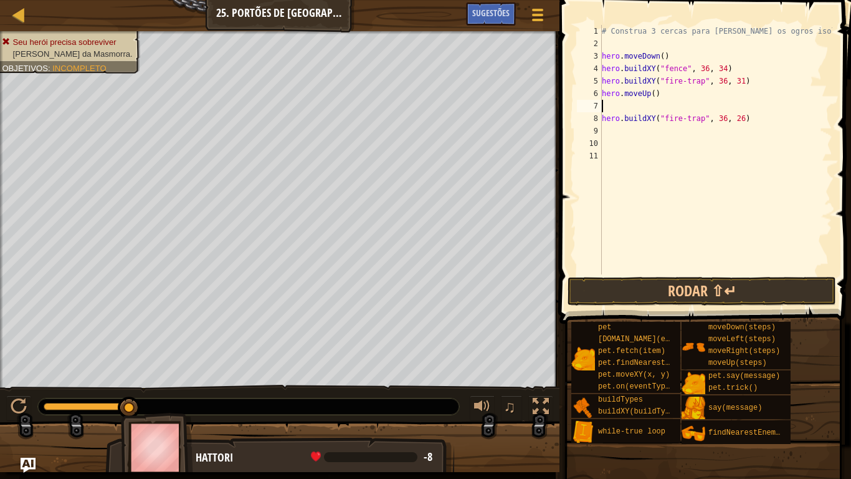
scroll to position [6, 0]
click at [653, 97] on div "# Construa 3 cercas para [PERSON_NAME] os ogros isolados! hero . moveDown ( ) h…" at bounding box center [716, 162] width 233 height 274
click at [603, 114] on div "# Construa 3 cercas para [PERSON_NAME] os ogros isolados! hero . moveDown ( ) h…" at bounding box center [716, 162] width 233 height 274
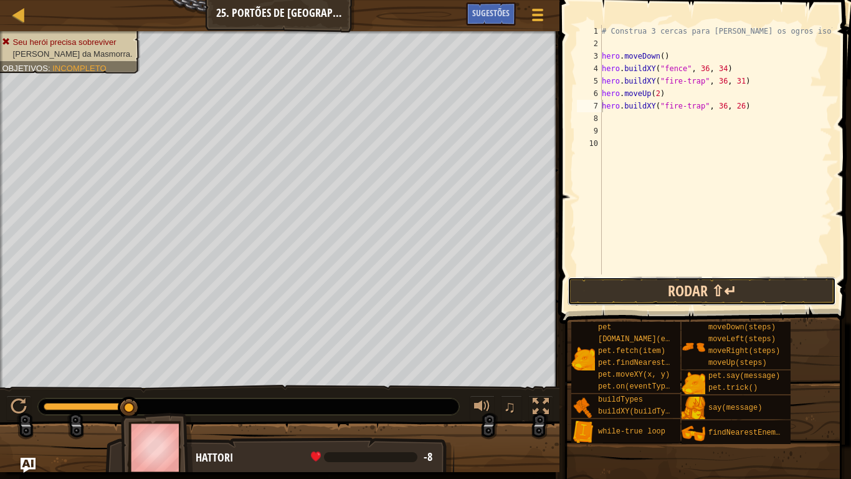
click at [656, 279] on button "Rodar ⇧↵" at bounding box center [702, 291] width 269 height 29
click at [700, 286] on button "Rodar ⇧↵" at bounding box center [702, 291] width 269 height 29
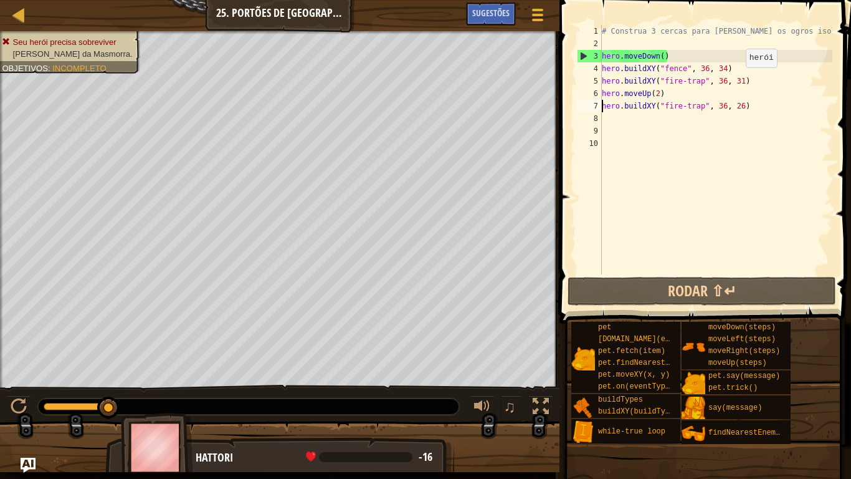
click at [740, 79] on div "# Construa 3 cercas para [PERSON_NAME] os ogros isolados! hero . moveDown ( ) h…" at bounding box center [716, 162] width 233 height 274
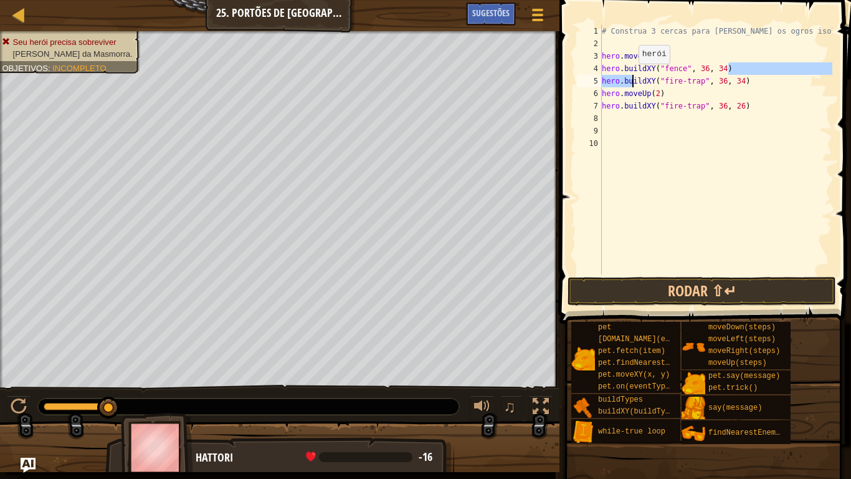
drag, startPoint x: 728, startPoint y: 69, endPoint x: 616, endPoint y: 72, distance: 112.2
click at [617, 73] on div "# Construa 3 cercas para [PERSON_NAME] os ogros isolados! hero . moveDown ( ) h…" at bounding box center [716, 162] width 233 height 274
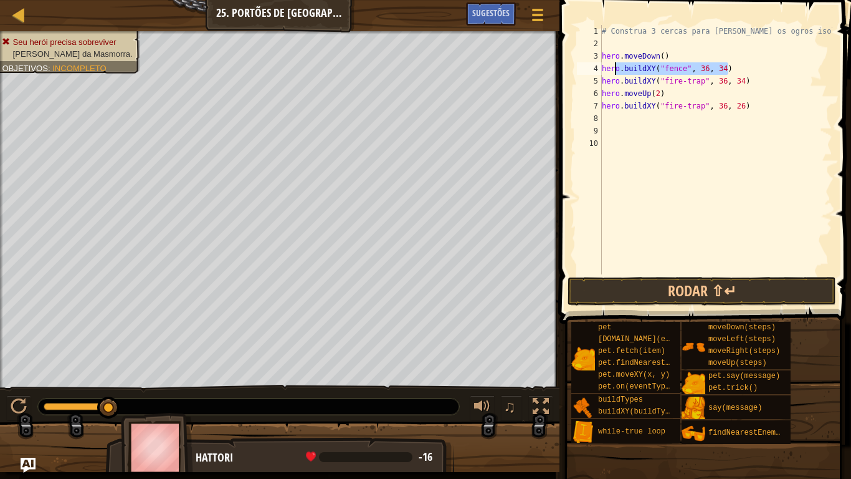
click at [707, 59] on div "# Construa 3 cercas para [PERSON_NAME] os ogros isolados! hero . moveDown ( ) h…" at bounding box center [716, 162] width 233 height 274
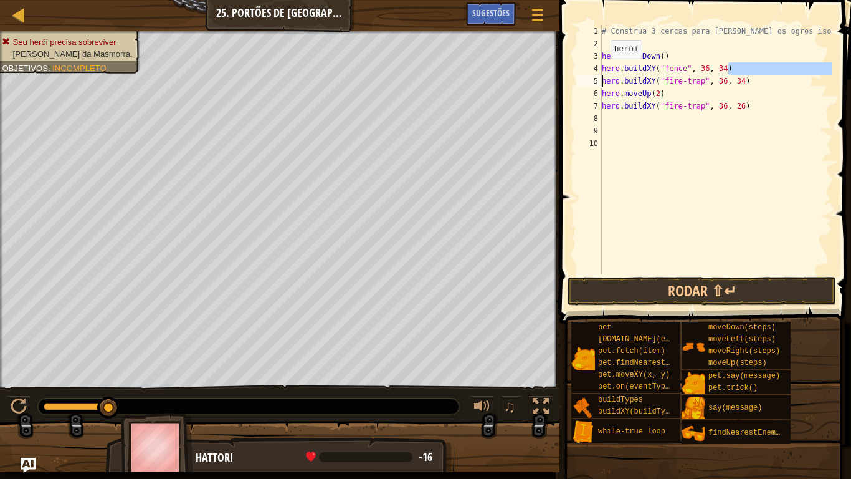
drag, startPoint x: 729, startPoint y: 66, endPoint x: 595, endPoint y: 75, distance: 133.7
click at [595, 75] on div "hero.moveDown() 1 2 3 4 5 6 7 8 9 10 # Construa 3 cercas para [PERSON_NAME] os …" at bounding box center [704, 149] width 258 height 249
drag, startPoint x: 688, startPoint y: 81, endPoint x: 722, endPoint y: 75, distance: 34.1
click at [709, 80] on div "# Construa 3 cercas para [PERSON_NAME] os ogros isolados! hero . moveDown ( ) h…" at bounding box center [716, 162] width 233 height 274
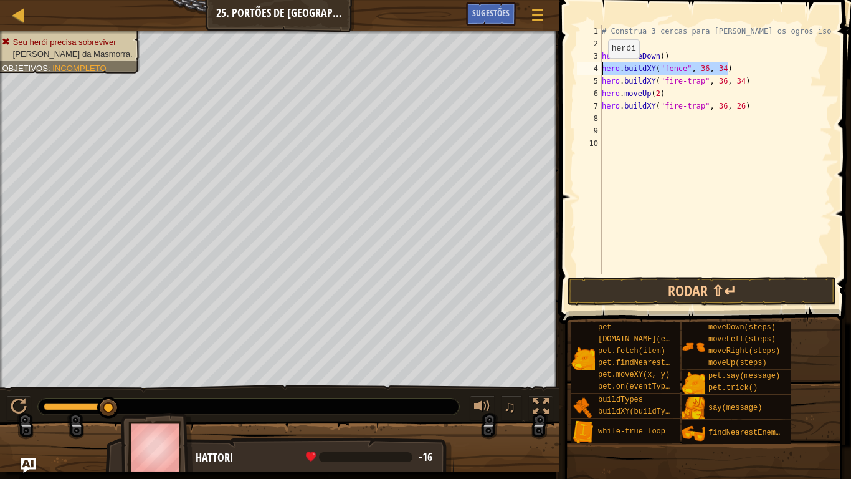
drag, startPoint x: 729, startPoint y: 72, endPoint x: 598, endPoint y: 70, distance: 130.3
click at [598, 70] on div "hero.buildXY("fire-trap", 36, 34) 1 2 3 4 5 6 7 8 9 10 # Construa 3 cercas para…" at bounding box center [704, 149] width 258 height 249
type textarea "hero.buildXY("fence", 36, 34)"
click at [606, 81] on div "# Construa 3 cercas para [PERSON_NAME] os ogros isolados! hero . moveDown ( ) h…" at bounding box center [716, 162] width 233 height 274
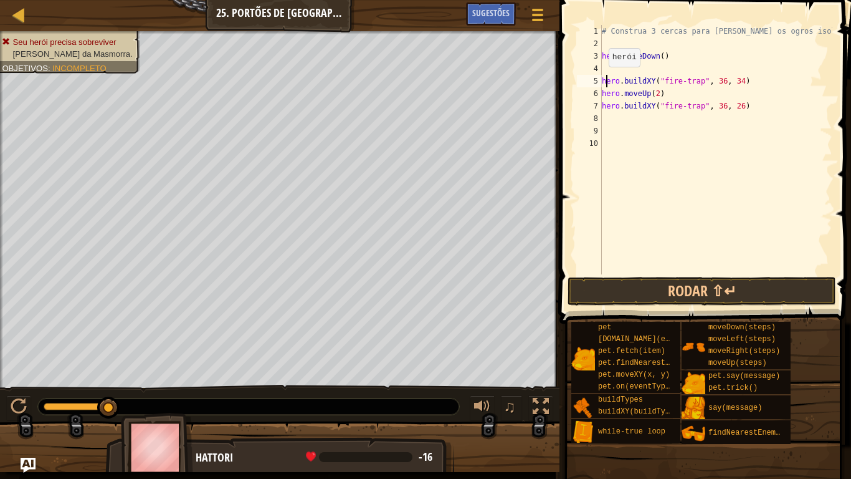
click at [603, 79] on div "# Construa 3 cercas para [PERSON_NAME] os ogros isolados! hero . moveDown ( ) h…" at bounding box center [716, 162] width 233 height 274
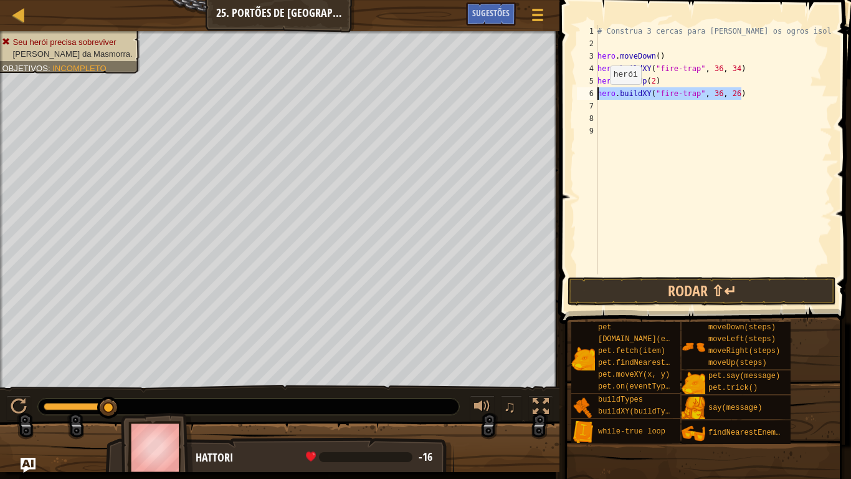
drag, startPoint x: 745, startPoint y: 93, endPoint x: 581, endPoint y: 95, distance: 163.9
click at [581, 95] on div "hero.buildXY("fire-trap", 36, 34) 1 2 3 4 5 6 7 8 9 # Construa 3 cercas para [P…" at bounding box center [704, 149] width 258 height 249
type textarea "hero.buildXY("fire-trap", 36, 26)"
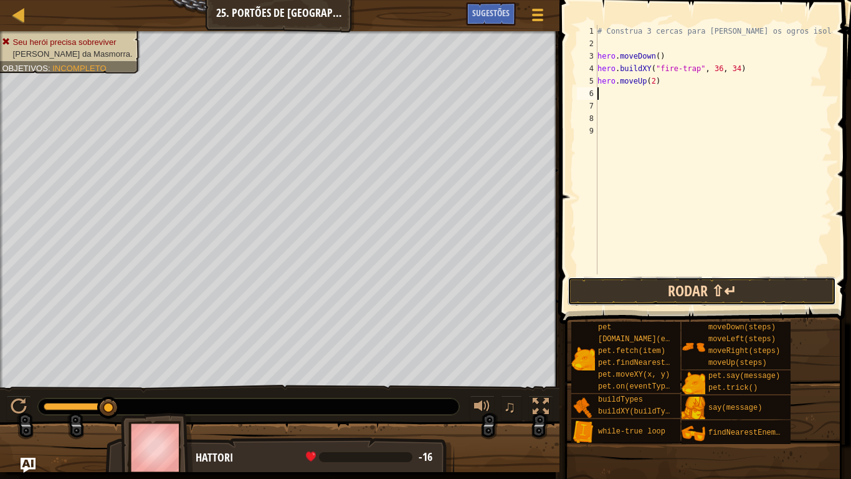
click at [663, 280] on button "Rodar ⇧↵" at bounding box center [702, 291] width 269 height 29
click at [680, 295] on button "Rodar ⇧↵" at bounding box center [702, 291] width 269 height 29
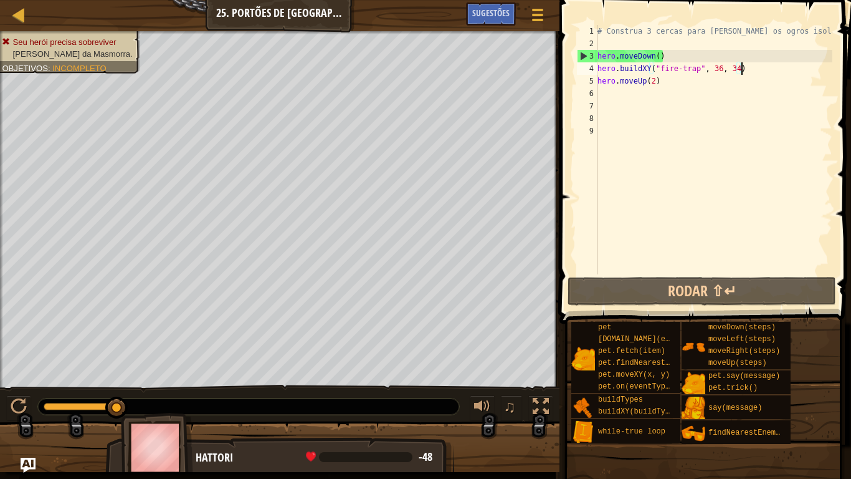
click at [748, 70] on div "# Construa 3 cercas para [PERSON_NAME] os ogros isolados! hero . moveDown ( ) h…" at bounding box center [713, 162] width 237 height 274
type textarea "hero.buildXY("fire-trap", 36, 34)"
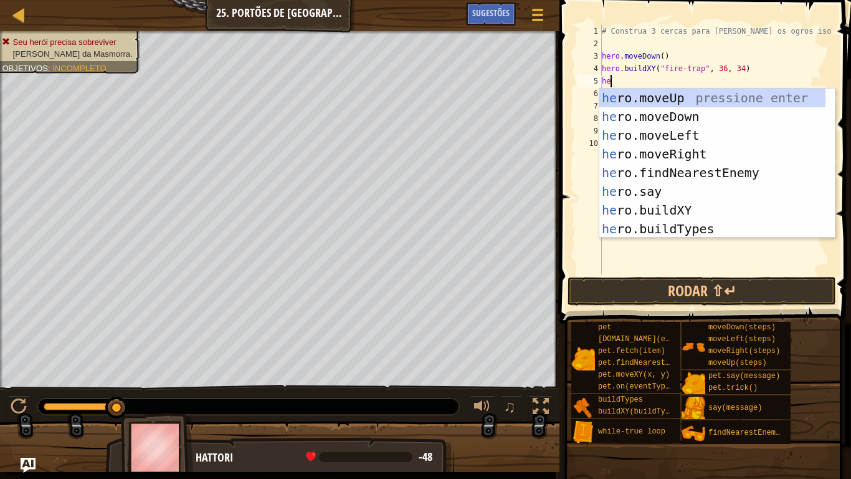
scroll to position [6, 2]
click at [704, 207] on div "hero .moveUp pressione enter hero .moveDown pressione enter hero .moveLeft pres…" at bounding box center [713, 182] width 226 height 187
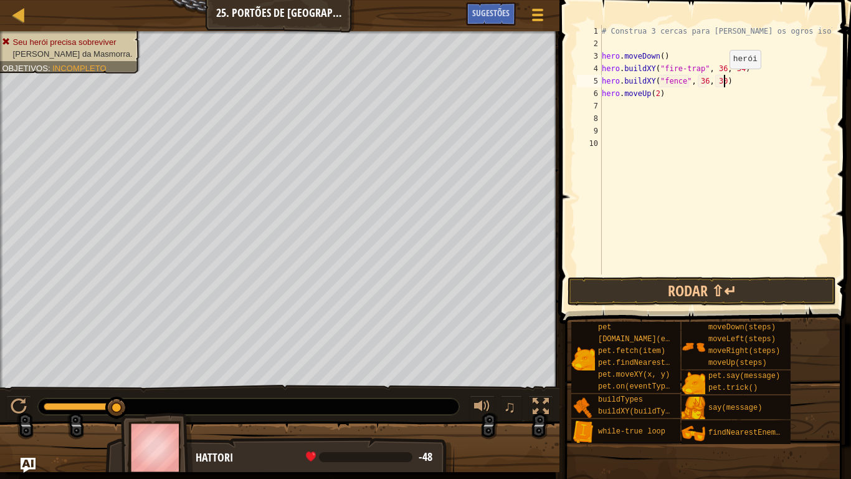
click at [724, 81] on div "# Construa 3 cercas para [PERSON_NAME] os ogros isolados! hero . moveDown ( ) h…" at bounding box center [716, 162] width 233 height 274
click at [740, 65] on div "# Construa 3 cercas para [PERSON_NAME] os ogros isolados! hero . moveDown ( ) h…" at bounding box center [716, 162] width 233 height 274
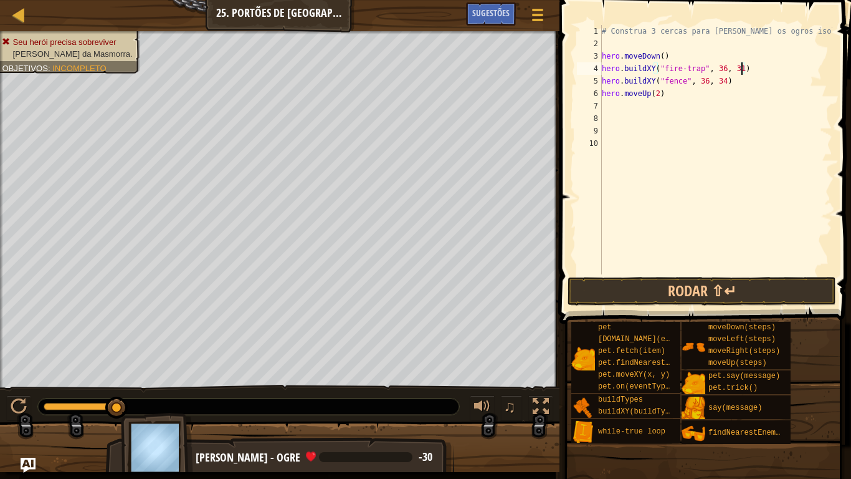
scroll to position [6, 20]
type textarea "hero.buildXY("fire-trap", 36, 31)"
click at [666, 282] on button "Rodar ⇧↵" at bounding box center [702, 291] width 269 height 29
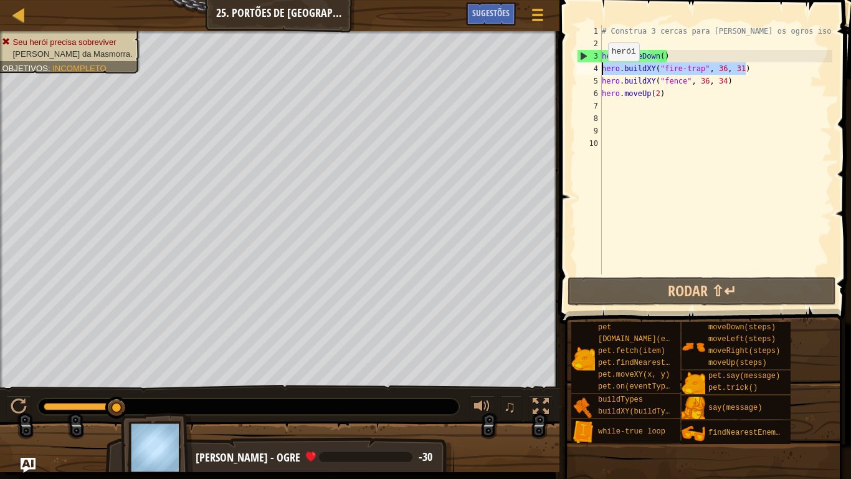
drag, startPoint x: 751, startPoint y: 67, endPoint x: 600, endPoint y: 73, distance: 151.6
click at [600, 73] on div "hero.buildXY("fire-trap", 36, 31) 1 2 3 4 5 6 7 8 9 10 # Construa 3 cercas para…" at bounding box center [704, 149] width 258 height 249
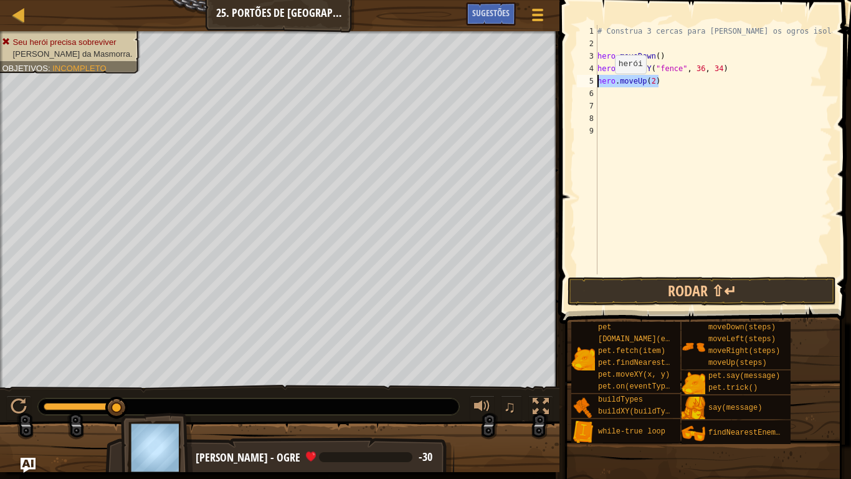
drag, startPoint x: 664, startPoint y: 84, endPoint x: 587, endPoint y: 85, distance: 77.3
click at [586, 85] on div "hero.moveDown() 1 2 3 4 5 6 7 8 9 # Construa 3 cercas para [PERSON_NAME] os ogr…" at bounding box center [704, 149] width 258 height 249
type textarea "hero.moveUp(2)"
click at [579, 289] on button "Rodar ⇧↵" at bounding box center [702, 291] width 269 height 29
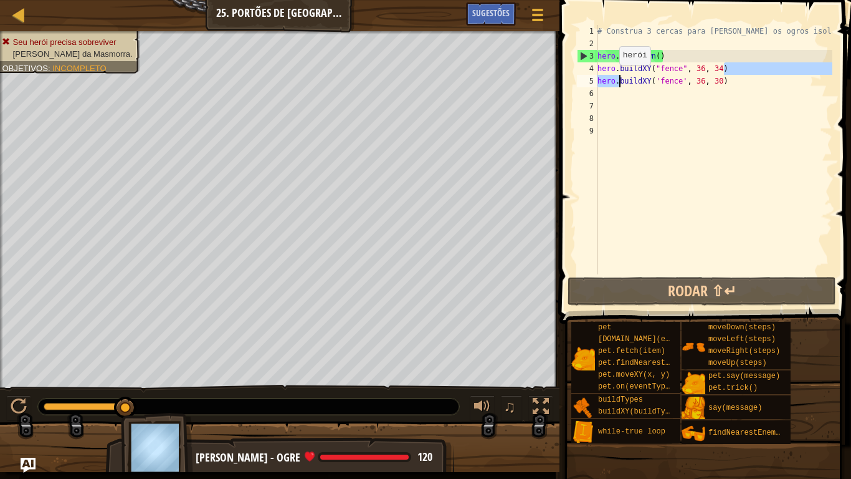
drag, startPoint x: 725, startPoint y: 74, endPoint x: 647, endPoint y: 75, distance: 77.9
click at [615, 73] on div "# Construa 3 cercas para [PERSON_NAME] os ogros isolados! hero . moveDown ( ) h…" at bounding box center [713, 162] width 237 height 274
click at [733, 76] on div "# Construa 3 cercas para [PERSON_NAME] os ogros isolados! hero . moveDown ( ) h…" at bounding box center [713, 162] width 237 height 274
type textarea "hero.buildXY('fence', 36, 30)"
drag, startPoint x: 733, startPoint y: 81, endPoint x: 596, endPoint y: 80, distance: 137.1
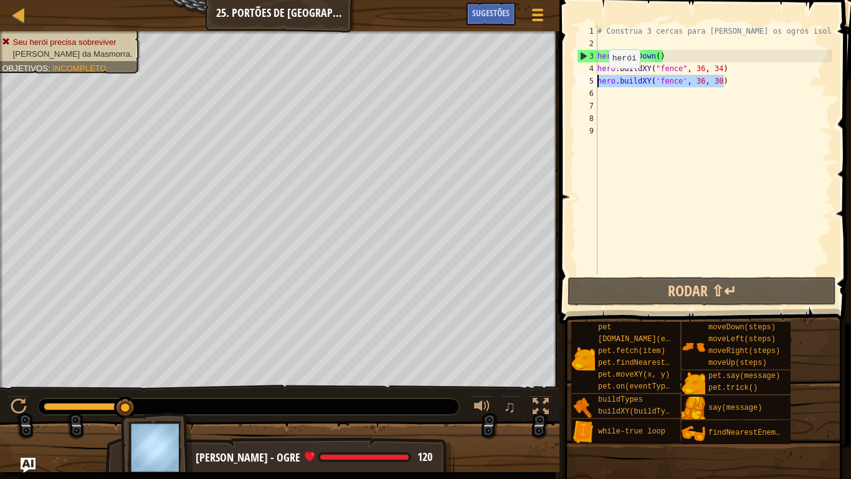
click at [596, 80] on div "hero.buildXY('fence', 36, 30) 1 2 3 4 5 6 7 8 9 # Construa 3 cercas para [PERSO…" at bounding box center [704, 149] width 258 height 249
click at [727, 83] on div "# Construa 3 cercas para [PERSON_NAME] os ogros isolados! hero . moveDown ( ) h…" at bounding box center [713, 149] width 237 height 249
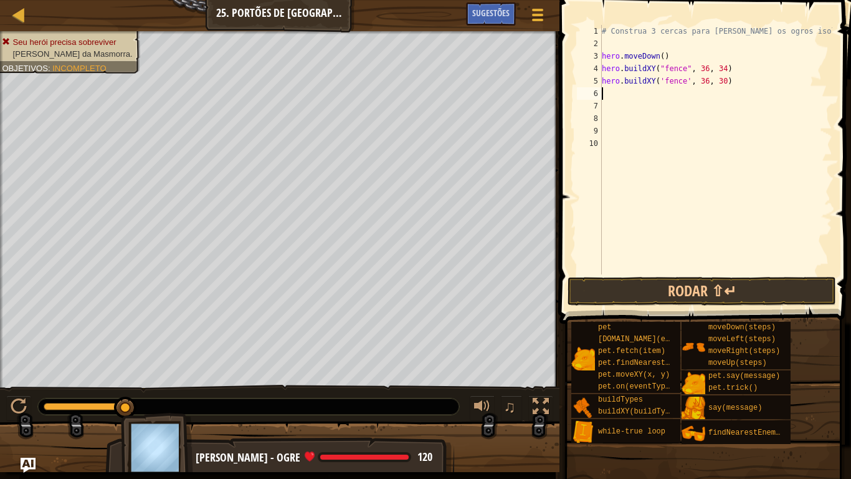
paste textarea "hero.buildXY('fence', 36, 30)"
type textarea "hero.buildXY('fence', 36, 26)"
click at [695, 284] on button "Rodar ⇧↵" at bounding box center [702, 291] width 269 height 29
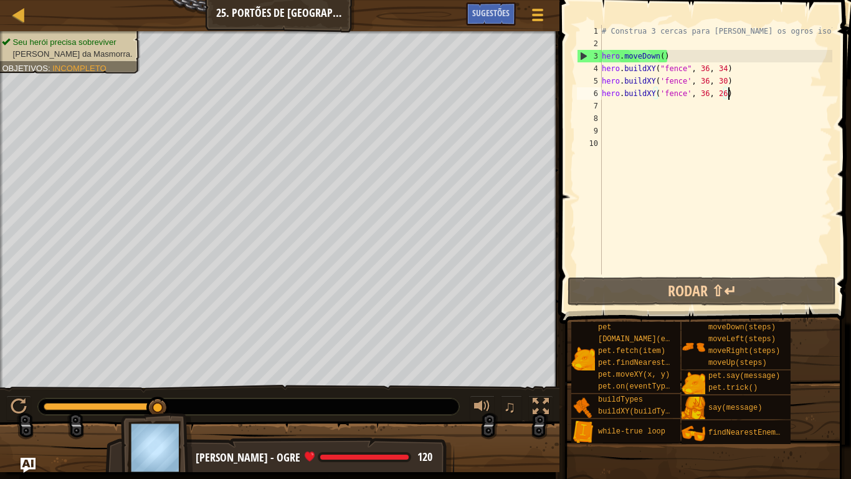
click at [737, 89] on div "# Construa 3 cercas para [PERSON_NAME] os ogros isolados! hero . moveDown ( ) h…" at bounding box center [716, 162] width 233 height 274
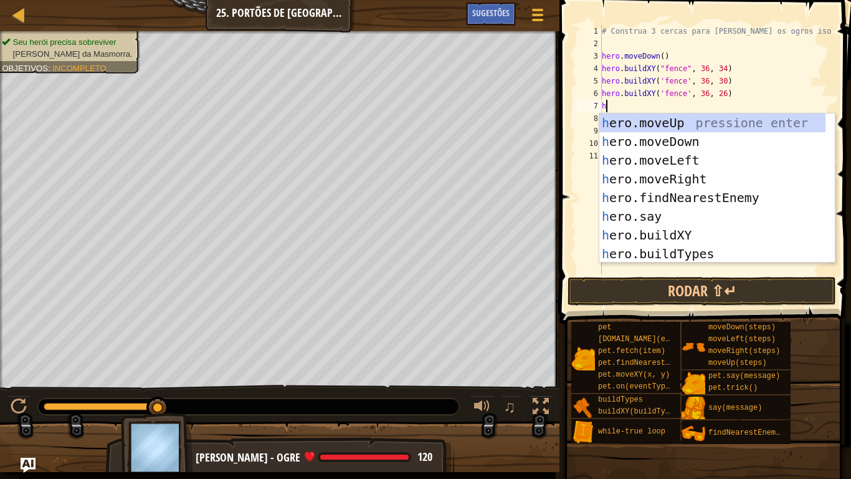
type textarea "her"
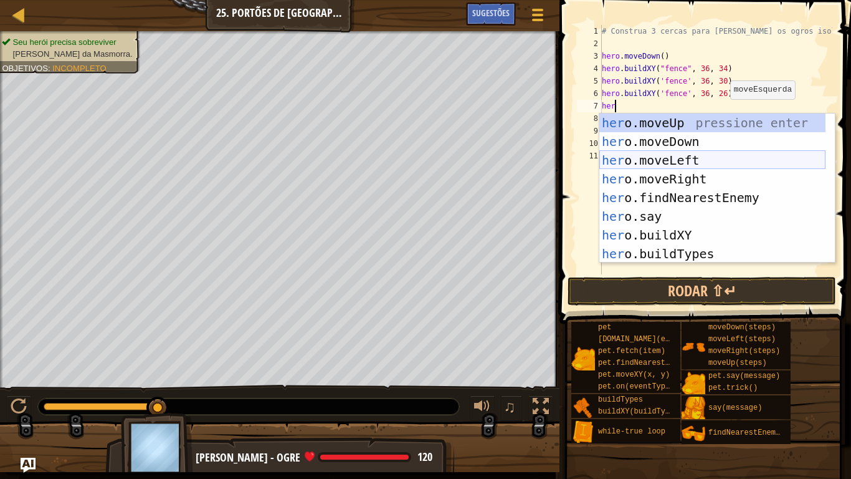
click at [666, 173] on div "her o.moveUp pressione enter her o.moveDown pressione enter her o.moveLeft pres…" at bounding box center [713, 206] width 226 height 187
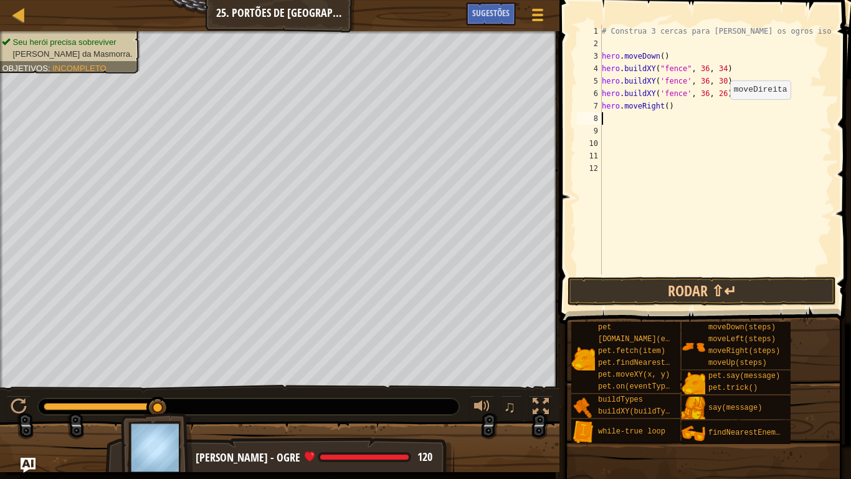
scroll to position [6, 0]
click at [666, 107] on div "# Construa 3 cercas para [PERSON_NAME] os ogros isolados! hero . moveDown ( ) h…" at bounding box center [716, 162] width 233 height 274
type textarea "hero.moveRight()"
click at [686, 286] on button "Rodar ⇧↵" at bounding box center [702, 291] width 269 height 29
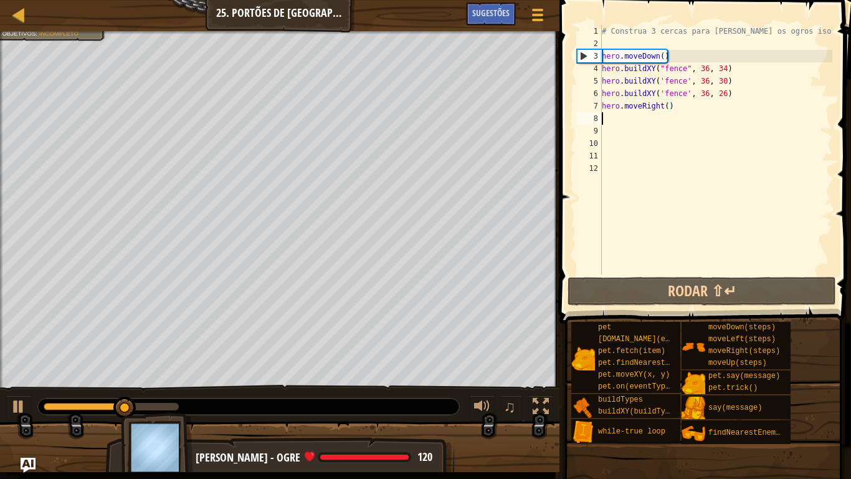
click at [679, 113] on div "# Construa 3 cercas para [PERSON_NAME] os ogros isolados! hero . moveDown ( ) h…" at bounding box center [716, 162] width 233 height 274
click at [603, 106] on div "# Construa 3 cercas para [PERSON_NAME] os ogros isolados! hero . moveDown ( ) h…" at bounding box center [716, 162] width 233 height 274
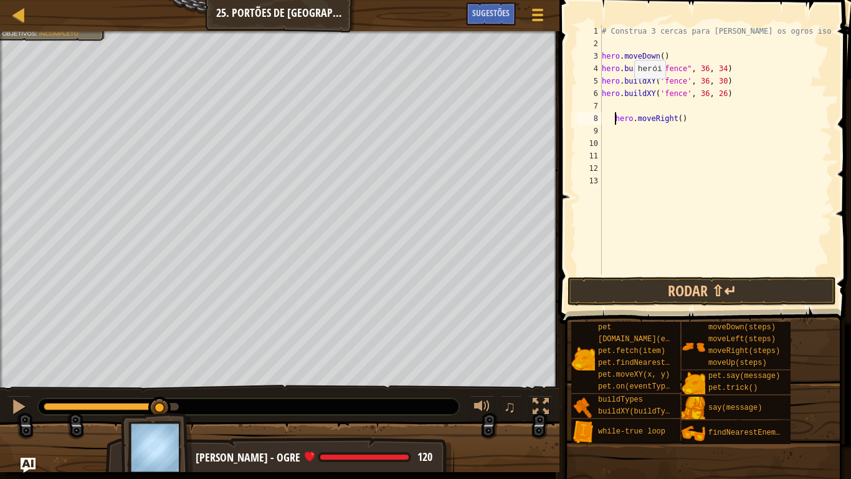
type textarea "hero.moveRight()"
click at [606, 109] on div "# Construa 3 cercas para [PERSON_NAME] os ogros isolados! hero . moveDown ( ) h…" at bounding box center [716, 162] width 233 height 274
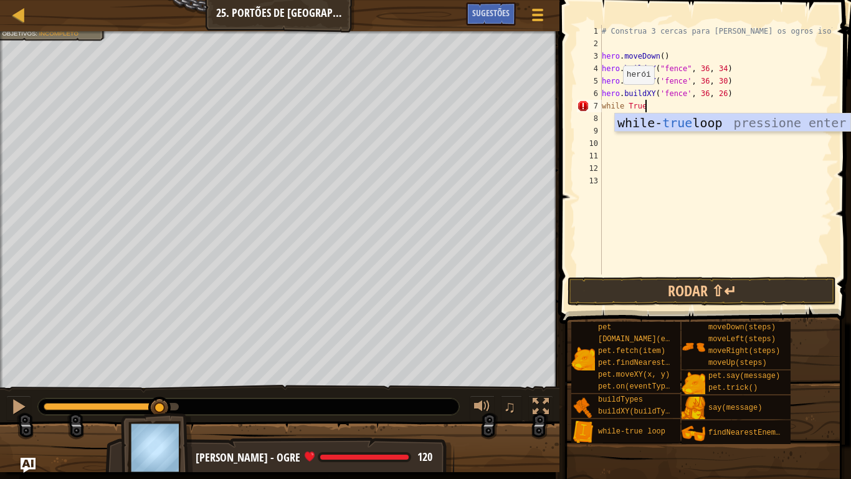
scroll to position [6, 6]
type textarea "while True;"
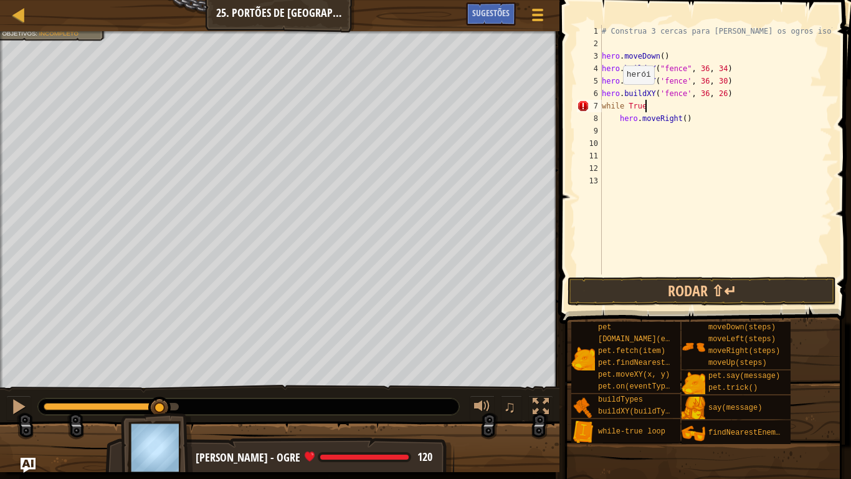
scroll to position [6, 6]
click at [615, 112] on div "# Construa 3 cercas para [PERSON_NAME] os ogros isolados! hero . moveDown ( ) h…" at bounding box center [716, 162] width 233 height 274
click at [618, 120] on div "# Construa 3 cercas para [PERSON_NAME] os ogros isolados! hero . moveDown ( ) h…" at bounding box center [716, 162] width 233 height 274
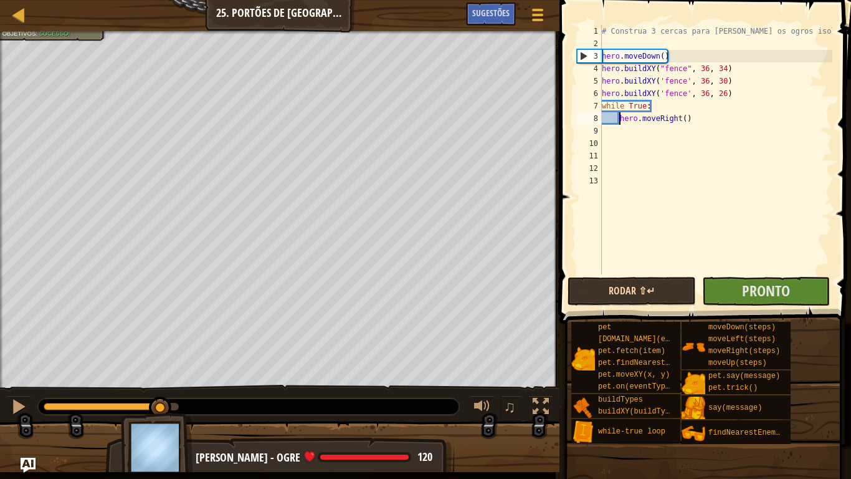
type textarea "hero.moveRight()"
click at [667, 288] on button "Rodar ⇧↵" at bounding box center [632, 291] width 128 height 29
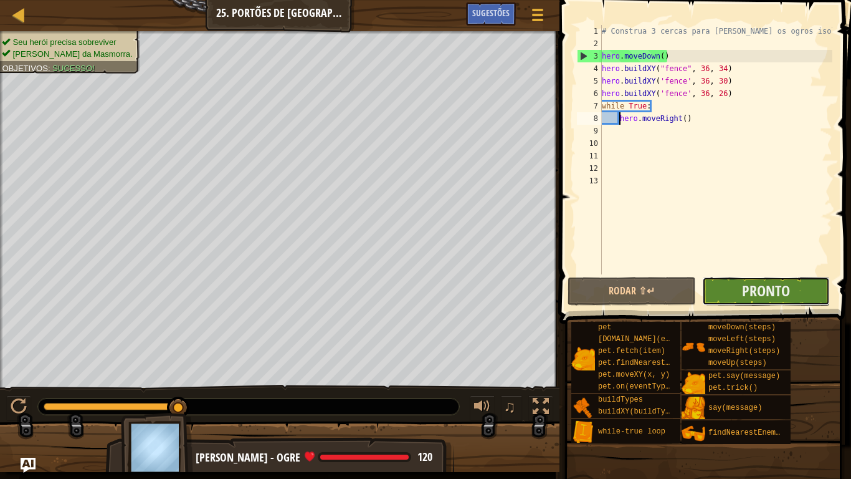
click at [765, 278] on button "Pronto" at bounding box center [766, 291] width 128 height 29
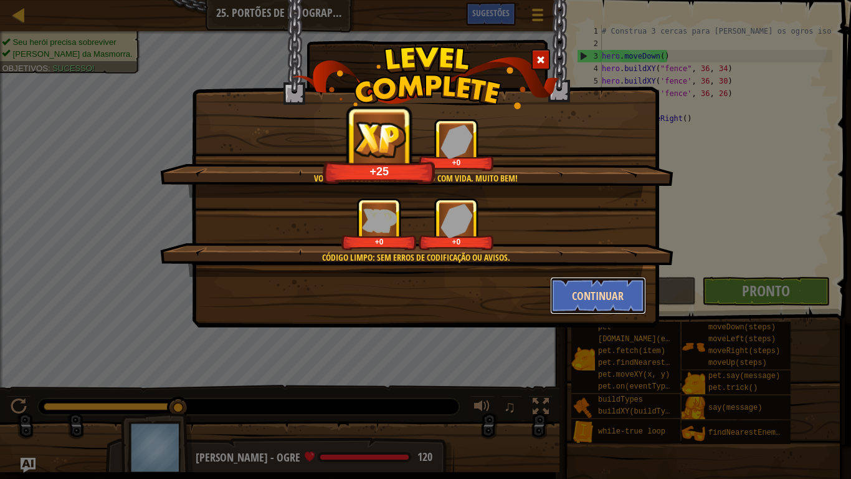
click at [578, 285] on button "Continuar" at bounding box center [598, 295] width 97 height 37
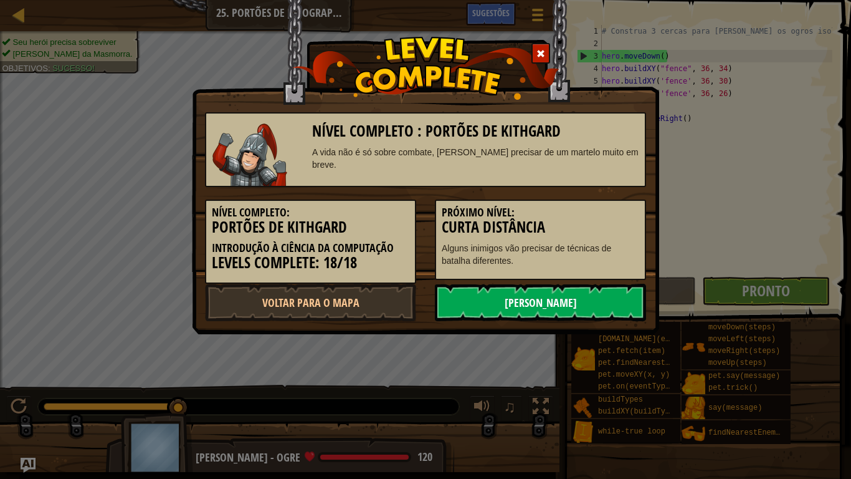
click at [573, 295] on link "[PERSON_NAME]" at bounding box center [540, 302] width 211 height 37
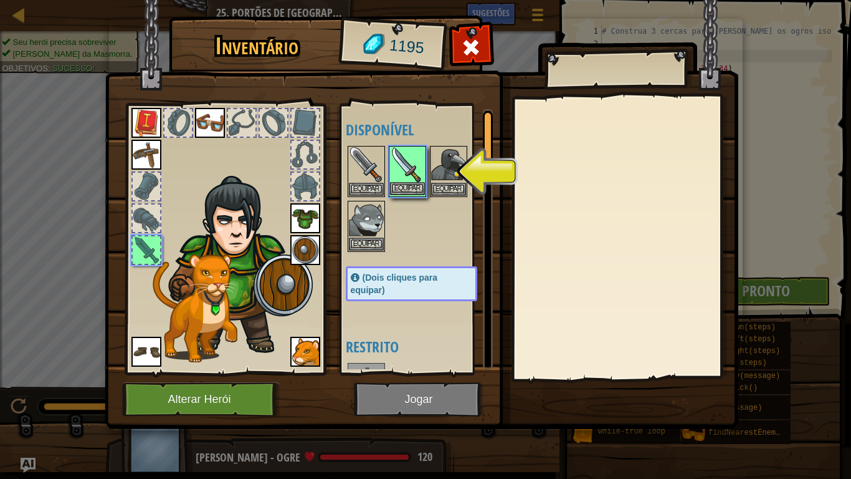
click at [403, 165] on img at bounding box center [407, 164] width 35 height 35
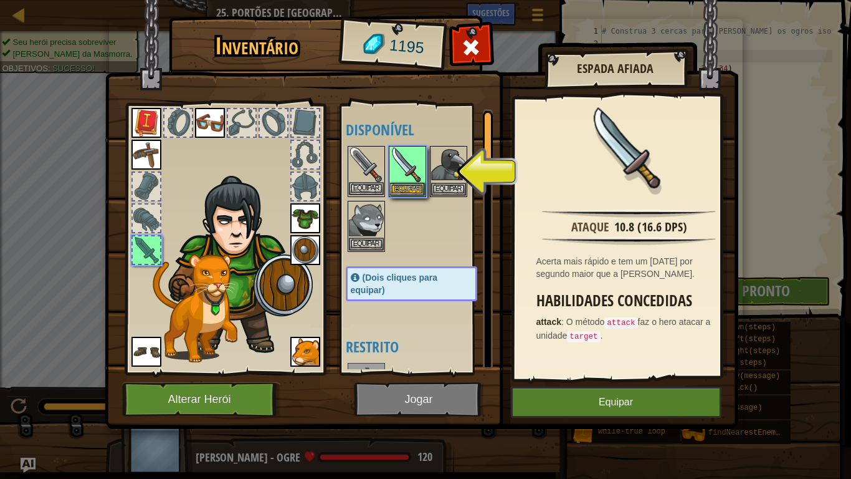
click at [373, 161] on img at bounding box center [366, 164] width 35 height 35
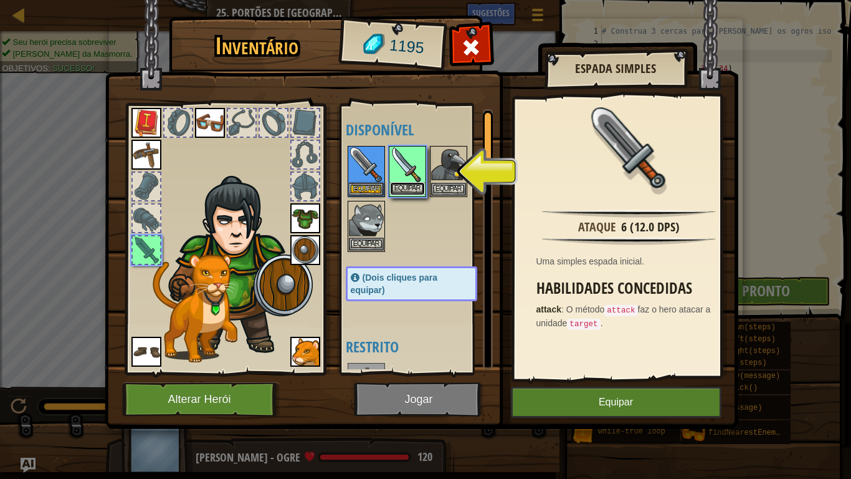
click at [419, 187] on button "Equipar" at bounding box center [407, 188] width 35 height 13
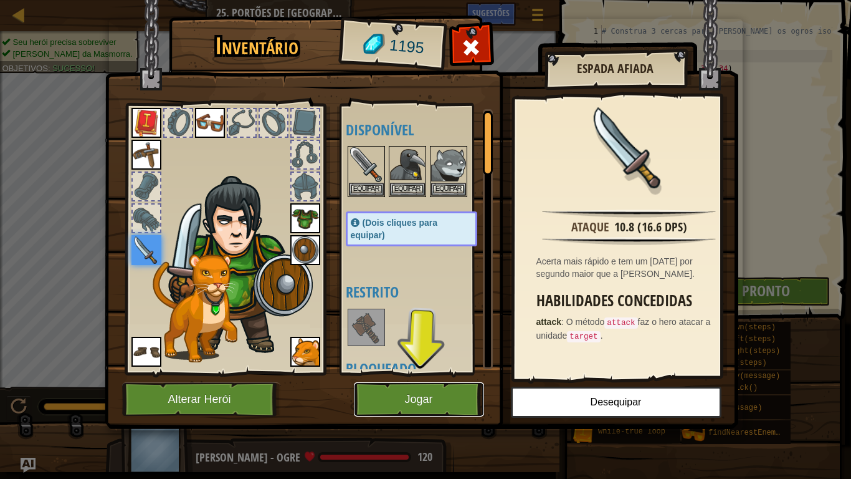
click at [429, 391] on button "Jogar" at bounding box center [419, 399] width 130 height 34
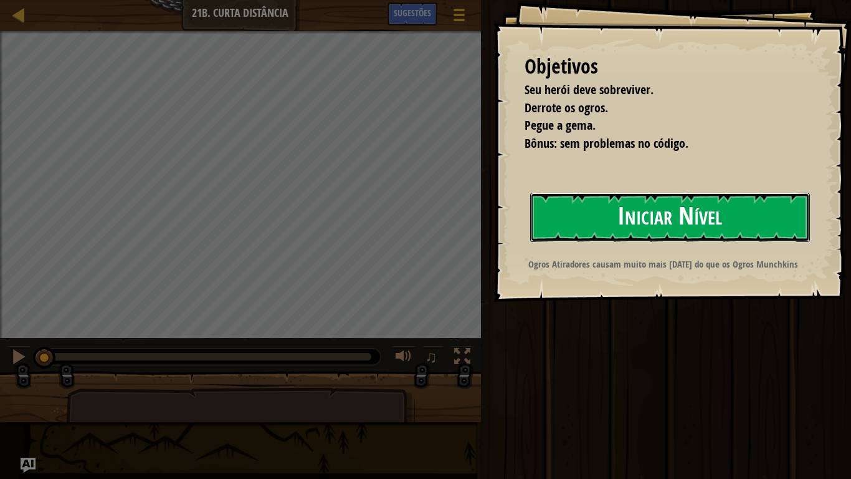
click at [606, 217] on button "Iniciar Nível" at bounding box center [670, 217] width 280 height 49
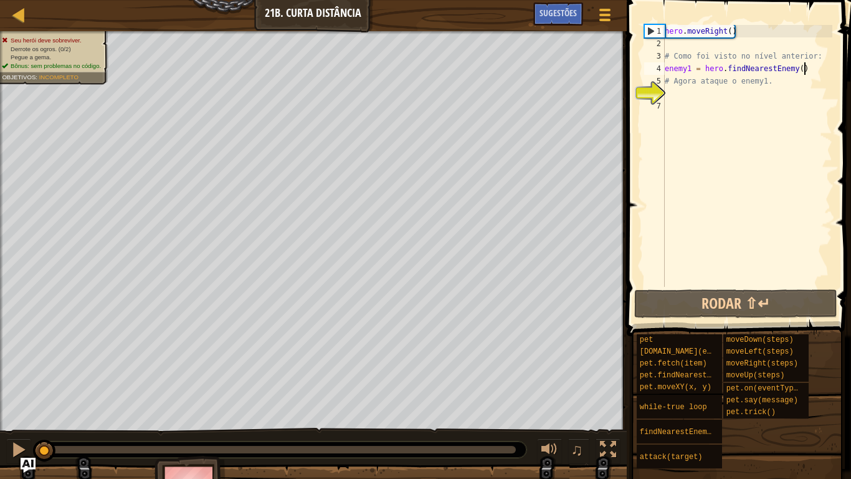
click at [807, 68] on div "hero . moveRight ( ) # Como foi visto no nível anterior: enemy1 = hero . findNe…" at bounding box center [748, 168] width 170 height 287
type textarea "enemy1 = hero.findNearestEnemy()"
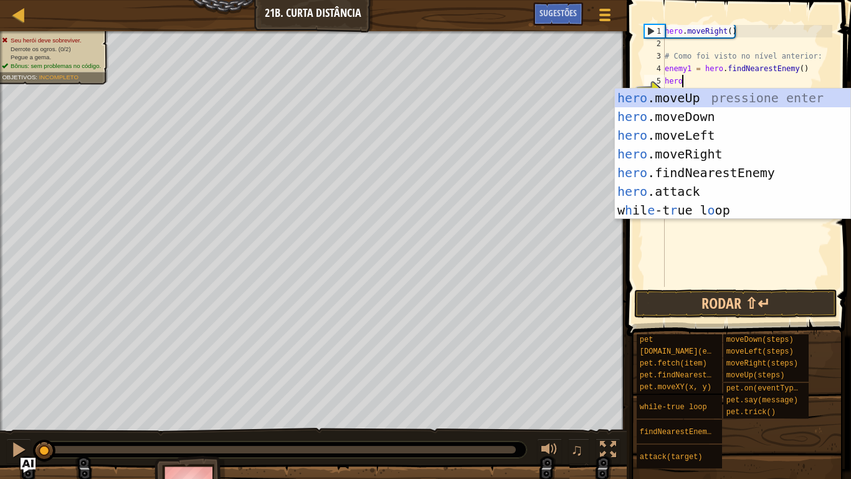
scroll to position [6, 2]
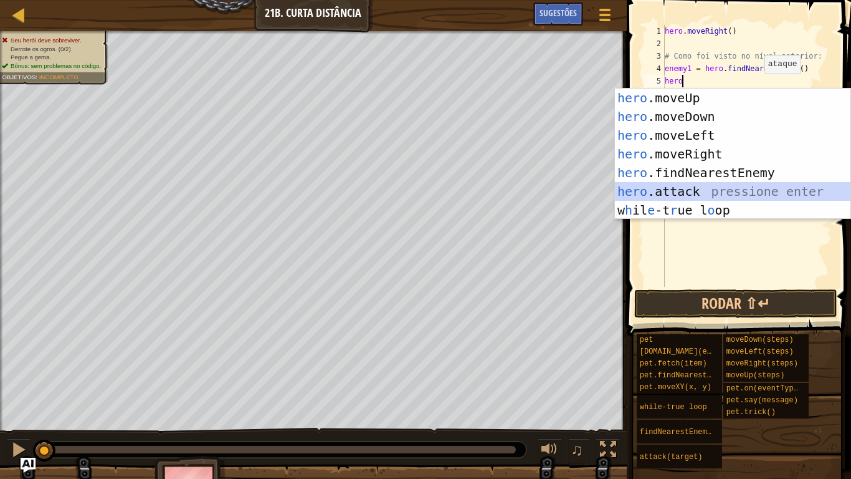
click at [687, 192] on div "hero .moveUp pressione enter hero .moveDown pressione enter hero .moveLeft pres…" at bounding box center [733, 173] width 236 height 168
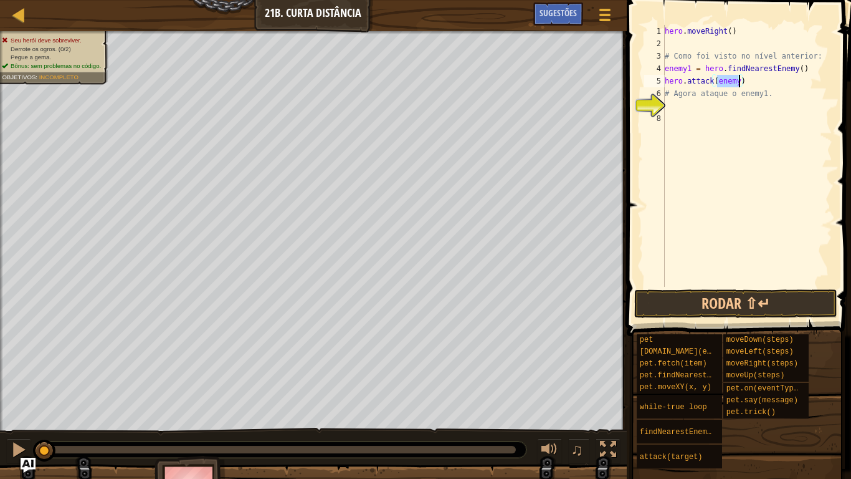
click at [737, 78] on div "hero . moveRight ( ) # Como foi visto no nível anterior: enemy1 = hero . findNe…" at bounding box center [748, 156] width 170 height 262
click at [739, 77] on div "hero . moveRight ( ) # Como foi visto no nível anterior: enemy1 = hero . findNe…" at bounding box center [748, 168] width 170 height 287
click at [740, 62] on div "hero . moveRight ( ) # Como foi visto no nível anterior: enemy1 = hero . findNe…" at bounding box center [748, 168] width 170 height 287
click at [751, 78] on div "hero . moveRight ( ) # Como foi visto no nível anterior: enemy1 = hero . findNe…" at bounding box center [748, 168] width 170 height 287
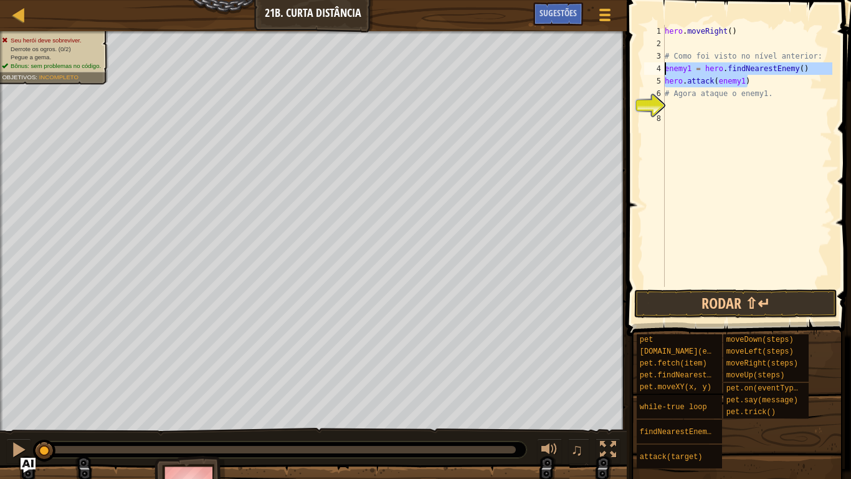
drag, startPoint x: 751, startPoint y: 79, endPoint x: 647, endPoint y: 65, distance: 105.0
click at [647, 65] on div "hero.attack(enemy1) 1 2 3 4 5 6 7 8 hero . moveRight ( ) # Como foi visto no ní…" at bounding box center [737, 156] width 191 height 262
type textarea "enemy1 = hero.findNearestEnemy() hero.attack(enemy1)"
click at [676, 112] on div "hero . moveRight ( ) # Como foi visto no nível anterior: enemy1 = hero . findNe…" at bounding box center [748, 168] width 170 height 287
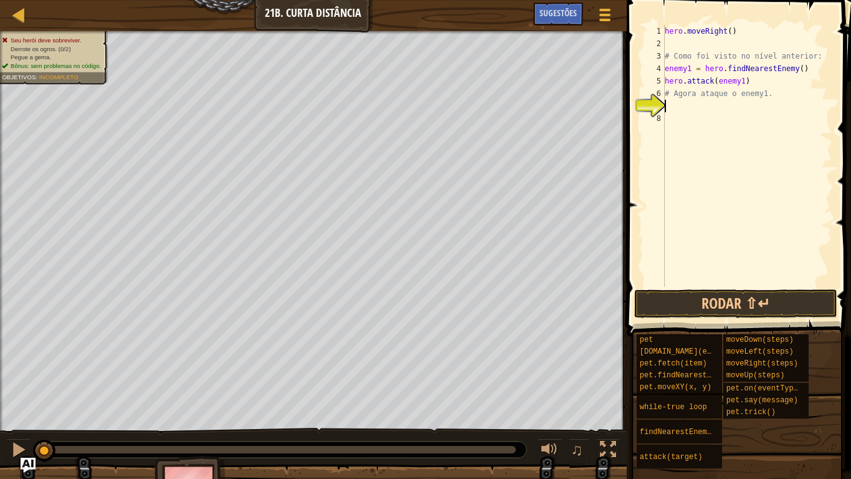
click at [676, 105] on div "hero . moveRight ( ) # Como foi visto no nível anterior: enemy1 = hero . findNe…" at bounding box center [748, 168] width 170 height 287
paste textarea "hero.attack(enemy1)"
click at [687, 108] on div "hero . moveRight ( ) # Como foi visto no nível anterior: enemy1 = hero . findNe…" at bounding box center [748, 168] width 170 height 287
click at [742, 116] on div "hero . moveRight ( ) # Como foi visto no nível anterior: enemy1 = hero . findNe…" at bounding box center [748, 168] width 170 height 287
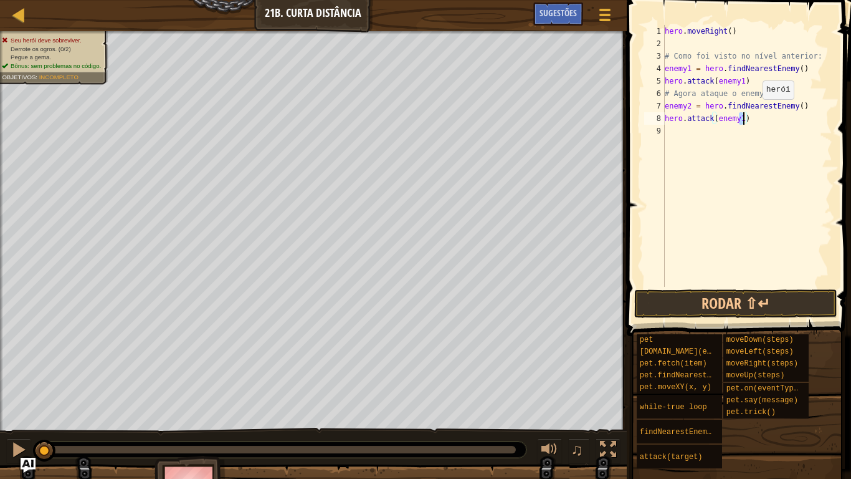
scroll to position [6, 11]
click at [735, 29] on div "hero . moveRight ( ) # Como foi visto no nível anterior: enemy1 = hero . findNe…" at bounding box center [748, 168] width 170 height 287
click at [729, 30] on div "hero . moveRight ( ) # Como foi visto no nível anterior: enemy1 = hero . findNe…" at bounding box center [748, 168] width 170 height 287
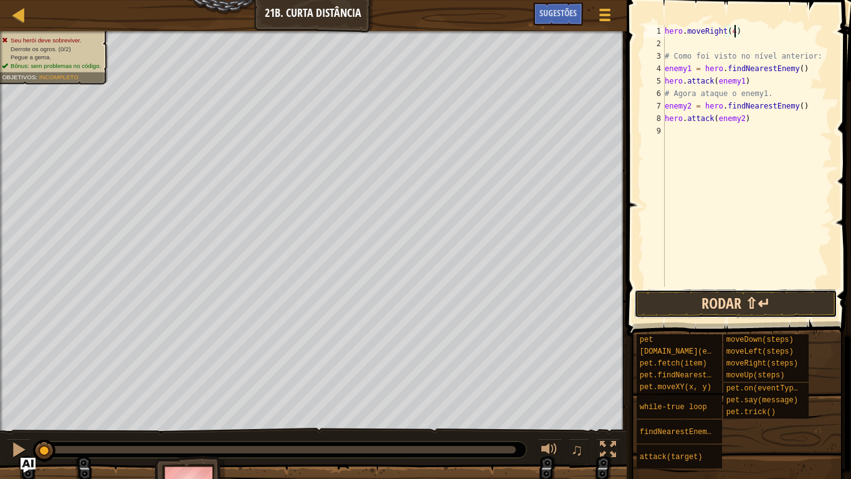
click at [710, 304] on button "Rodar ⇧↵" at bounding box center [735, 303] width 203 height 29
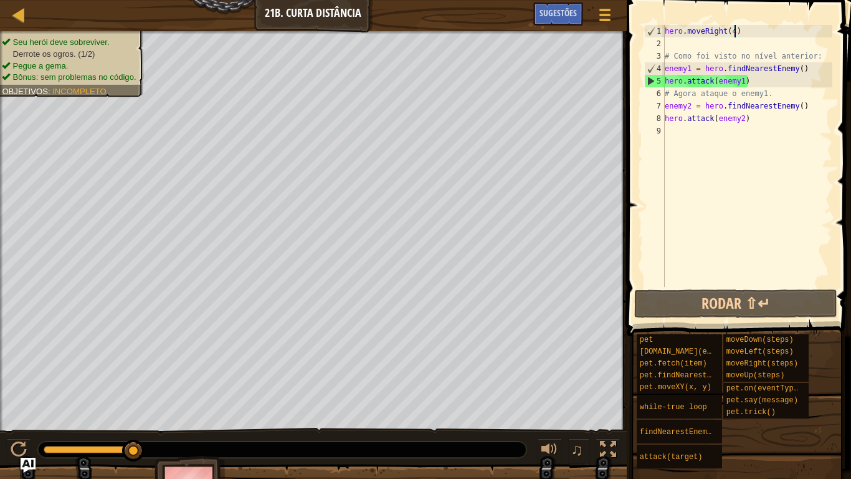
click at [742, 30] on div "hero . moveRight ( 4 ) # Como foi visto no nível anterior: enemy1 = hero . find…" at bounding box center [748, 168] width 170 height 287
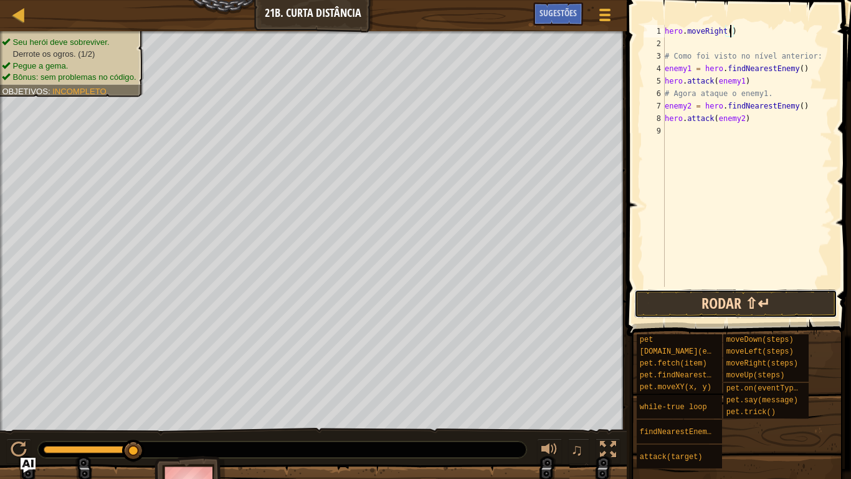
click at [754, 302] on button "Rodar ⇧↵" at bounding box center [735, 303] width 203 height 29
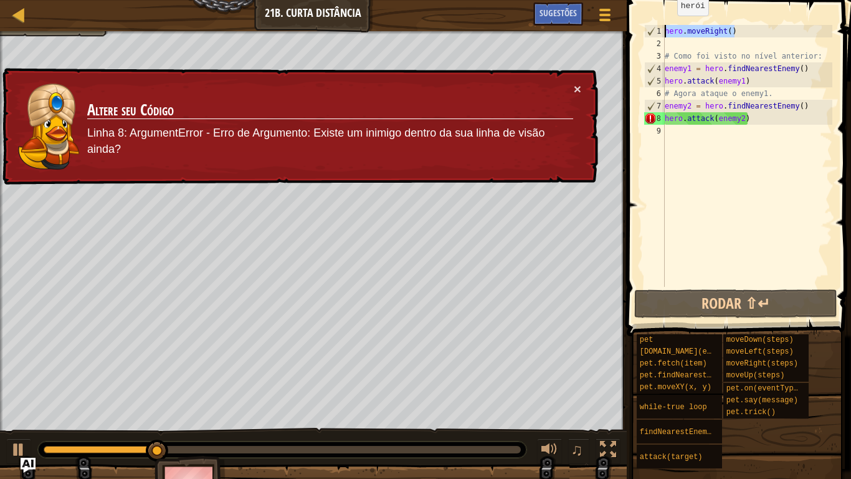
drag, startPoint x: 739, startPoint y: 32, endPoint x: 660, endPoint y: 28, distance: 78.6
click at [659, 28] on div "hero.moveRight() 1 2 3 4 5 6 7 8 9 hero . moveRight ( ) # Como foi visto no nív…" at bounding box center [737, 156] width 191 height 262
click at [779, 94] on div "hero . moveRight ( ) # Como foi visto no nível anterior: enemy1 = hero . findNe…" at bounding box center [748, 168] width 170 height 287
type textarea "# Agora ataque o enemy1."
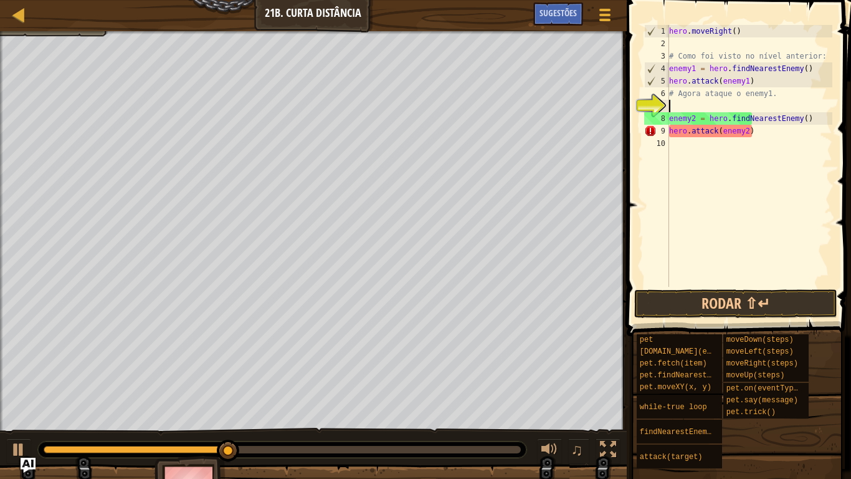
scroll to position [6, 0]
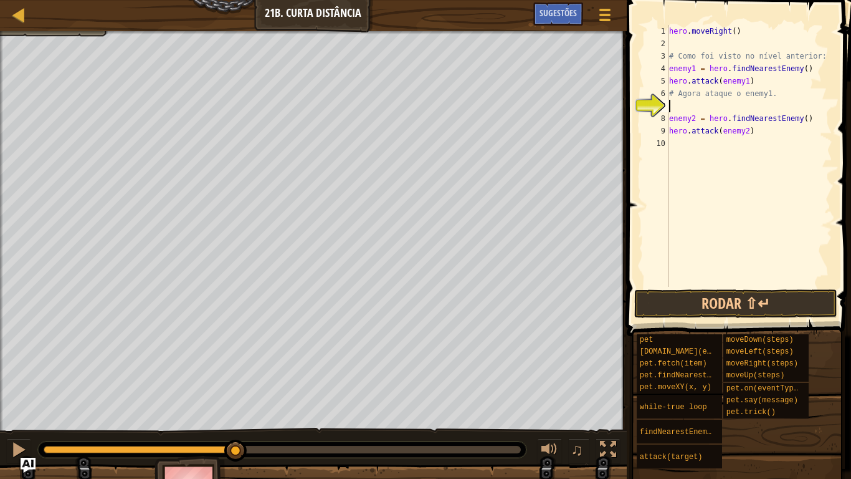
paste textarea "hero.moveRight()"
click at [732, 110] on div "hero . moveRight ( ) # Como foi visto no nível anterior: enemy1 = hero . findNe…" at bounding box center [750, 168] width 166 height 287
click at [733, 102] on div "hero . moveRight ( ) # Como foi visto no nível anterior: enemy1 = hero . findNe…" at bounding box center [750, 168] width 166 height 287
click at [723, 306] on button "Rodar ⇧↵" at bounding box center [735, 303] width 203 height 29
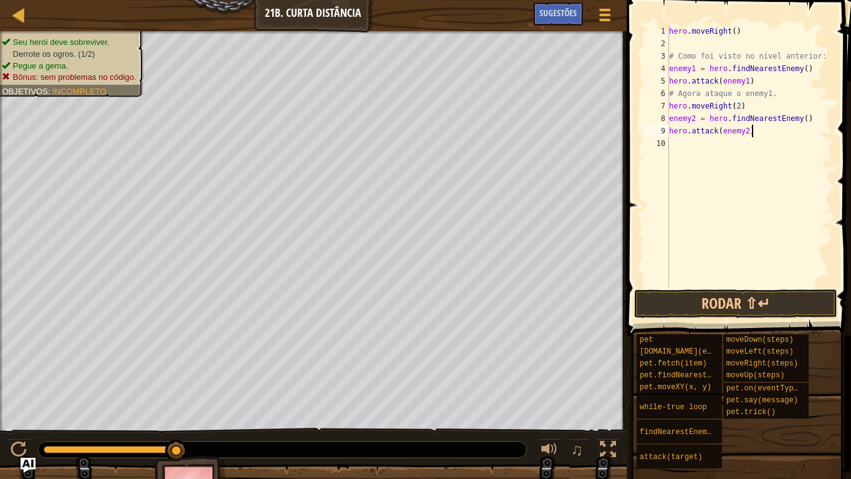
click at [763, 128] on div "hero . moveRight ( ) # Como foi visto no nível anterior: enemy1 = hero . findNe…" at bounding box center [750, 168] width 166 height 287
type textarea "hero.attack(enemy2)"
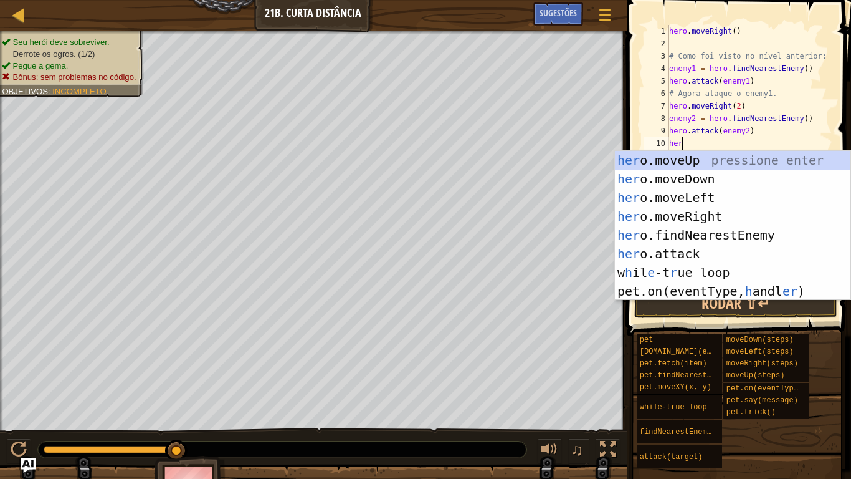
type textarea "hero"
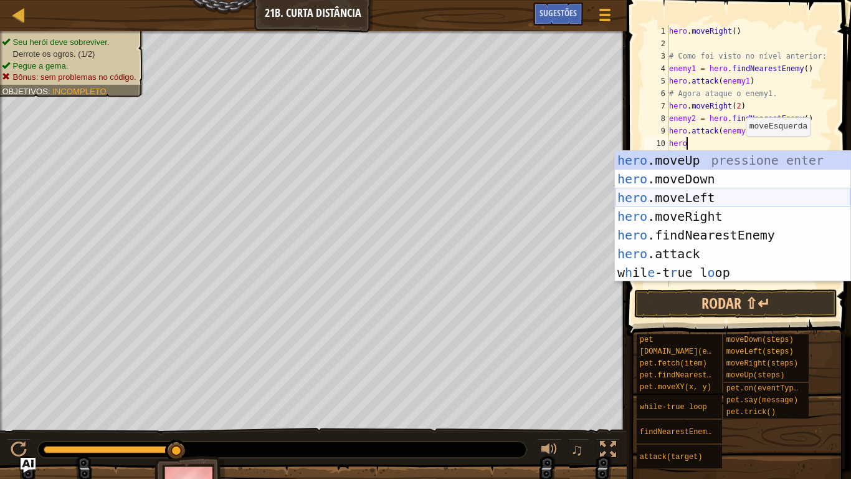
click at [702, 206] on div "hero .moveUp pressione enter hero .moveDown pressione enter hero .moveLeft pres…" at bounding box center [733, 235] width 236 height 168
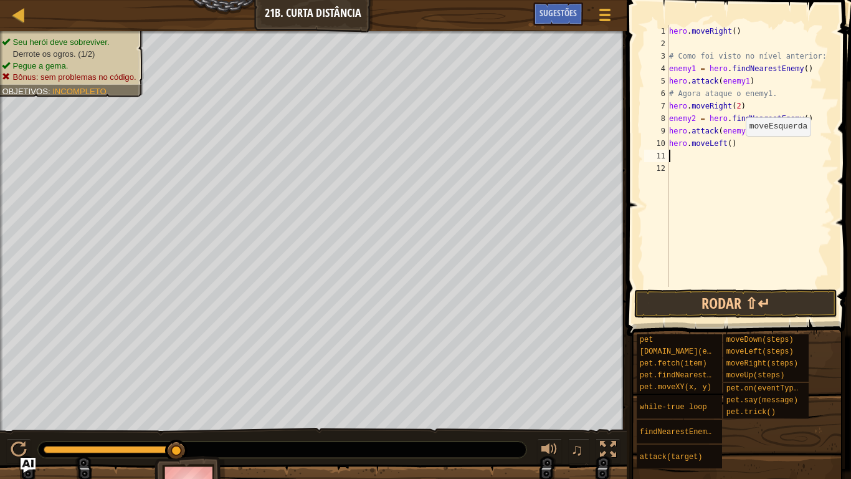
scroll to position [6, 0]
click at [723, 144] on div "hero . moveRight ( ) # Como foi visto no nível anterior: enemy1 = hero . findNe…" at bounding box center [750, 168] width 166 height 287
drag, startPoint x: 722, startPoint y: 143, endPoint x: 704, endPoint y: 145, distance: 18.2
click at [704, 145] on div "hero . moveRight ( ) # Como foi visto no nível anterior: enemy1 = hero . findNe…" at bounding box center [750, 168] width 166 height 287
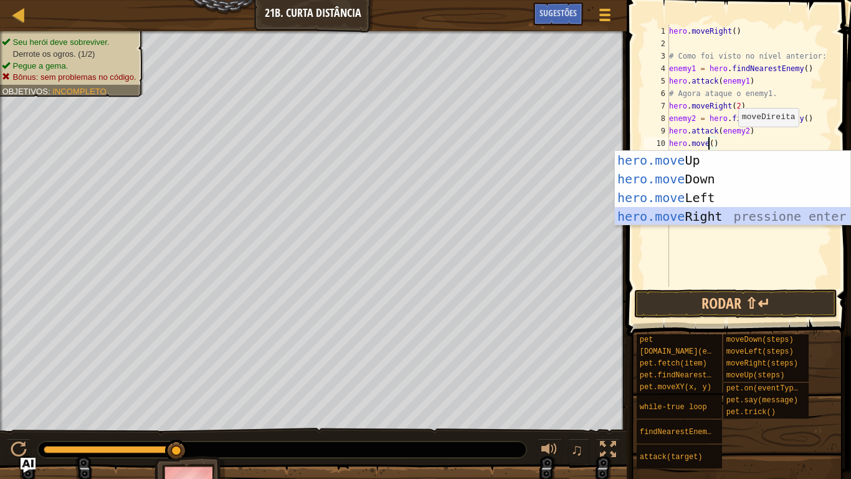
click at [707, 213] on div "hero.move Up pressione enter hero.move Down pressione enter hero.move Left pres…" at bounding box center [733, 207] width 236 height 112
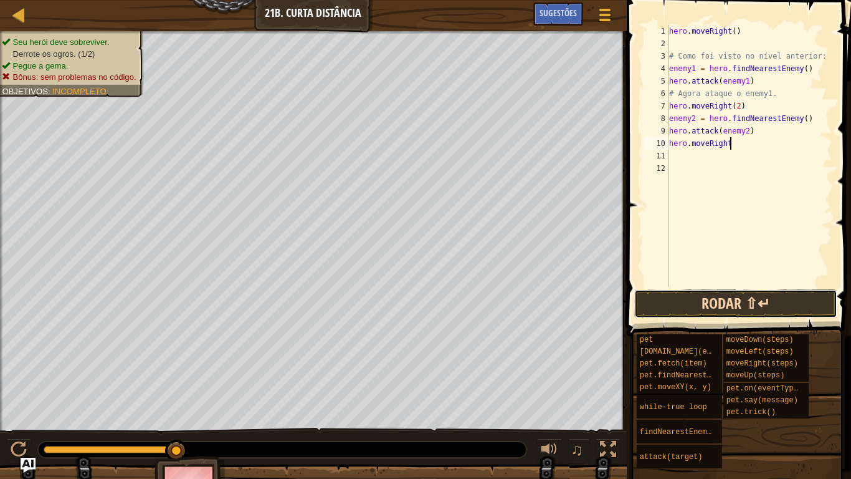
click at [722, 297] on button "Rodar ⇧↵" at bounding box center [735, 303] width 203 height 29
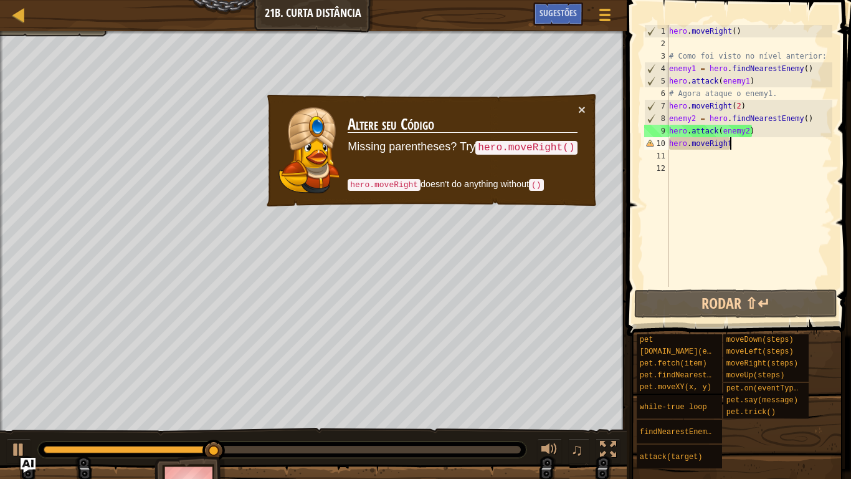
click at [737, 145] on div "hero . moveRight ( ) # Como foi visto no nível anterior: enemy1 = hero . findNe…" at bounding box center [750, 168] width 166 height 287
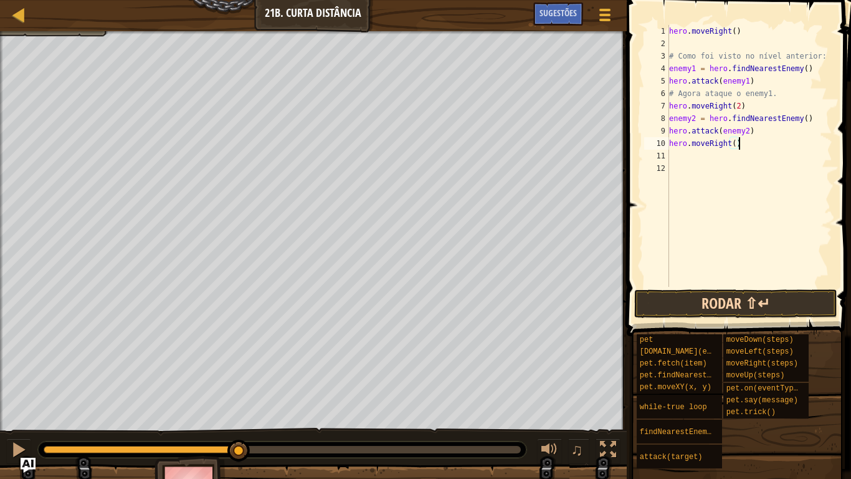
type textarea "hero.moveRight()"
click at [712, 305] on button "Rodar ⇧↵" at bounding box center [735, 303] width 203 height 29
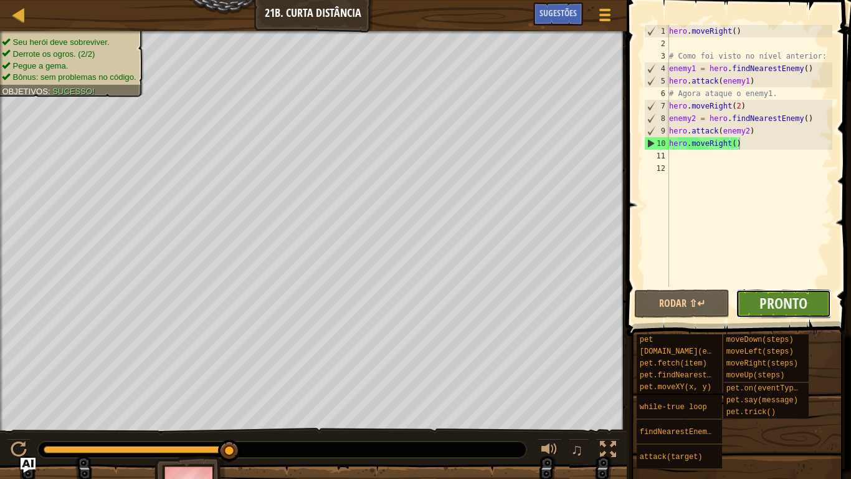
click at [809, 305] on button "Pronto" at bounding box center [783, 303] width 95 height 29
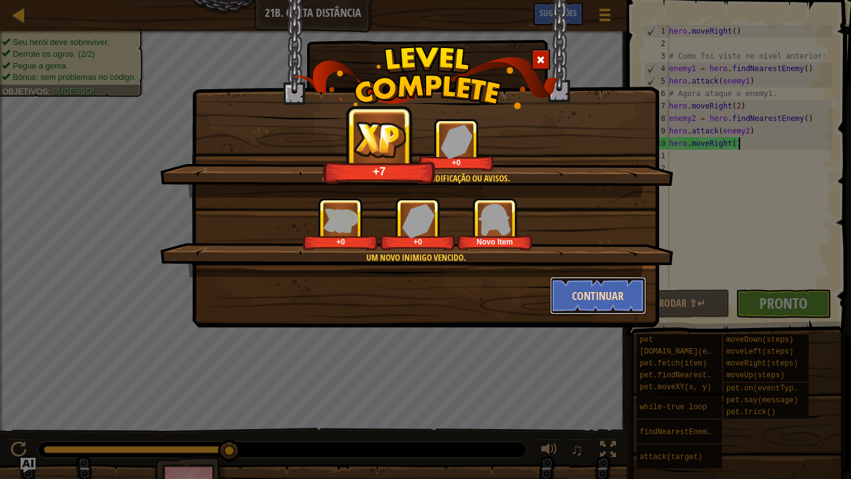
click at [629, 294] on button "Continuar" at bounding box center [598, 295] width 97 height 37
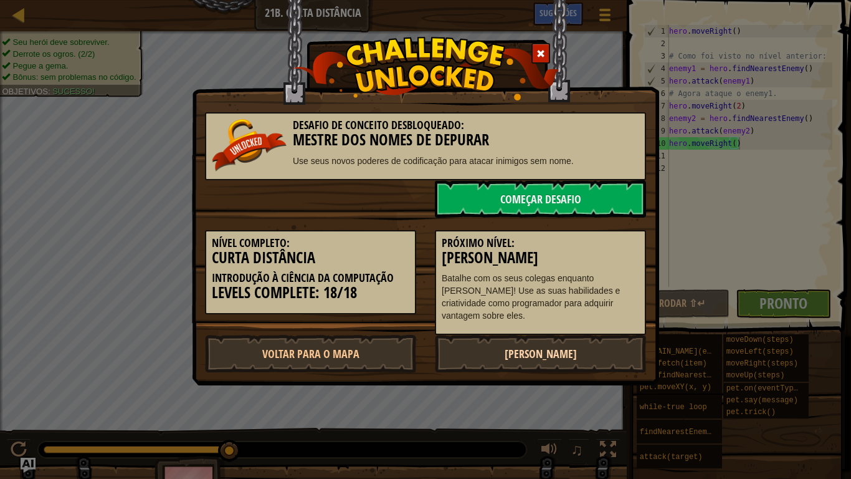
click at [569, 347] on link "[PERSON_NAME]" at bounding box center [540, 353] width 211 height 37
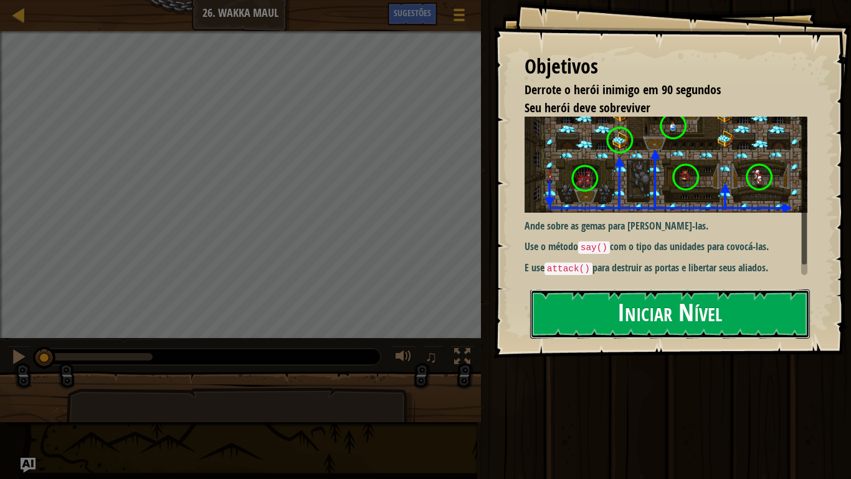
click at [626, 299] on button "Iniciar Nível" at bounding box center [670, 313] width 280 height 49
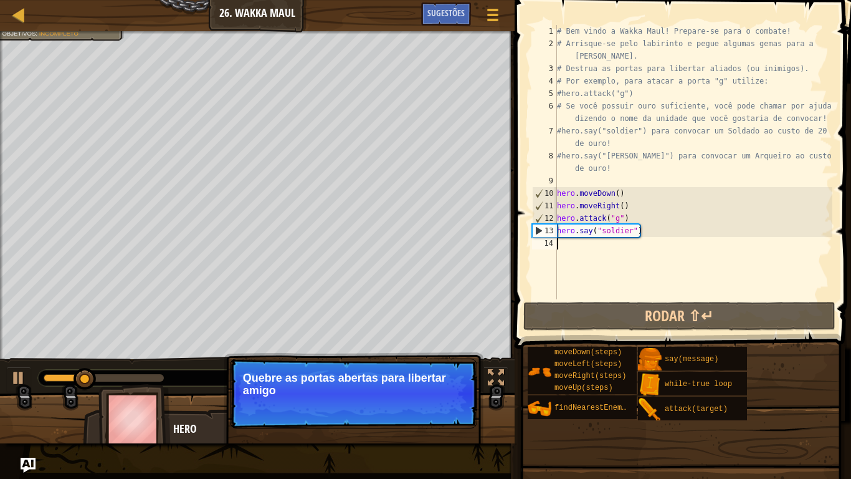
click at [408, 400] on p "Pular (esc) Continuar Quebre as portas abertas para libertar amigo" at bounding box center [353, 393] width 247 height 70
click at [408, 400] on p "Pular (esc) Continuar Quebre as portas abertas para libertar amigos ou abrir ro…" at bounding box center [353, 393] width 247 height 70
click at [424, 400] on button "Continuar" at bounding box center [440, 407] width 55 height 16
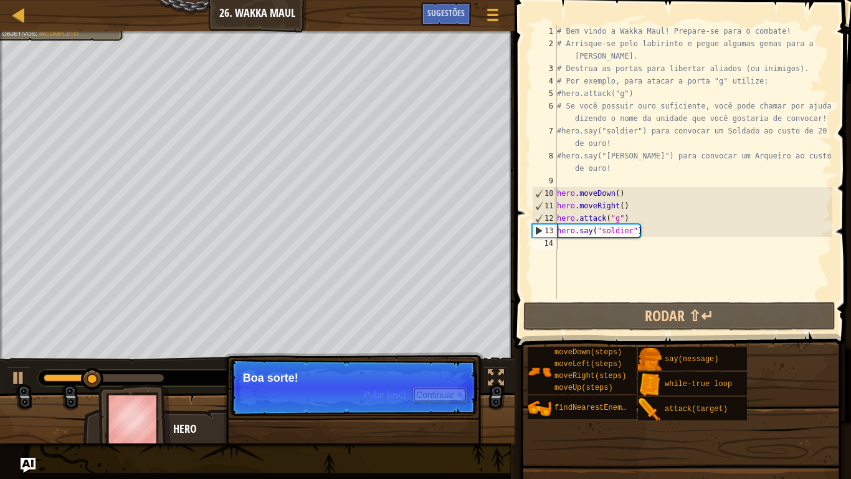
click at [428, 396] on button "Continuar" at bounding box center [440, 394] width 55 height 16
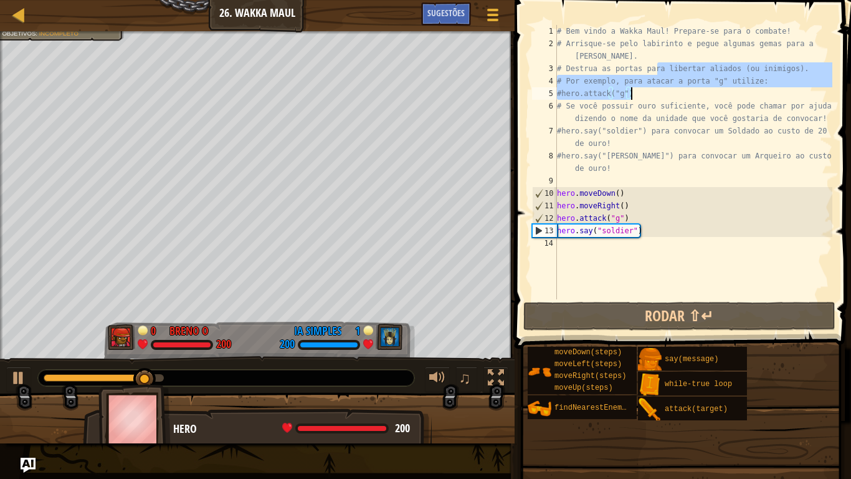
drag, startPoint x: 656, startPoint y: 66, endPoint x: 745, endPoint y: 95, distance: 93.2
click at [745, 95] on div "# Bem vindo a Wakka Maul! Prepare-se para o combate! # Arrisque-se pelo labirin…" at bounding box center [694, 174] width 278 height 299
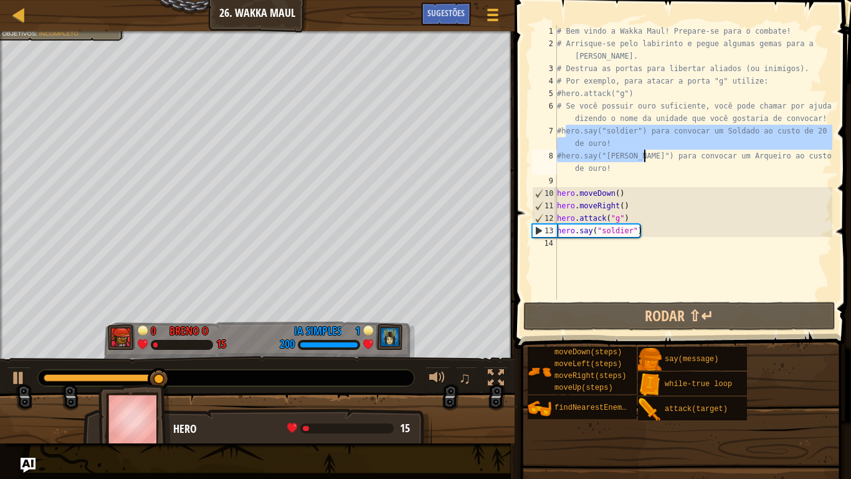
drag, startPoint x: 568, startPoint y: 132, endPoint x: 646, endPoint y: 150, distance: 79.5
click at [646, 150] on div "# Bem vindo a Wakka Maul! Prepare-se para o combate! # Arrisque-se pelo labirin…" at bounding box center [694, 174] width 278 height 299
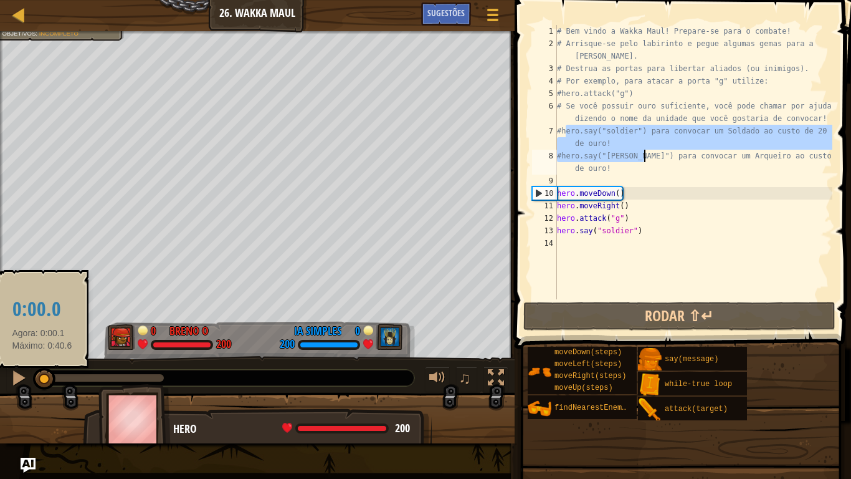
drag, startPoint x: 161, startPoint y: 375, endPoint x: 42, endPoint y: 378, distance: 119.7
click at [42, 378] on div at bounding box center [44, 379] width 22 height 22
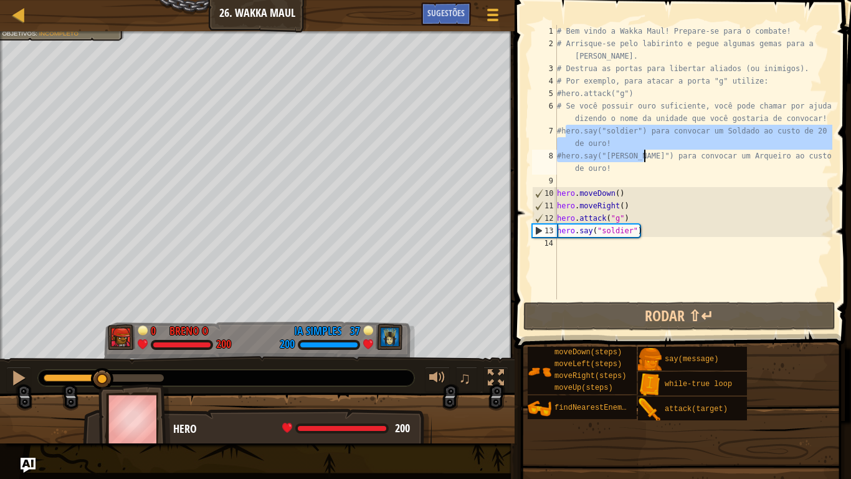
drag, startPoint x: 49, startPoint y: 373, endPoint x: 102, endPoint y: 360, distance: 54.7
click at [102, 360] on div "♫" at bounding box center [257, 374] width 515 height 37
click at [107, 359] on div "♫" at bounding box center [257, 374] width 515 height 37
type textarea "#hero.say("[PERSON_NAME]") para convocar um Arqueiro ao custo de 25 de ouro!"
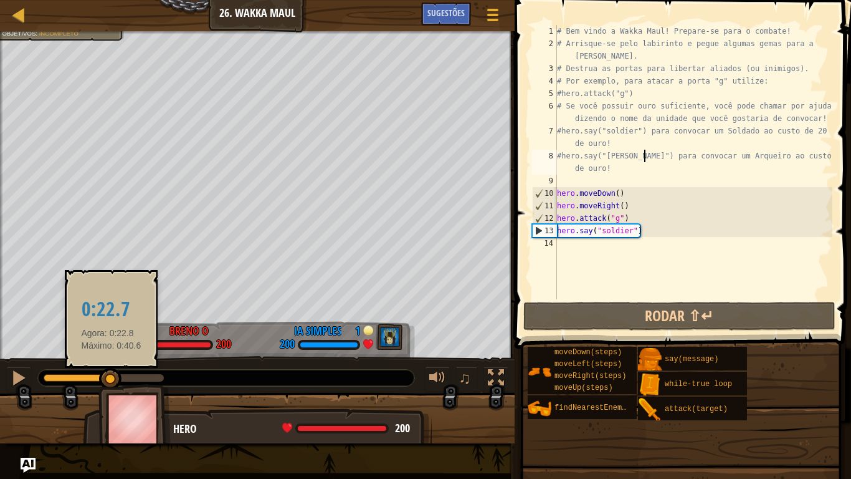
drag, startPoint x: 103, startPoint y: 373, endPoint x: 111, endPoint y: 373, distance: 8.1
click at [111, 373] on div at bounding box center [110, 379] width 22 height 22
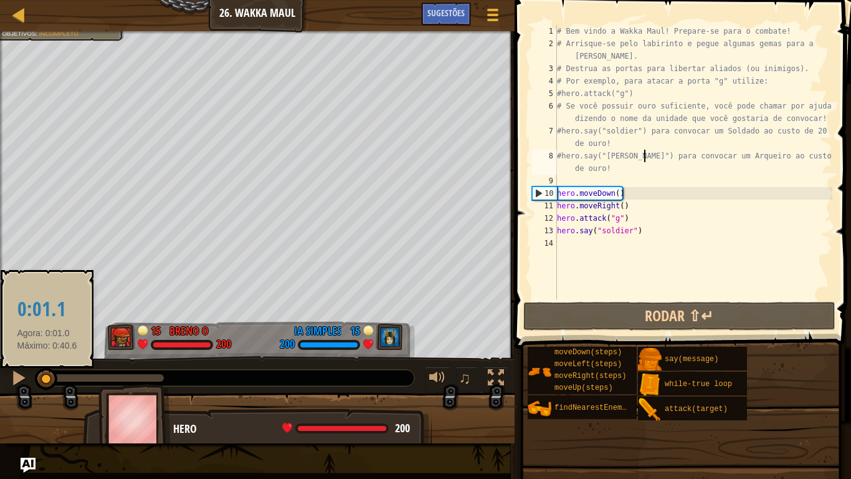
drag, startPoint x: 108, startPoint y: 370, endPoint x: 34, endPoint y: 375, distance: 74.4
click at [37, 376] on div at bounding box center [46, 379] width 22 height 22
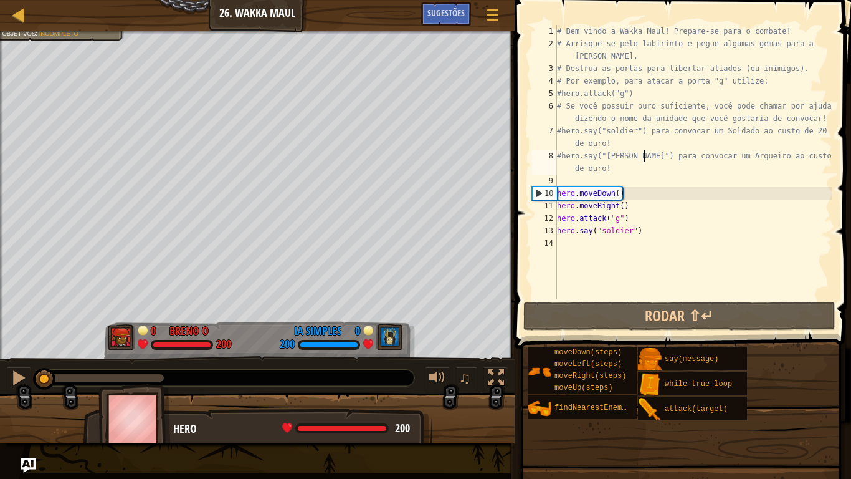
click at [657, 239] on div "# Bem vindo a Wakka Maul! Prepare-se para o combate! # Arrisque-se pelo labirin…" at bounding box center [694, 174] width 278 height 299
click at [649, 232] on div "# Bem vindo a Wakka Maul! Prepare-se para o combate! # Arrisque-se pelo labirin…" at bounding box center [694, 174] width 278 height 299
type textarea "hero.say("soldier")"
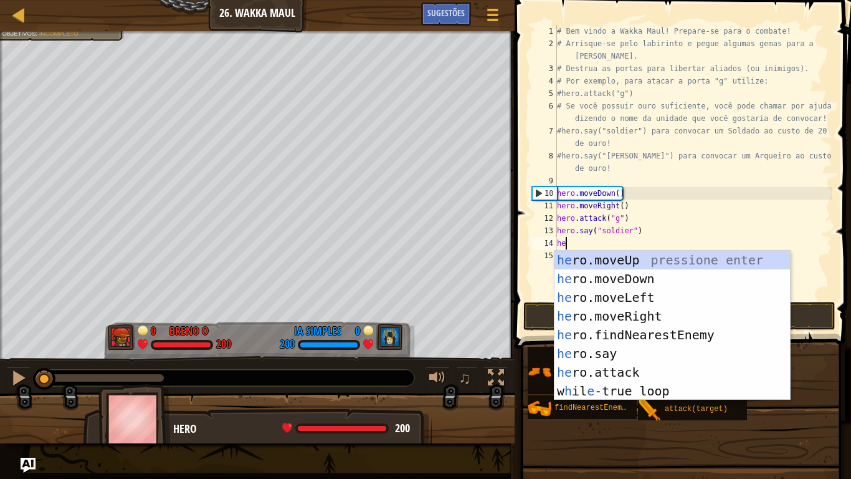
type textarea "her"
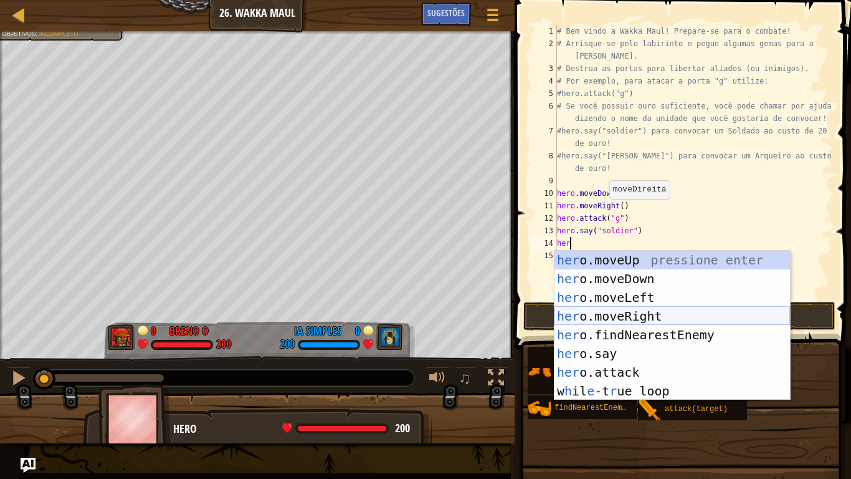
click at [648, 311] on div "her o.moveUp pressione enter her o.moveDown pressione enter her o.moveLeft pres…" at bounding box center [673, 344] width 236 height 187
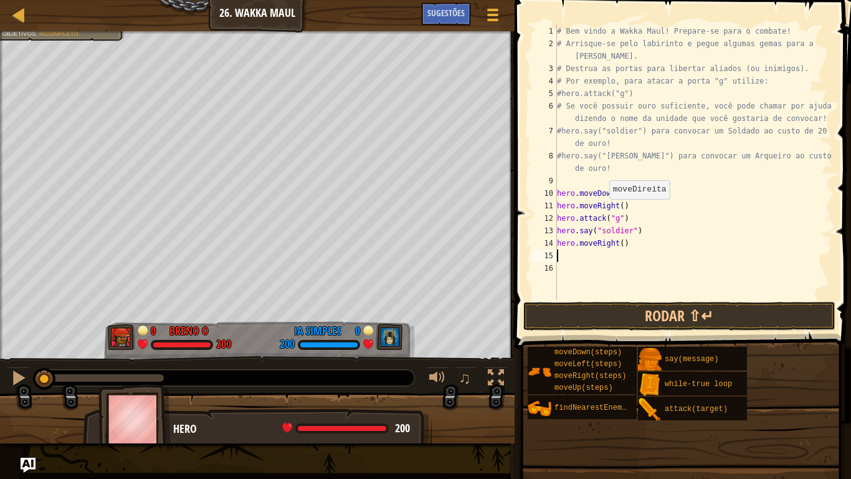
scroll to position [6, 0]
click at [622, 247] on div "# Bem vindo a Wakka Maul! Prepare-se para o combate! # Arrisque-se pelo labirin…" at bounding box center [694, 174] width 278 height 299
type textarea "hero.moveRight(6)"
click at [634, 243] on div "# Bem vindo a Wakka Maul! Prepare-se para o combate! # Arrisque-se pelo labirin…" at bounding box center [694, 174] width 278 height 299
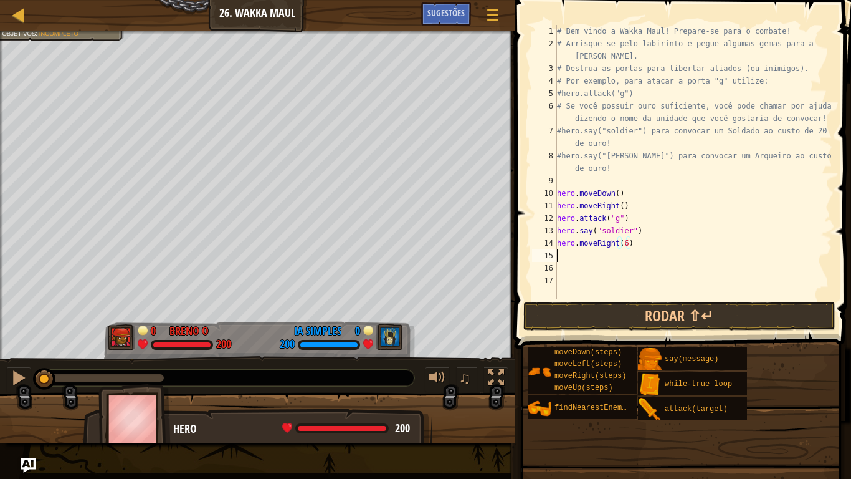
scroll to position [6, 0]
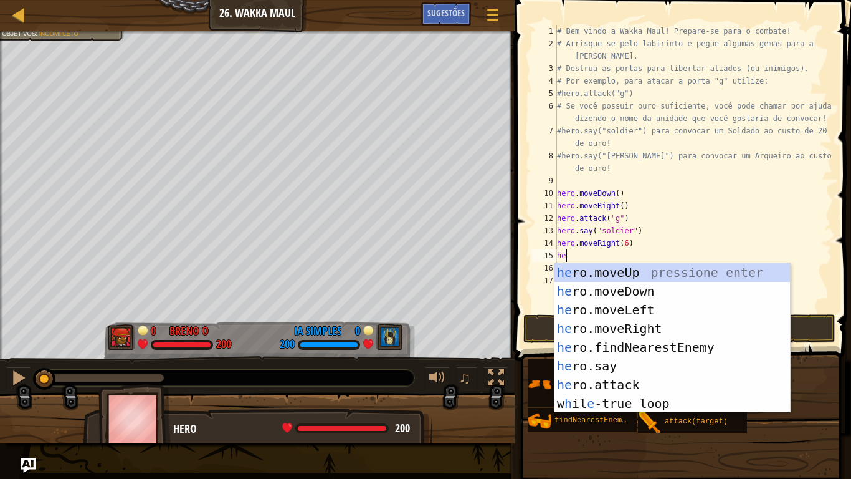
type textarea "her"
click at [638, 273] on div "her o.moveUp pressione enter her o.moveDown pressione enter her o.moveLeft pres…" at bounding box center [673, 356] width 236 height 187
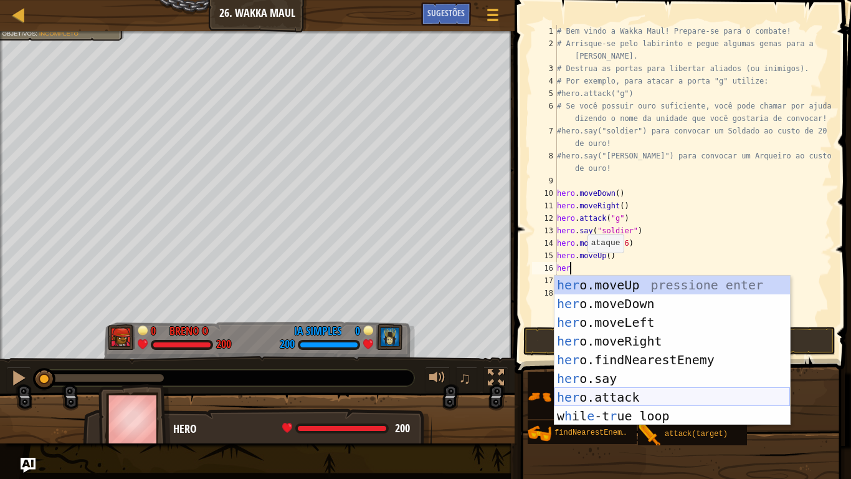
click at [619, 398] on div "her o.moveUp pressione enter her o.moveDown pressione enter her o.moveLeft pres…" at bounding box center [673, 368] width 236 height 187
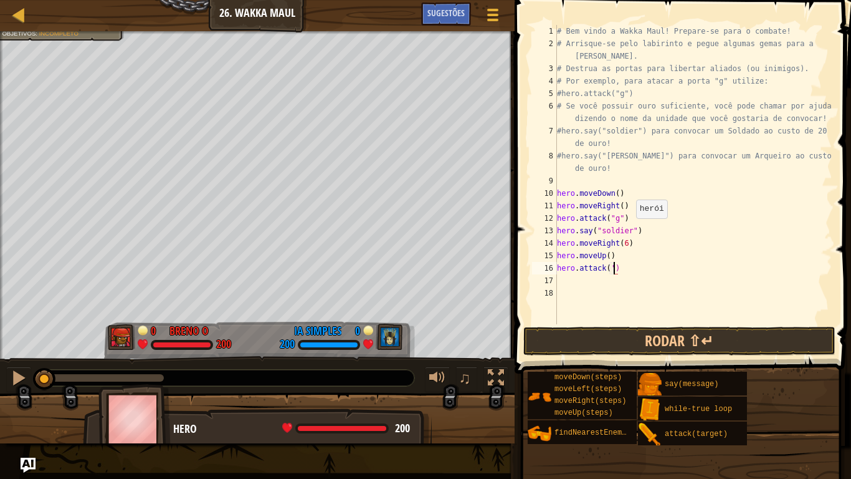
scroll to position [6, 9]
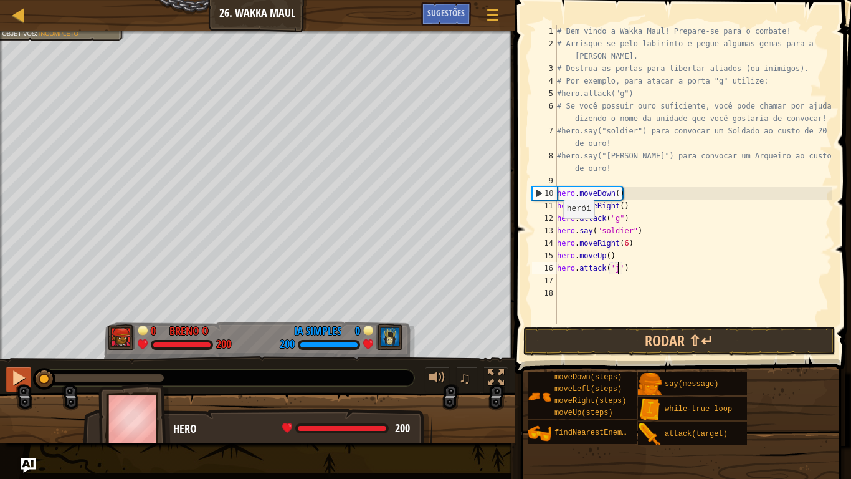
drag, startPoint x: 37, startPoint y: 378, endPoint x: 14, endPoint y: 386, distance: 24.2
click at [9, 390] on div "♫" at bounding box center [257, 374] width 515 height 37
type textarea "hero.attack('j')"
click at [588, 335] on button "Rodar ⇧↵" at bounding box center [680, 341] width 312 height 29
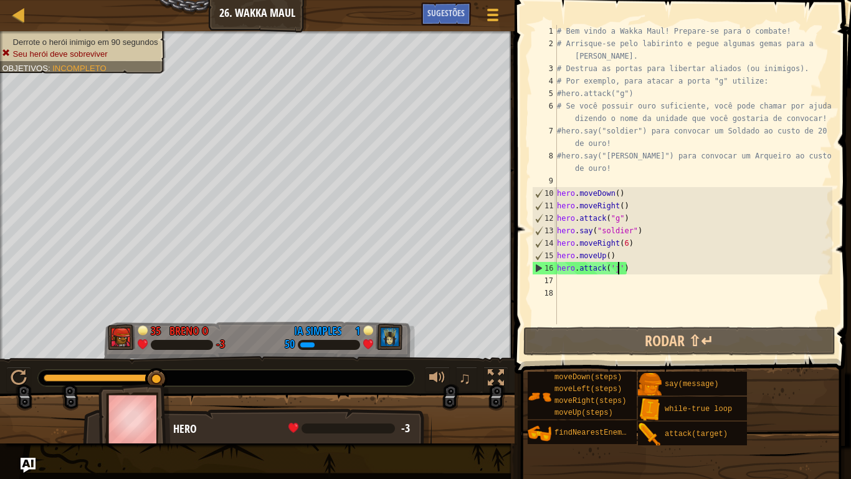
click at [640, 269] on div "# Bem vindo a Wakka Maul! Prepare-se para o combate! # Arrisque-se pelo labirin…" at bounding box center [694, 187] width 278 height 324
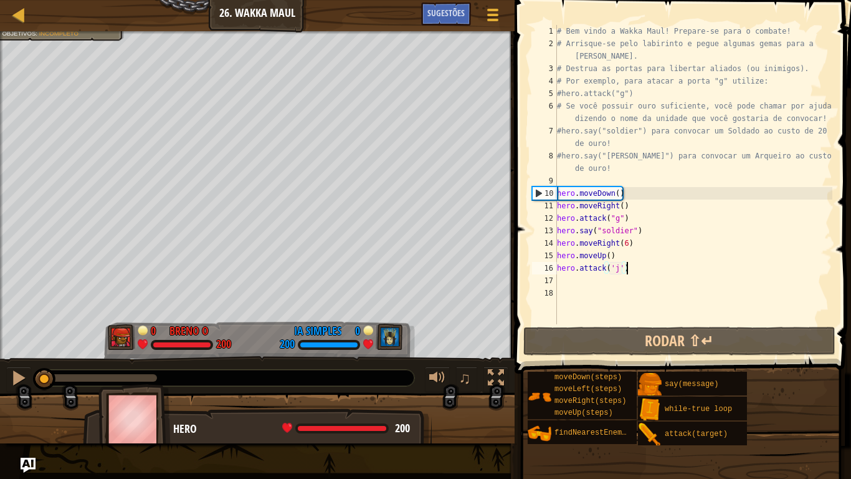
drag, startPoint x: 158, startPoint y: 380, endPoint x: 0, endPoint y: 386, distance: 158.4
click at [0, 386] on div "♫" at bounding box center [257, 374] width 515 height 37
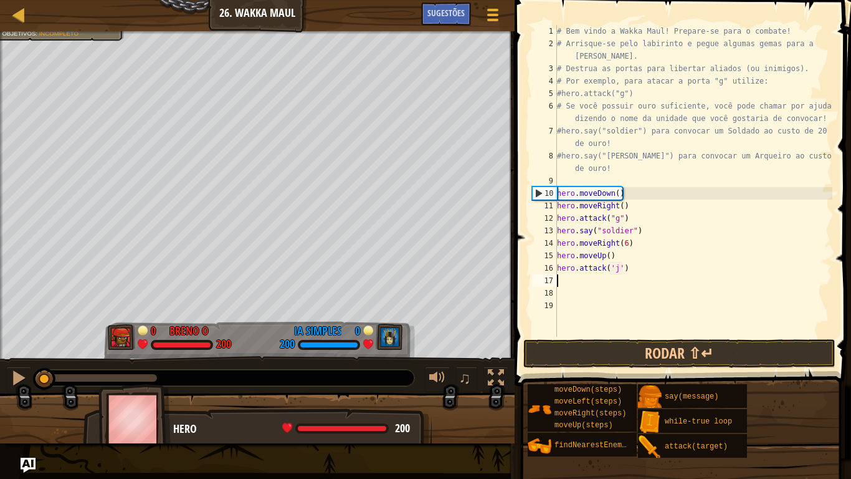
scroll to position [6, 0]
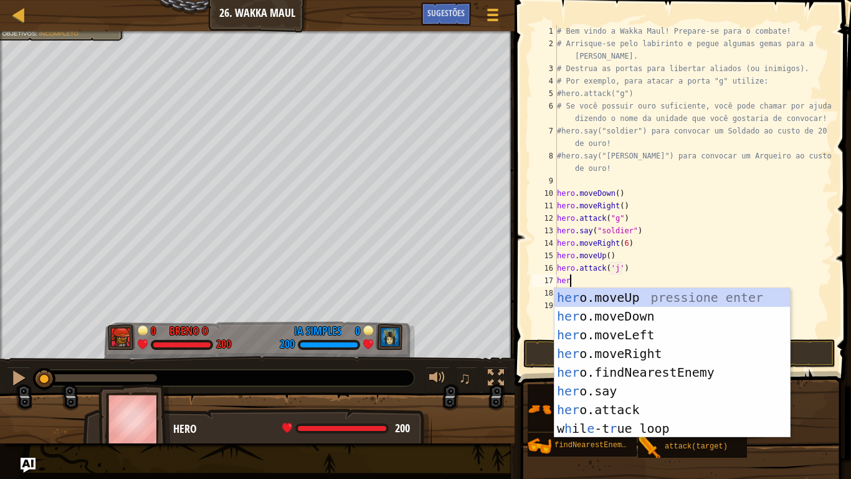
type textarea "hero"
click at [632, 295] on div "hero .moveUp pressione enter hero .moveDown pressione enter hero .moveLeft pres…" at bounding box center [673, 381] width 236 height 187
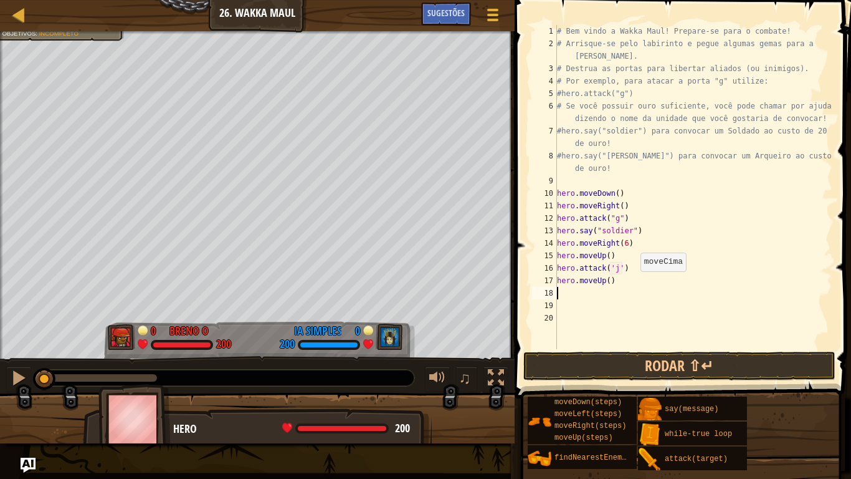
scroll to position [6, 0]
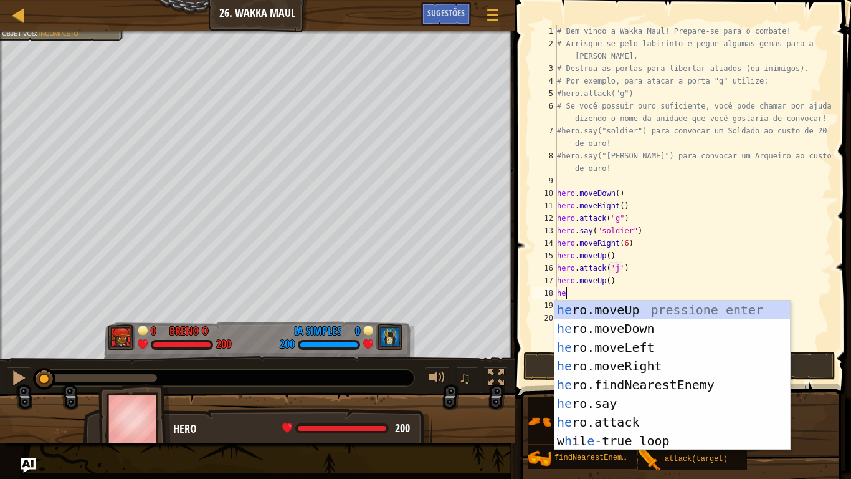
type textarea "hero"
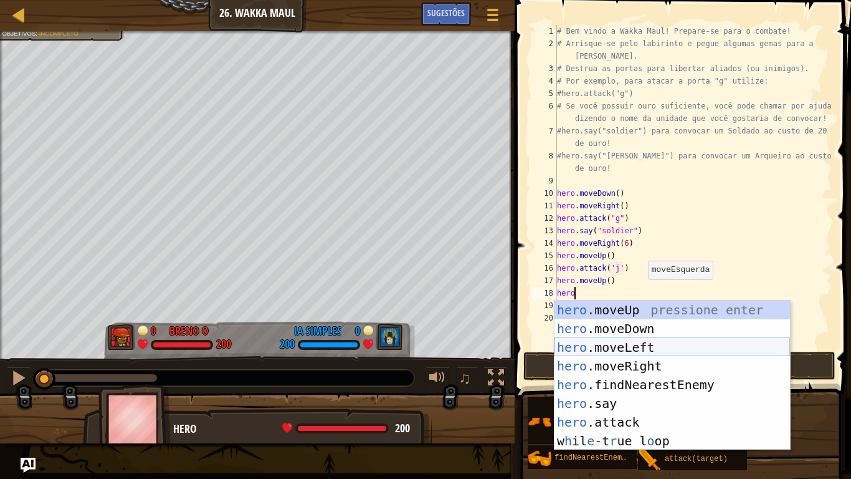
click at [630, 343] on div "hero .moveUp pressione enter hero .moveDown pressione enter hero .moveLeft pres…" at bounding box center [673, 393] width 236 height 187
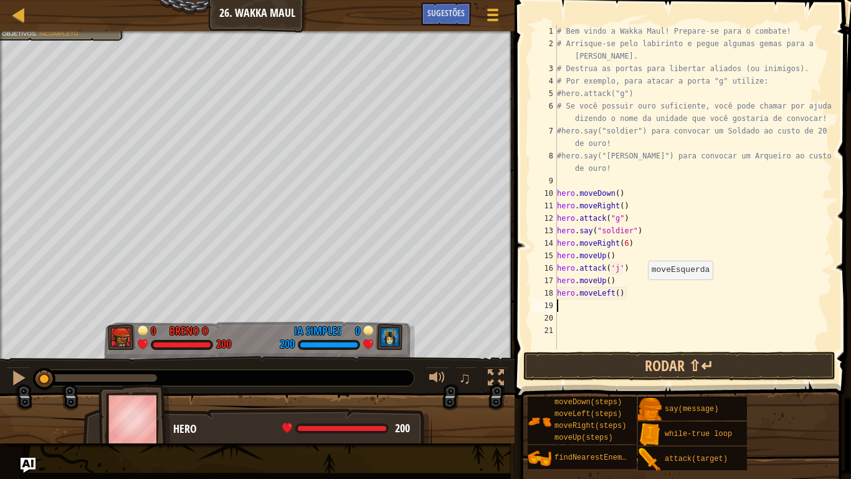
scroll to position [6, 0]
drag, startPoint x: 617, startPoint y: 295, endPoint x: 630, endPoint y: 280, distance: 20.3
click at [618, 295] on div "# Bem vindo a Wakka Maul! Prepare-se para o combate! # Arrisque-se pelo labirin…" at bounding box center [694, 199] width 278 height 349
type textarea "hero.moveLeft(2)"
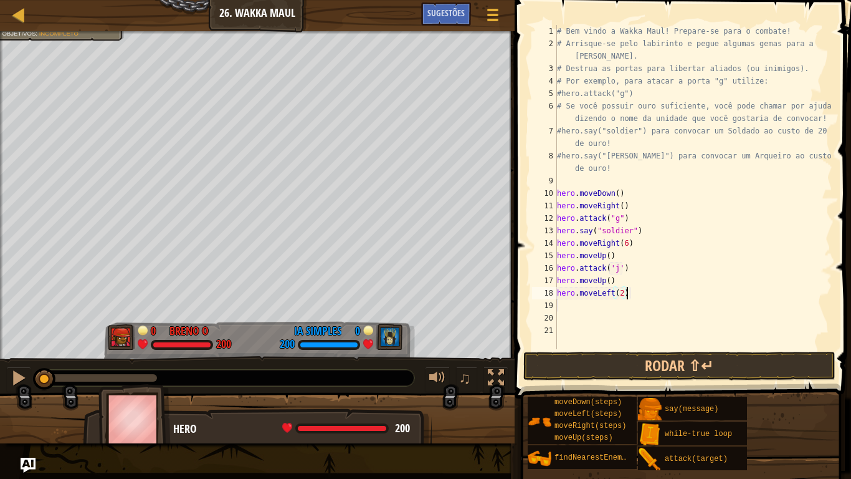
click at [631, 289] on div "# Bem vindo a Wakka Maul! Prepare-se para o combate! # Arrisque-se pelo labirin…" at bounding box center [694, 199] width 278 height 349
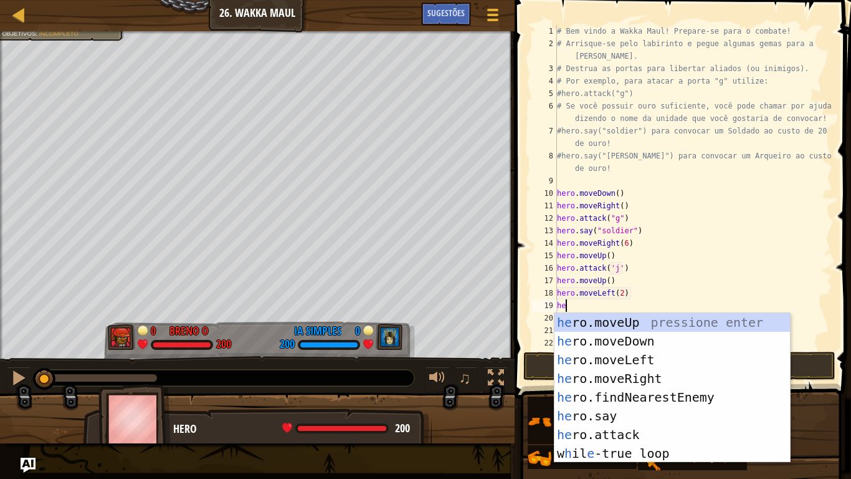
type textarea "hero"
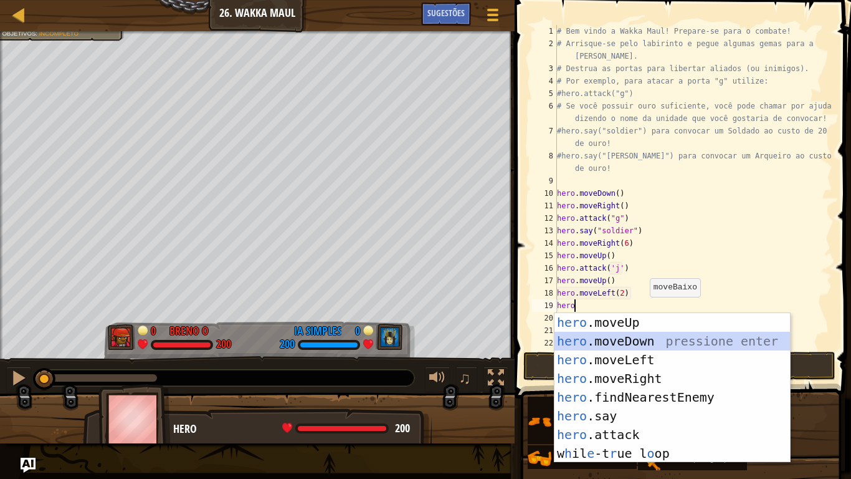
click at [651, 336] on div "hero .moveUp pressione enter hero .moveDown pressione enter hero .moveLeft pres…" at bounding box center [673, 406] width 236 height 187
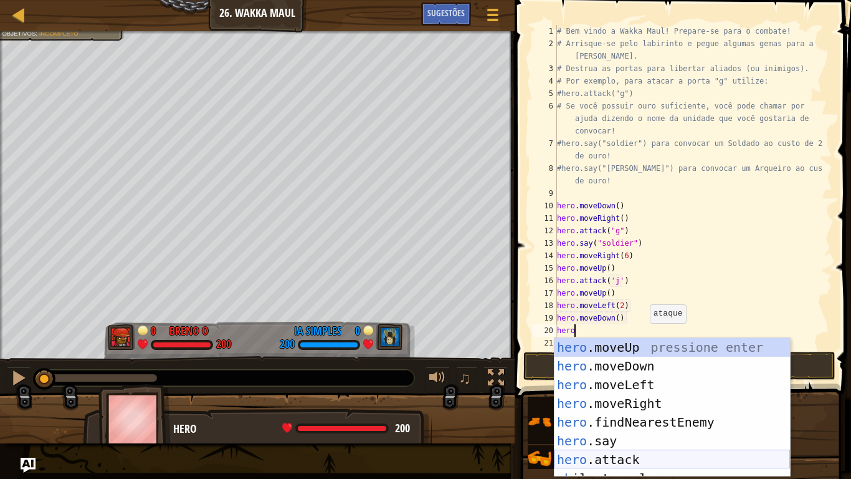
click at [643, 463] on div "hero .moveUp pressione enter hero .moveDown pressione enter hero .moveLeft pres…" at bounding box center [673, 426] width 236 height 176
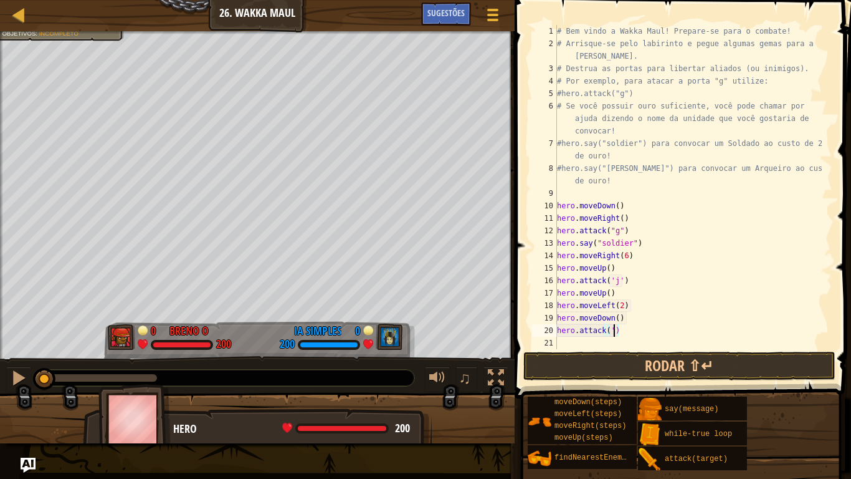
scroll to position [6, 9]
click at [642, 355] on button "Rodar ⇧↵" at bounding box center [680, 366] width 312 height 29
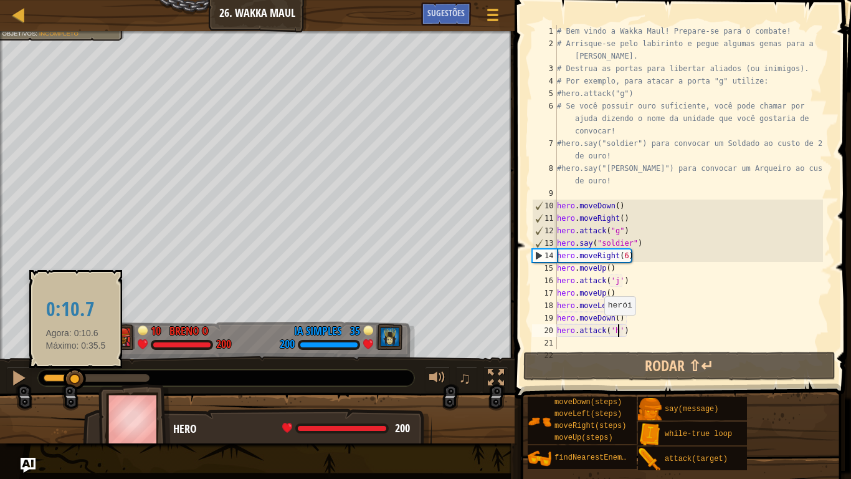
drag, startPoint x: 65, startPoint y: 376, endPoint x: 92, endPoint y: 371, distance: 27.9
click at [80, 376] on div at bounding box center [75, 379] width 22 height 22
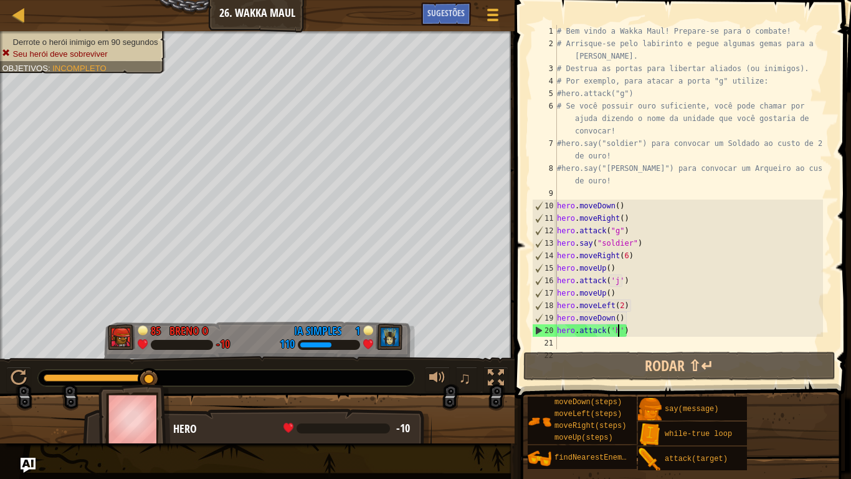
drag, startPoint x: 627, startPoint y: 330, endPoint x: 634, endPoint y: 326, distance: 8.7
click at [630, 328] on div "# Bem vindo a Wakka Maul! Prepare-se para o combate! # Arrisque-se pelo labirin…" at bounding box center [689, 199] width 269 height 349
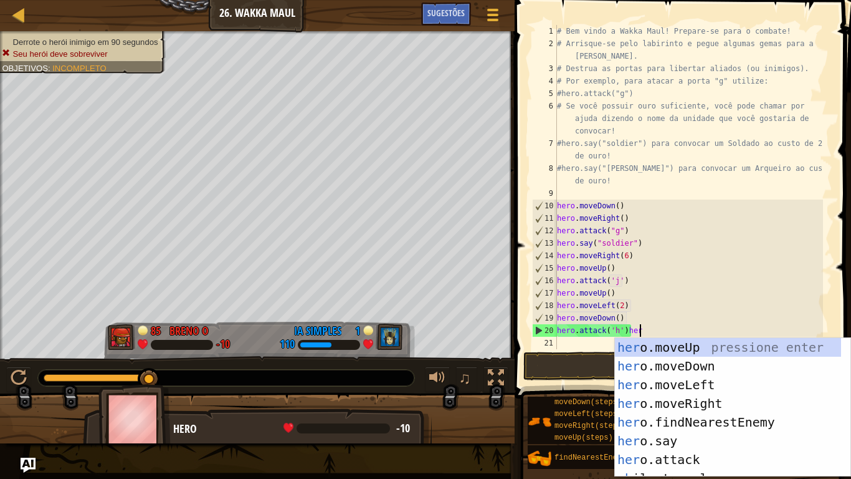
scroll to position [6, 12]
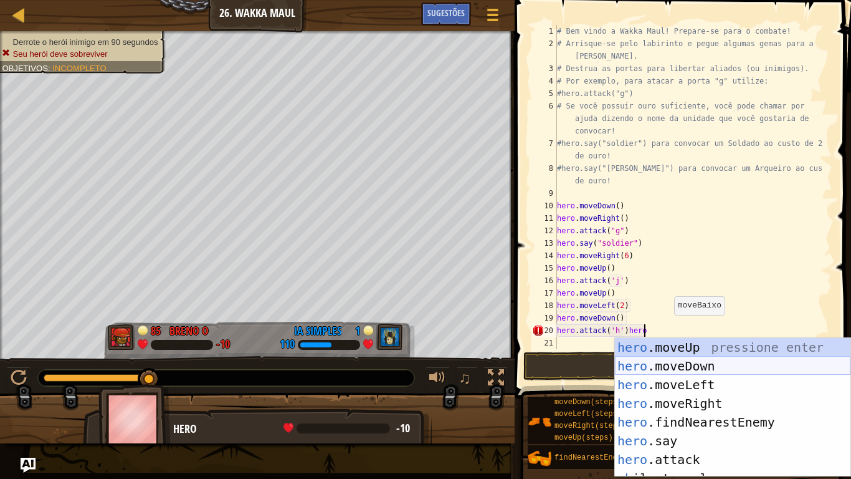
click at [682, 360] on div "hero .moveUp pressione enter hero .moveDown pressione enter hero .moveLeft pres…" at bounding box center [733, 426] width 236 height 176
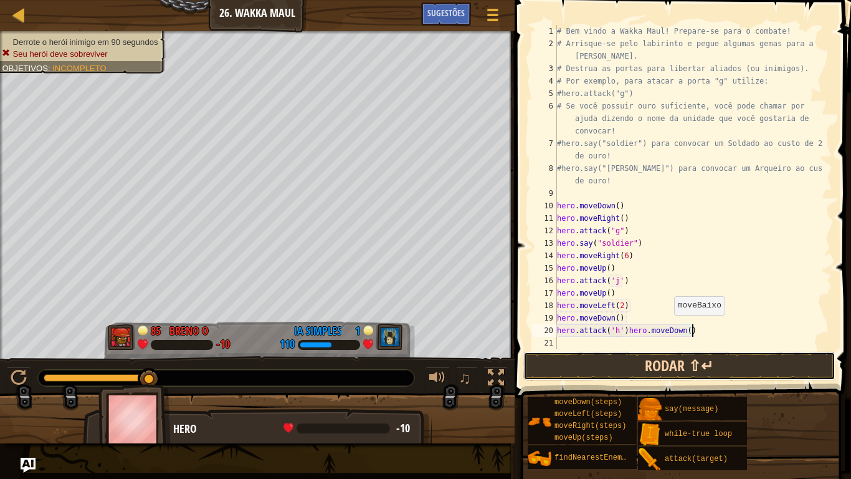
click at [648, 360] on button "Rodar ⇧↵" at bounding box center [680, 366] width 312 height 29
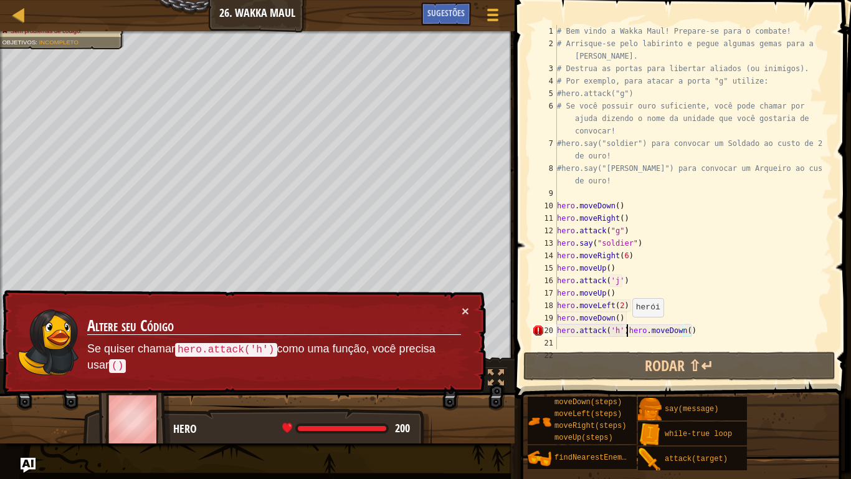
click at [626, 329] on div "# Bem vindo a Wakka Maul! Prepare-se para o combate! # Arrisque-se pelo labirin…" at bounding box center [689, 199] width 269 height 349
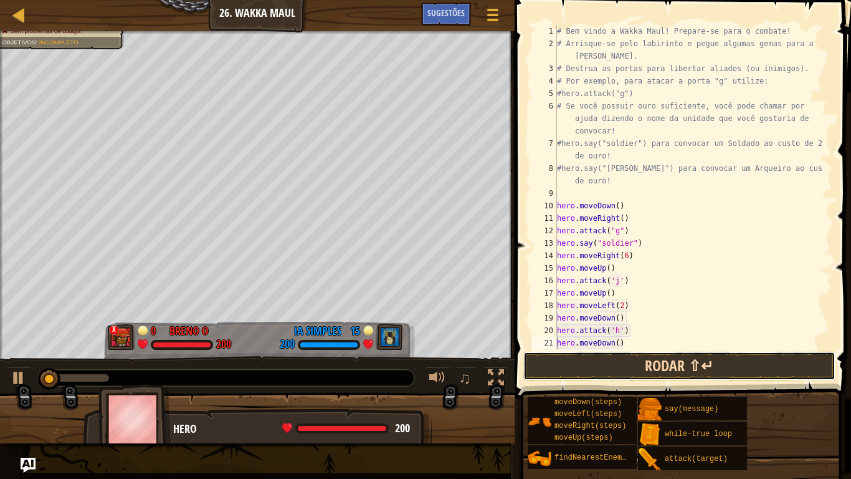
click at [631, 360] on button "Rodar ⇧↵" at bounding box center [680, 366] width 312 height 29
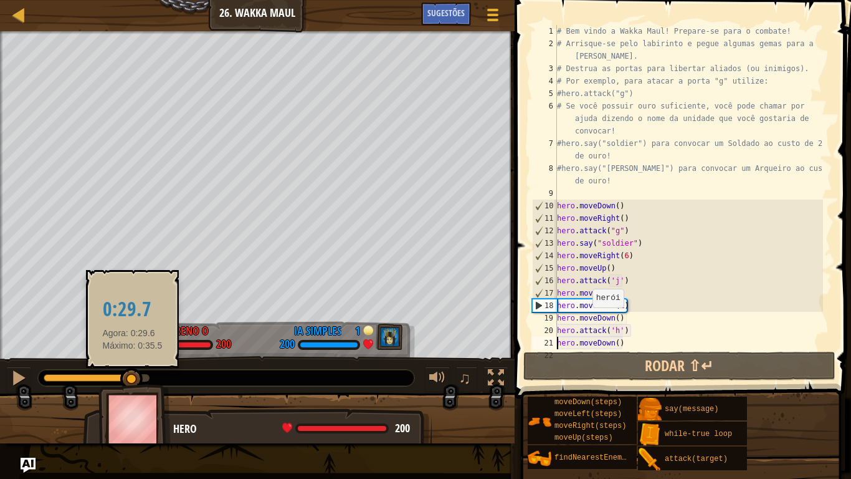
drag, startPoint x: 56, startPoint y: 376, endPoint x: 134, endPoint y: 370, distance: 78.1
click at [134, 370] on div at bounding box center [131, 379] width 22 height 22
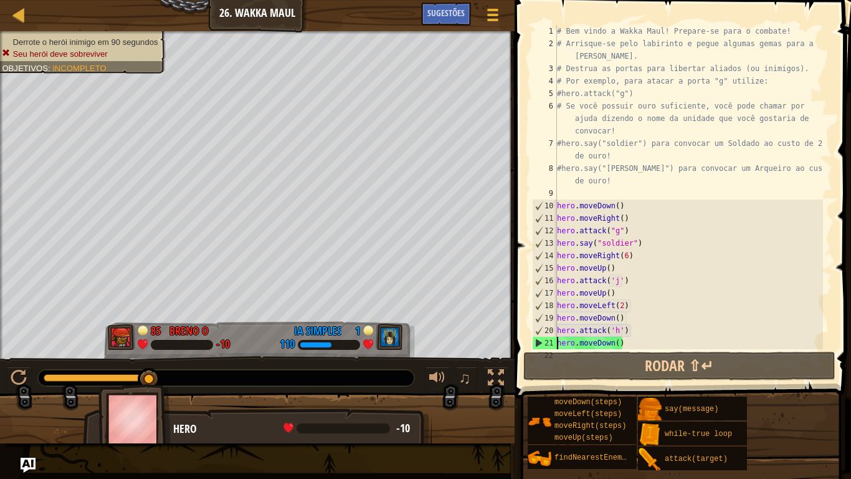
drag, startPoint x: 645, startPoint y: 267, endPoint x: 652, endPoint y: 262, distance: 8.5
click at [651, 263] on div "# Bem vindo a Wakka Maul! Prepare-se para o combate! # Arrisque-se pelo labirin…" at bounding box center [689, 199] width 269 height 349
type textarea "hero.moveUp()"
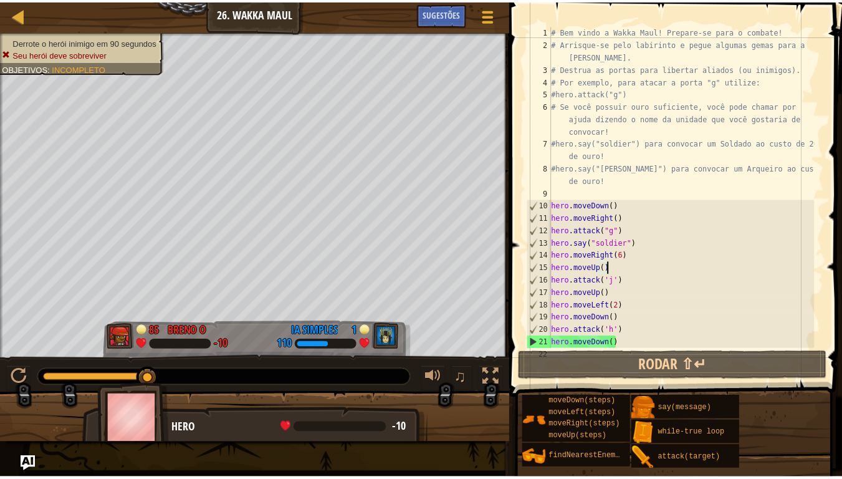
scroll to position [6, 7]
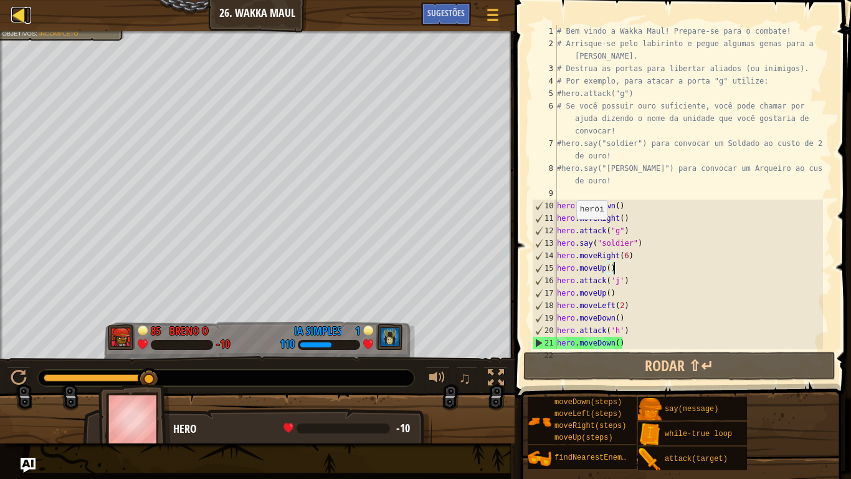
click at [16, 16] on div at bounding box center [19, 15] width 16 height 16
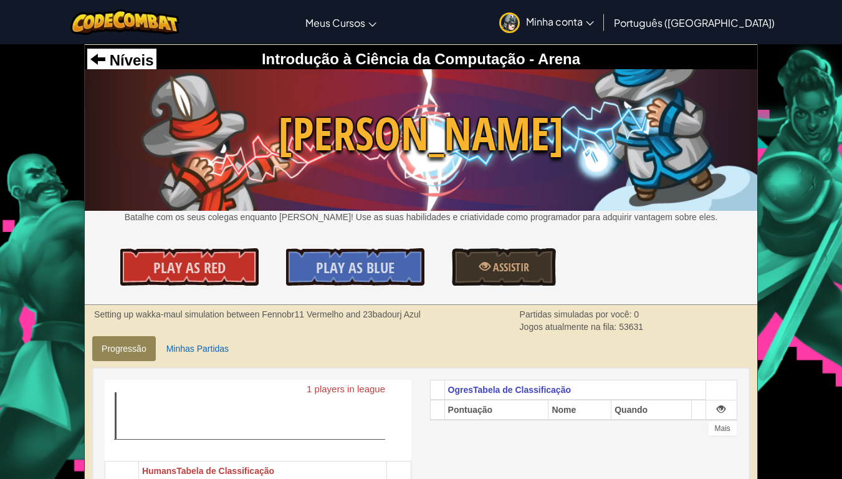
click at [600, 12] on link "Minha conta" at bounding box center [546, 21] width 107 height 39
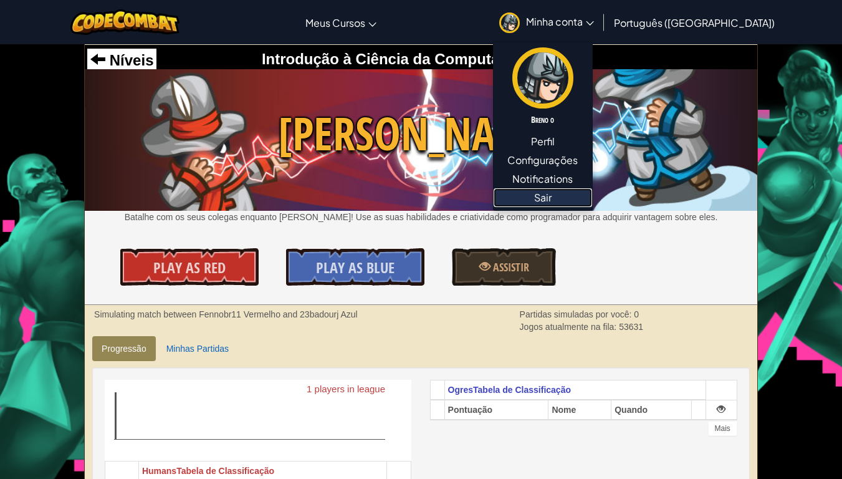
click at [592, 197] on link "Sair" at bounding box center [543, 197] width 98 height 19
